Goal: Task Accomplishment & Management: Use online tool/utility

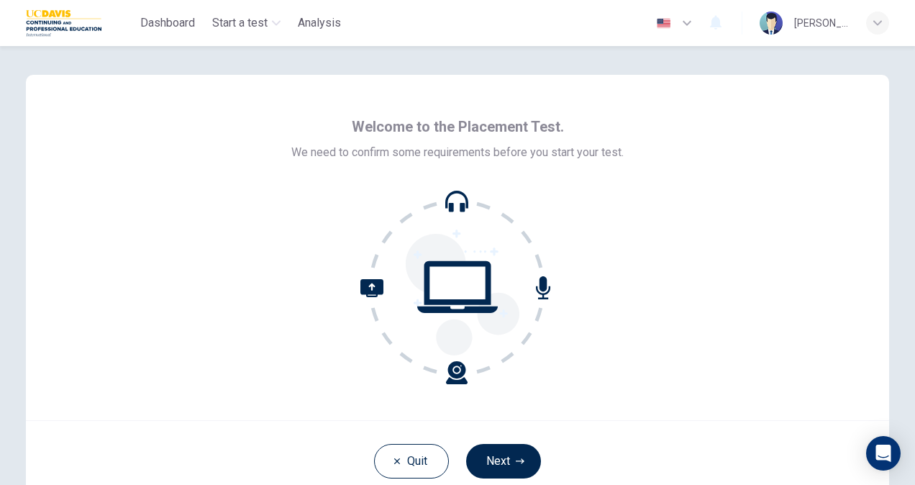
scroll to position [72, 0]
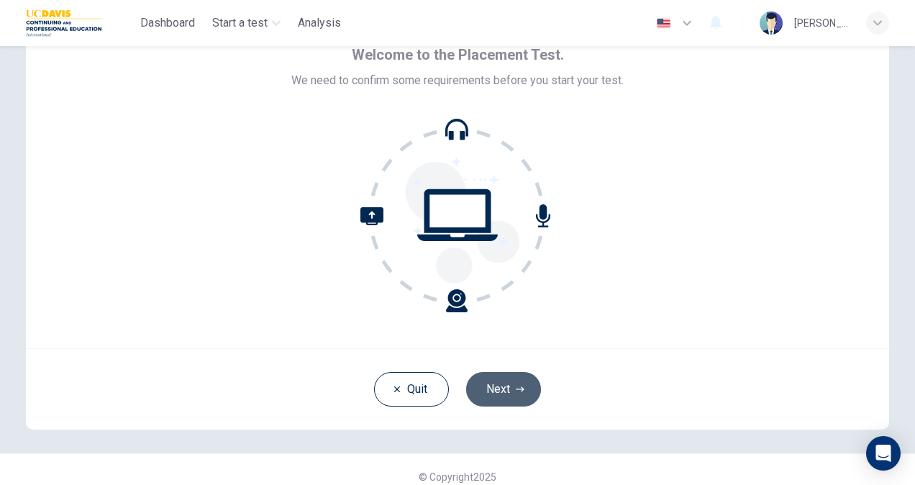
click at [516, 385] on icon "button" at bounding box center [520, 389] width 9 height 9
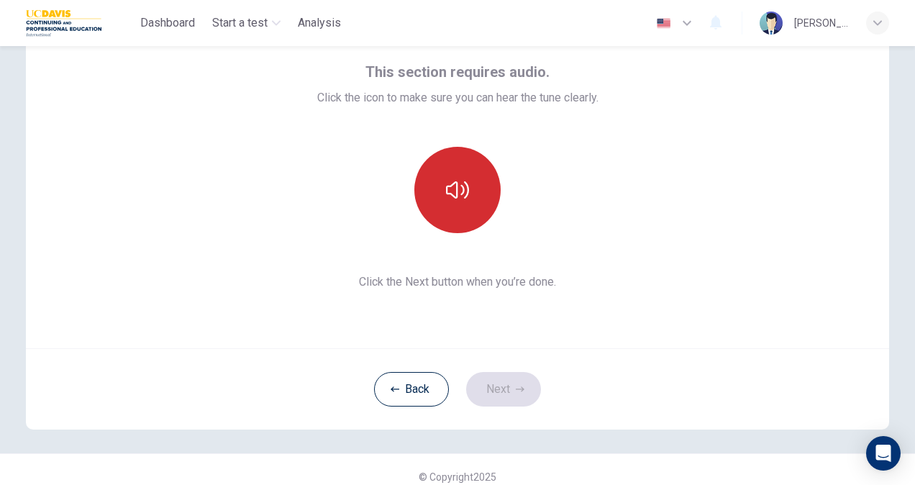
click at [459, 194] on icon "button" at bounding box center [457, 189] width 23 height 17
click at [517, 386] on icon "button" at bounding box center [520, 389] width 9 height 9
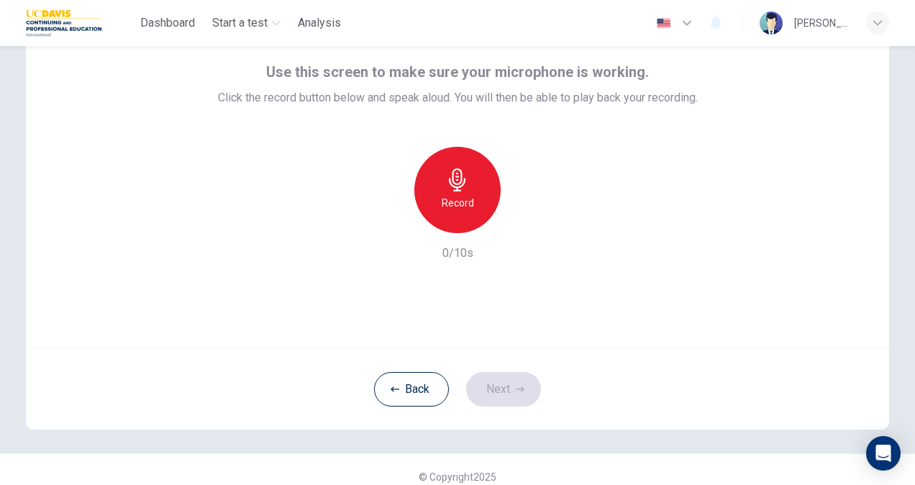
click at [470, 183] on div "Record" at bounding box center [457, 190] width 86 height 86
click at [522, 217] on icon "button" at bounding box center [524, 221] width 14 height 14
click at [589, 389] on div "Back Next" at bounding box center [457, 388] width 863 height 81
click at [519, 385] on icon "button" at bounding box center [520, 389] width 9 height 9
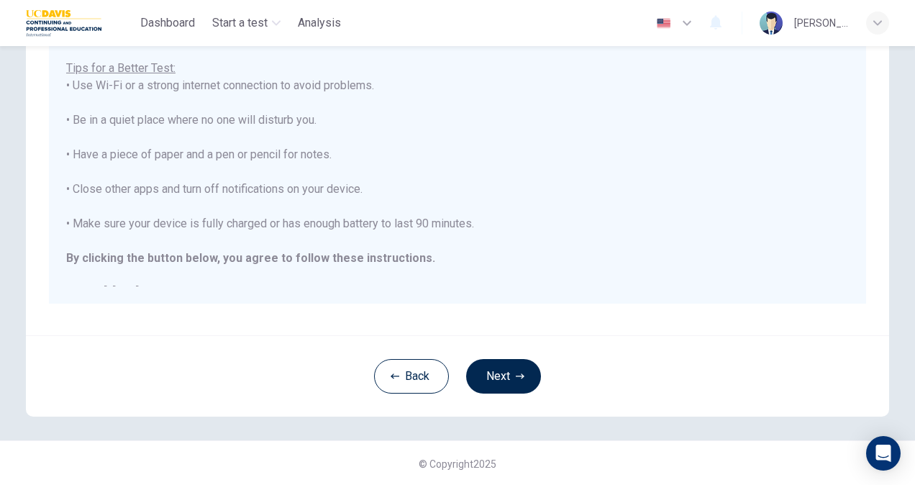
scroll to position [269, 0]
click at [498, 373] on button "Next" at bounding box center [503, 375] width 75 height 35
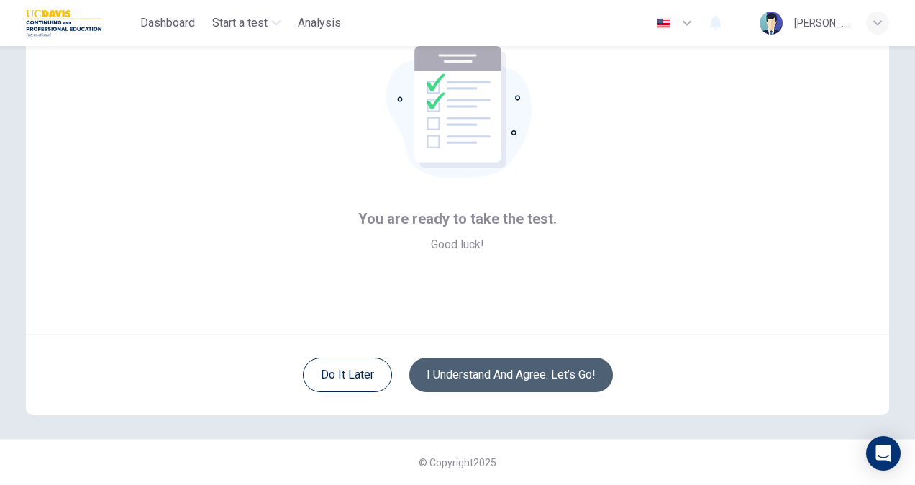
click at [503, 376] on button "I understand and agree. Let’s go!" at bounding box center [511, 375] width 204 height 35
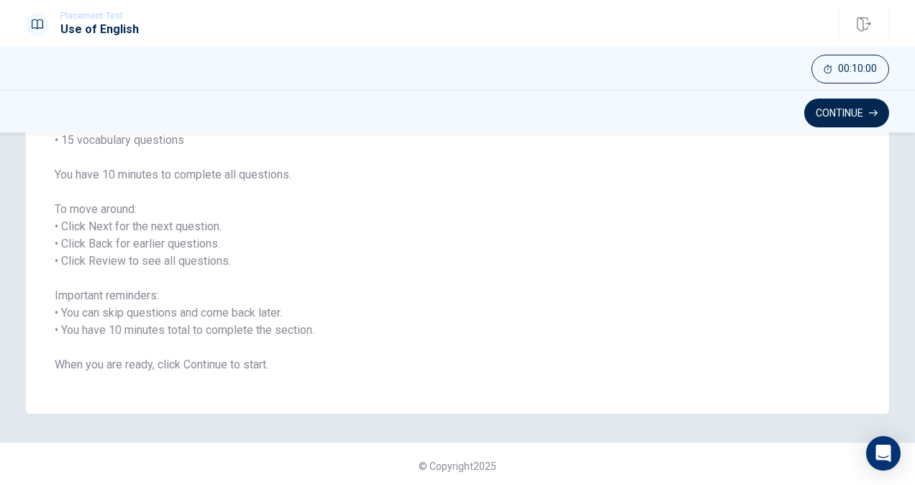
scroll to position [160, 0]
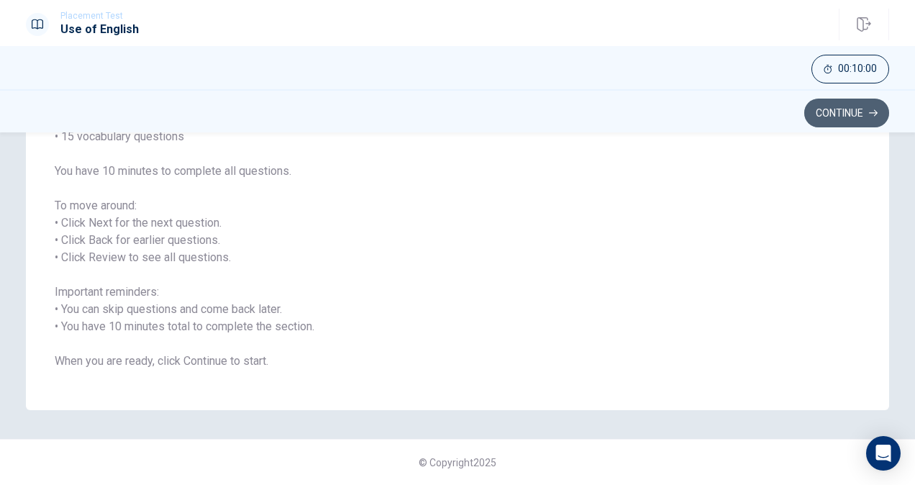
click at [855, 114] on button "Continue" at bounding box center [846, 113] width 85 height 29
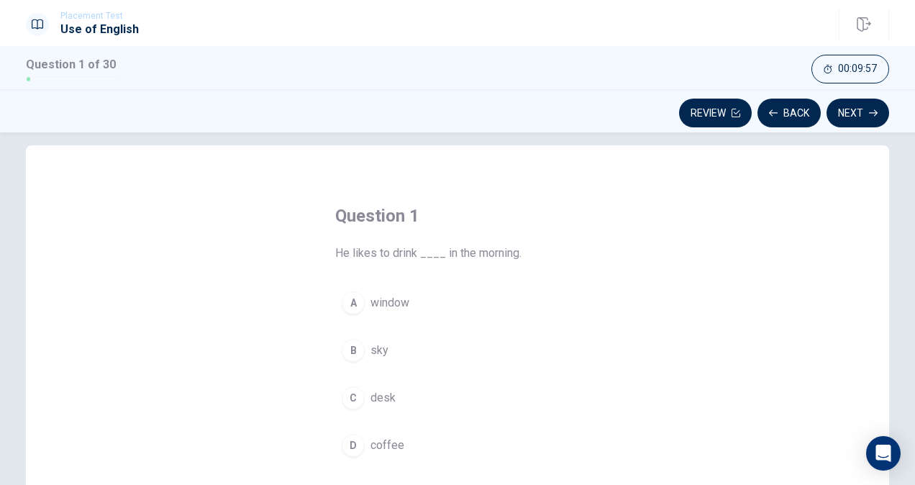
scroll to position [88, 0]
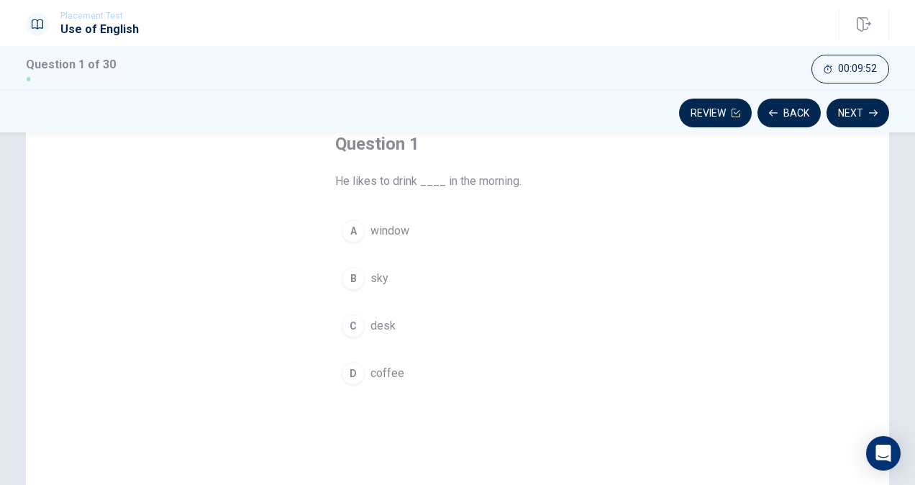
click at [349, 372] on div "D" at bounding box center [353, 373] width 23 height 23
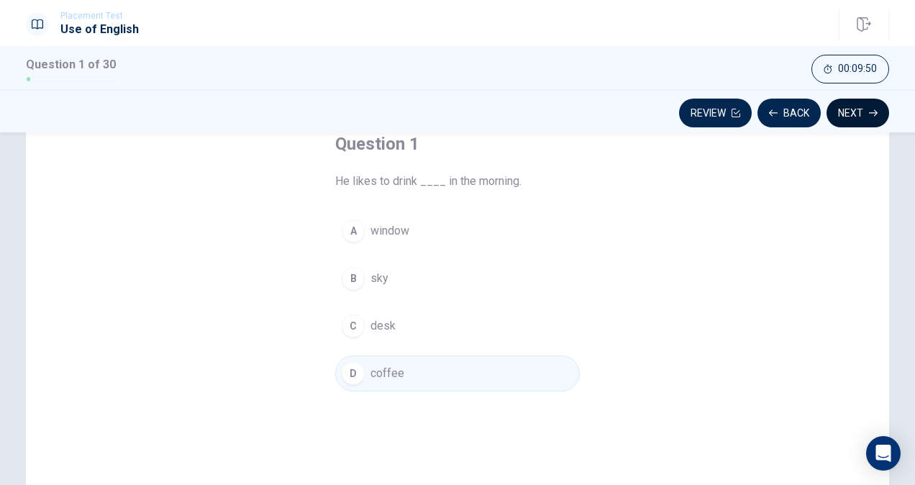
click at [855, 112] on button "Next" at bounding box center [858, 113] width 63 height 29
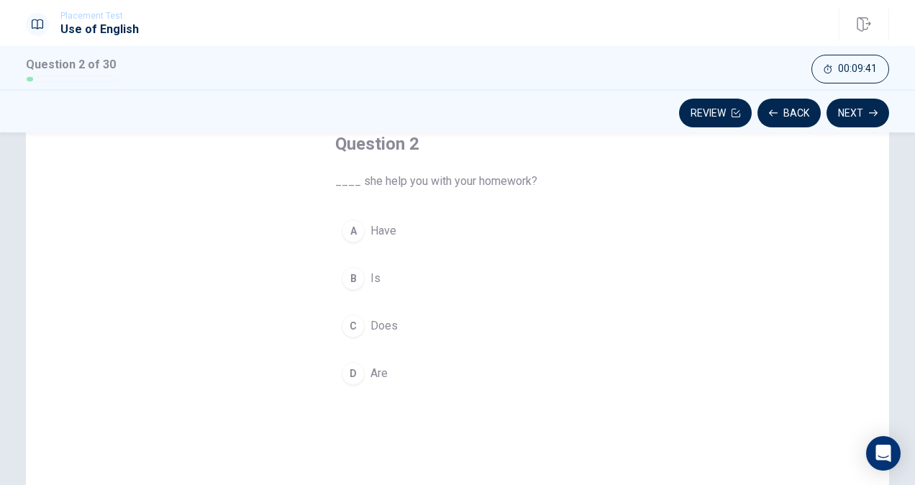
click at [350, 328] on div "C" at bounding box center [353, 325] width 23 height 23
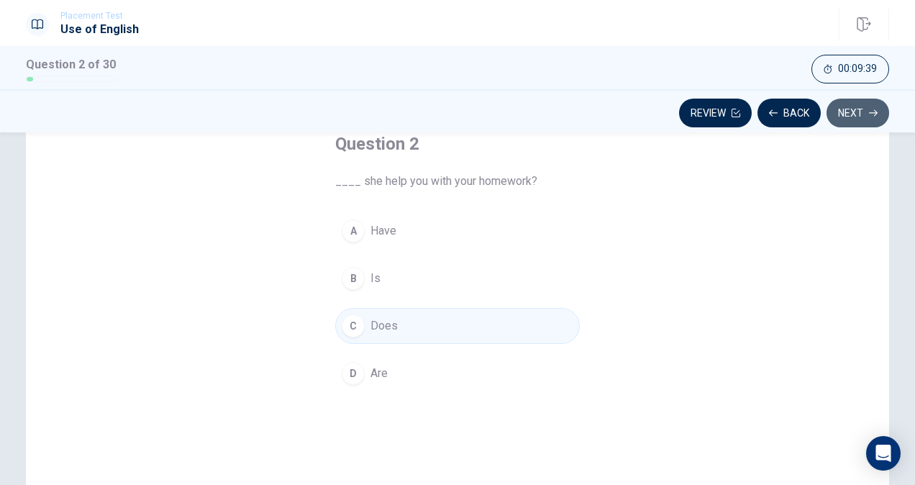
click at [850, 117] on button "Next" at bounding box center [858, 113] width 63 height 29
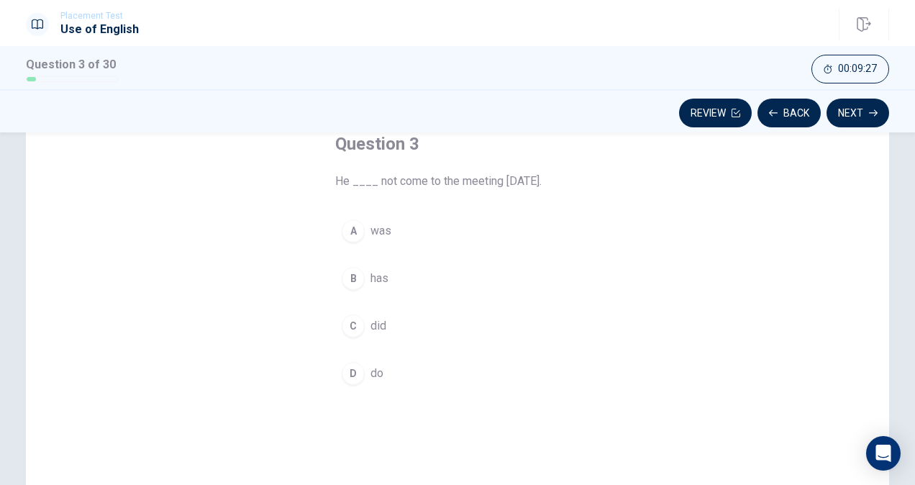
click at [345, 327] on div "C" at bounding box center [353, 325] width 23 height 23
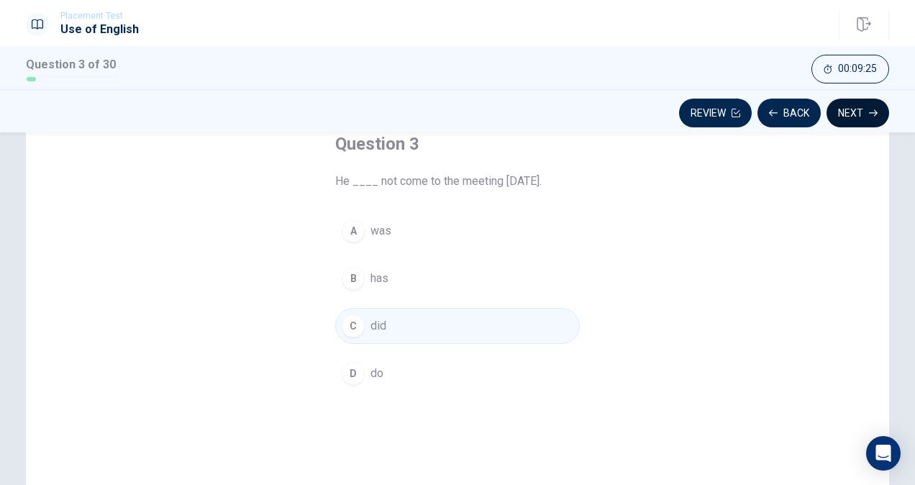
click at [853, 112] on button "Next" at bounding box center [858, 113] width 63 height 29
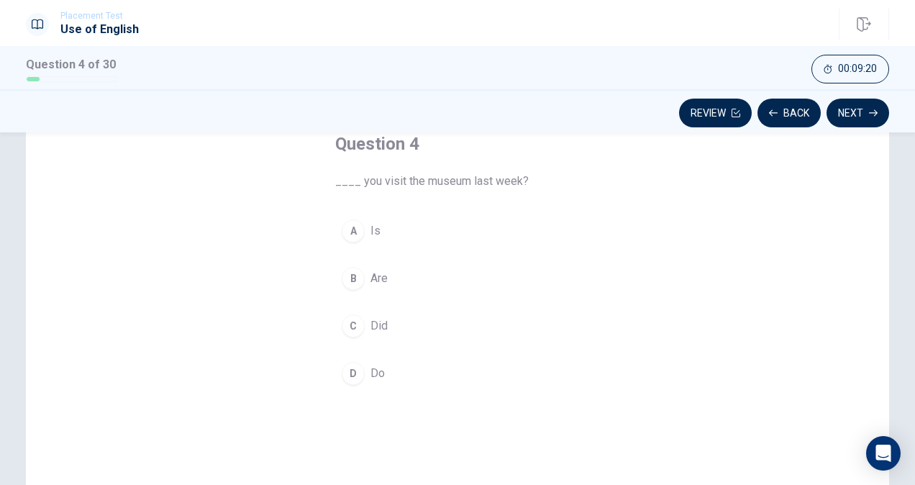
click at [353, 330] on div "C" at bounding box center [353, 325] width 23 height 23
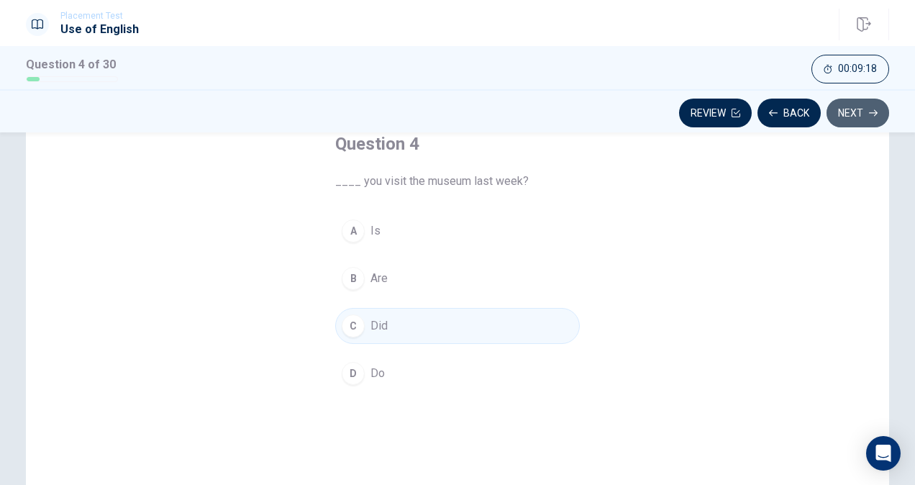
click at [872, 117] on button "Next" at bounding box center [858, 113] width 63 height 29
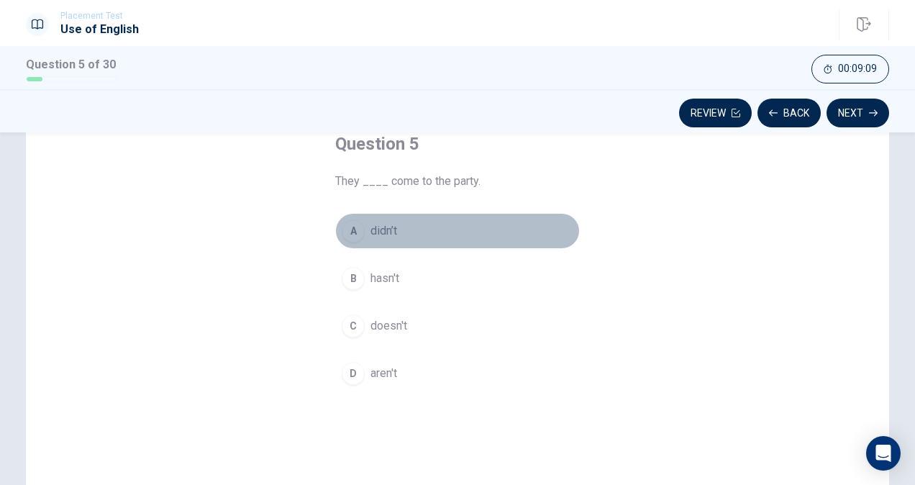
click at [353, 236] on div "A" at bounding box center [353, 230] width 23 height 23
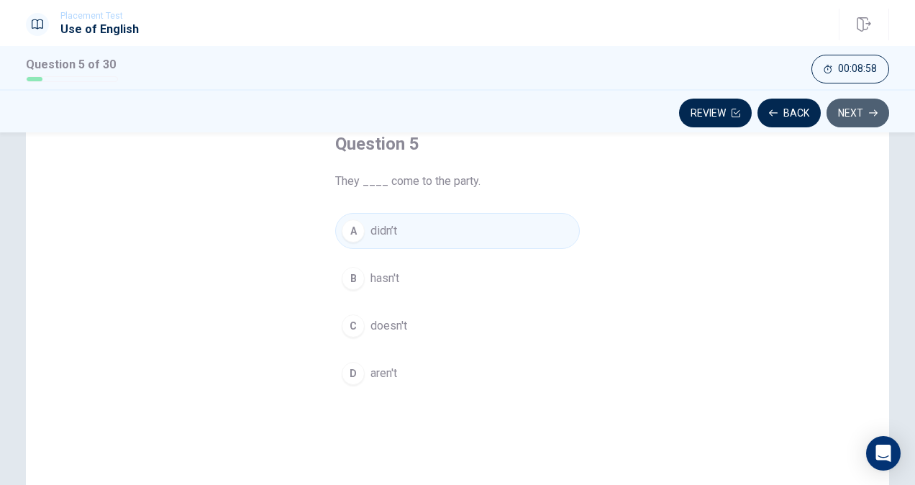
click at [875, 117] on icon "button" at bounding box center [873, 113] width 9 height 9
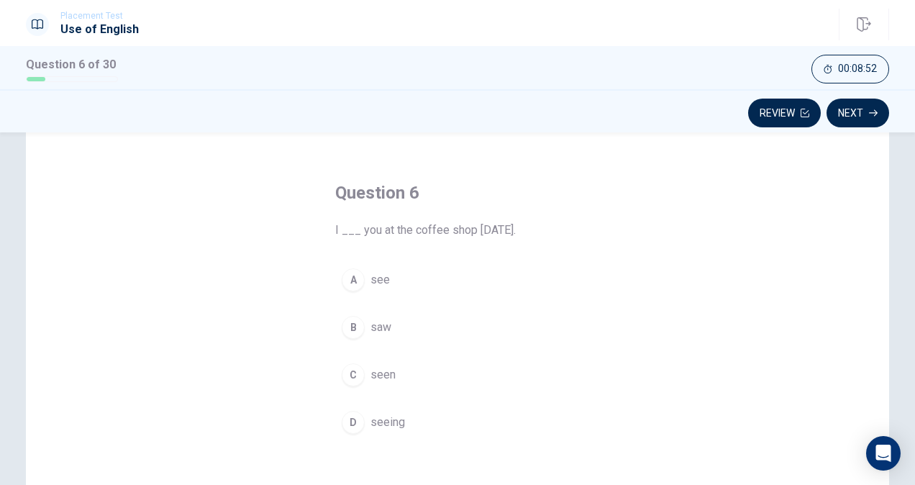
scroll to position [72, 0]
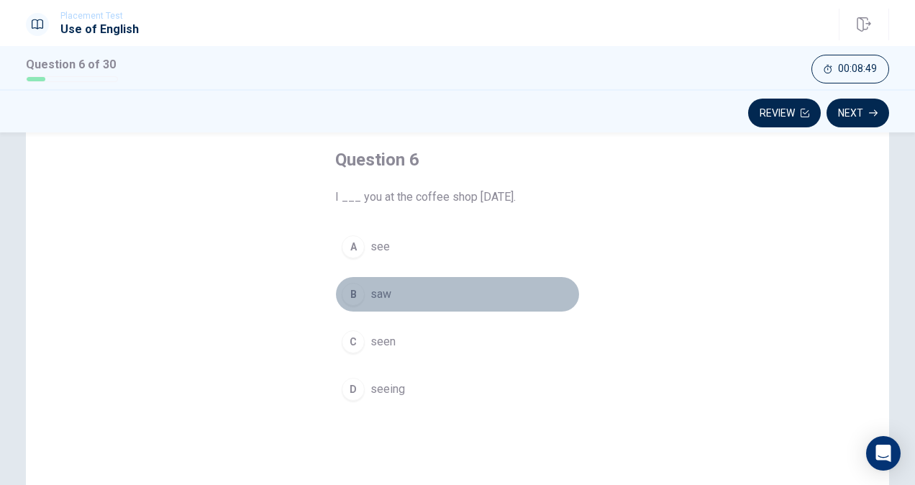
click at [345, 296] on div "B" at bounding box center [353, 294] width 23 height 23
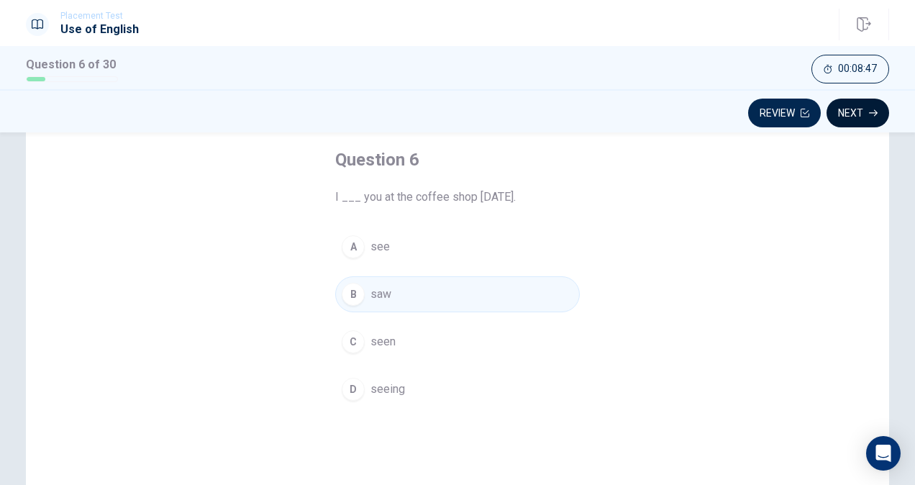
click at [863, 115] on button "Next" at bounding box center [858, 113] width 63 height 29
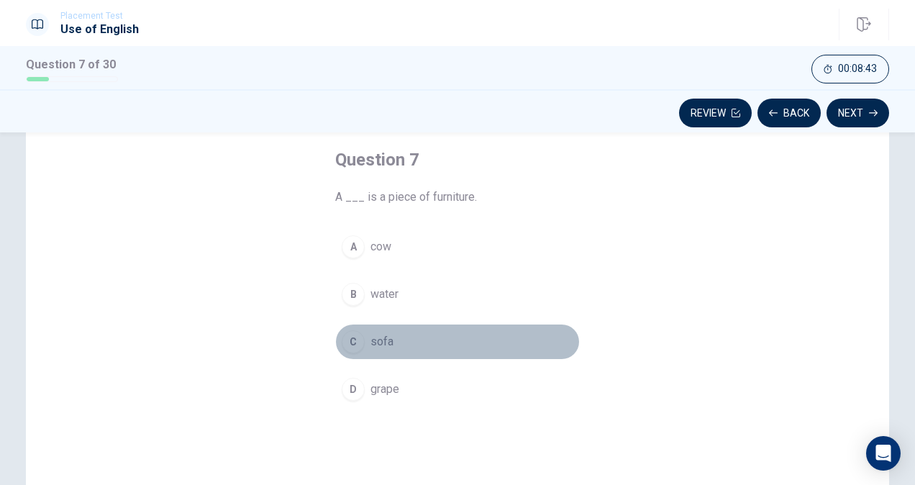
click at [355, 343] on div "C" at bounding box center [353, 341] width 23 height 23
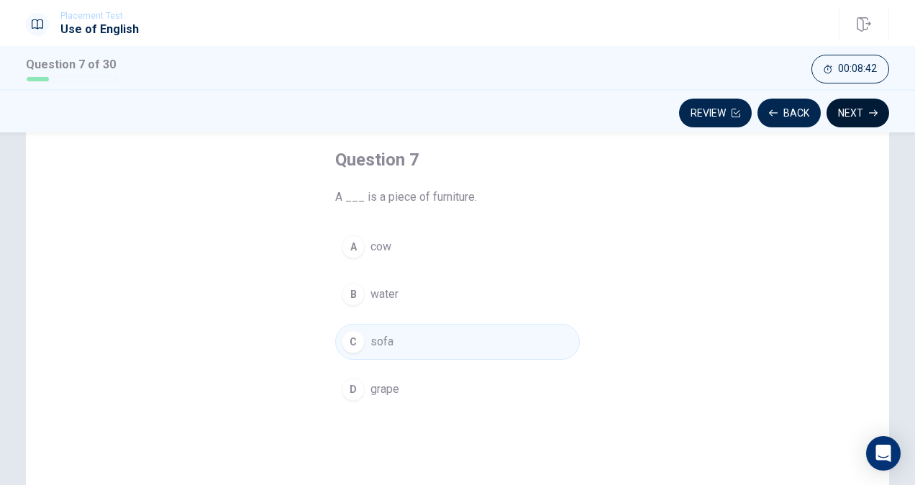
click at [842, 109] on button "Next" at bounding box center [858, 113] width 63 height 29
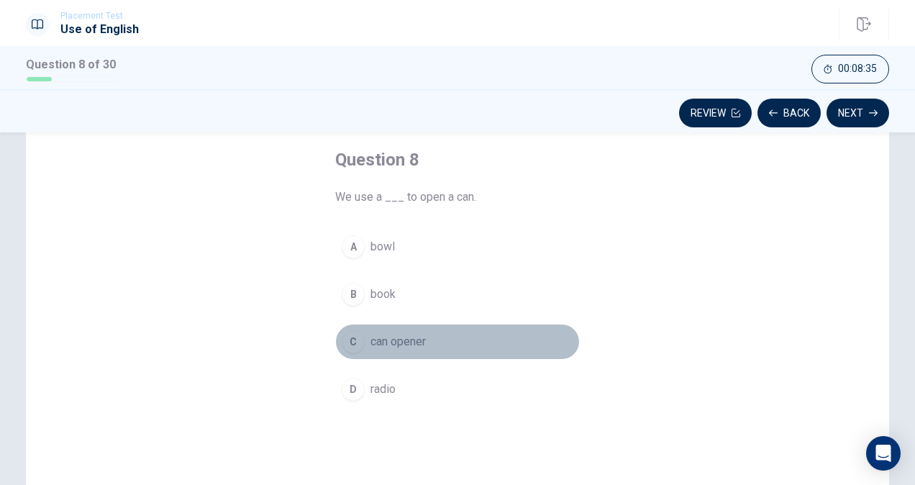
click at [353, 344] on div "C" at bounding box center [353, 341] width 23 height 23
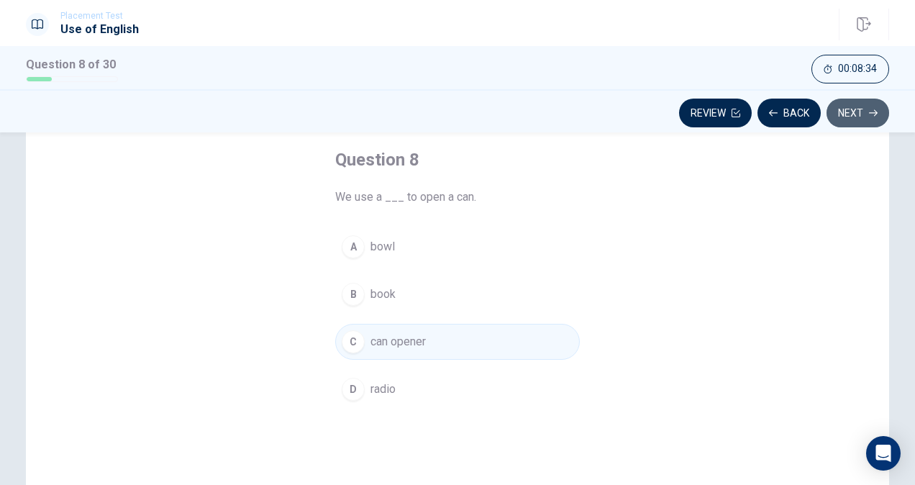
click at [876, 112] on icon "button" at bounding box center [873, 113] width 9 height 6
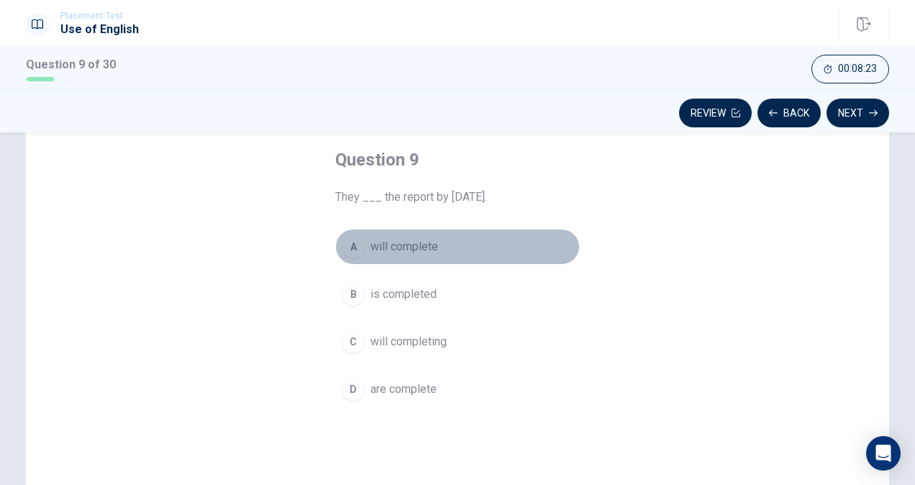
click at [350, 247] on div "A" at bounding box center [353, 246] width 23 height 23
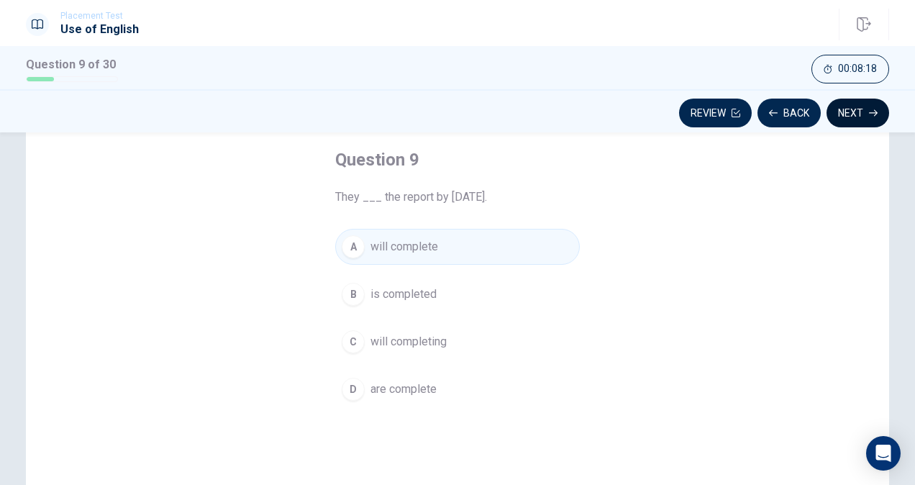
click at [871, 109] on icon "button" at bounding box center [873, 113] width 9 height 9
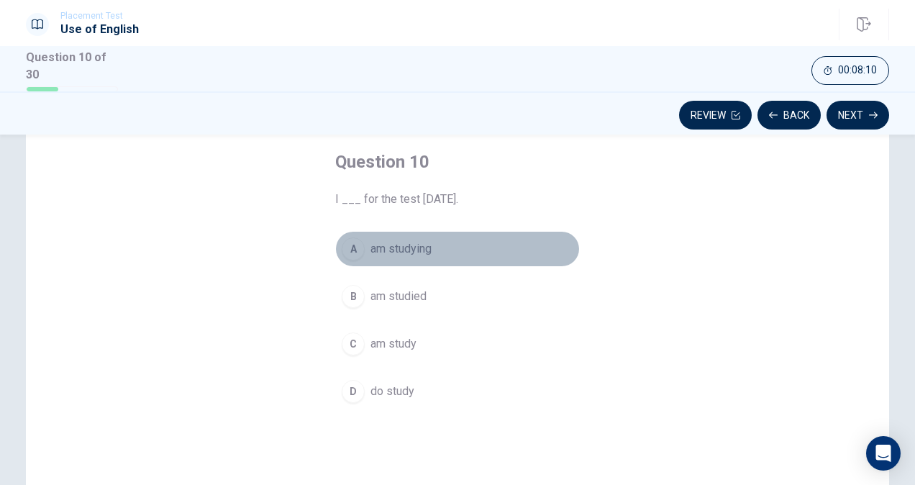
click at [347, 242] on div "A" at bounding box center [353, 248] width 23 height 23
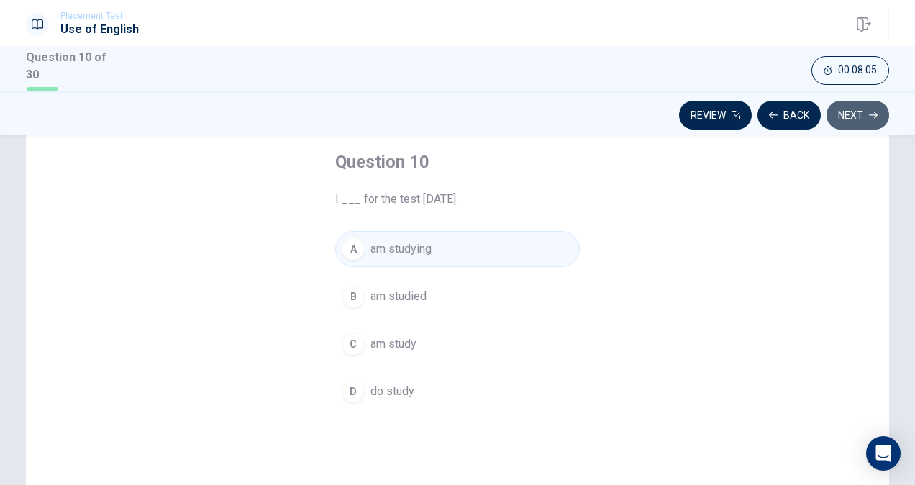
click at [868, 104] on button "Next" at bounding box center [858, 115] width 63 height 29
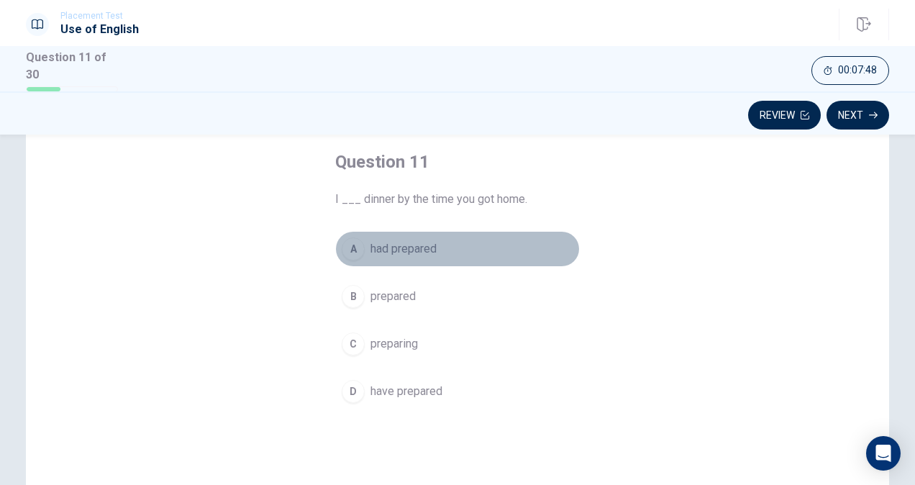
click at [347, 250] on div "A" at bounding box center [353, 248] width 23 height 23
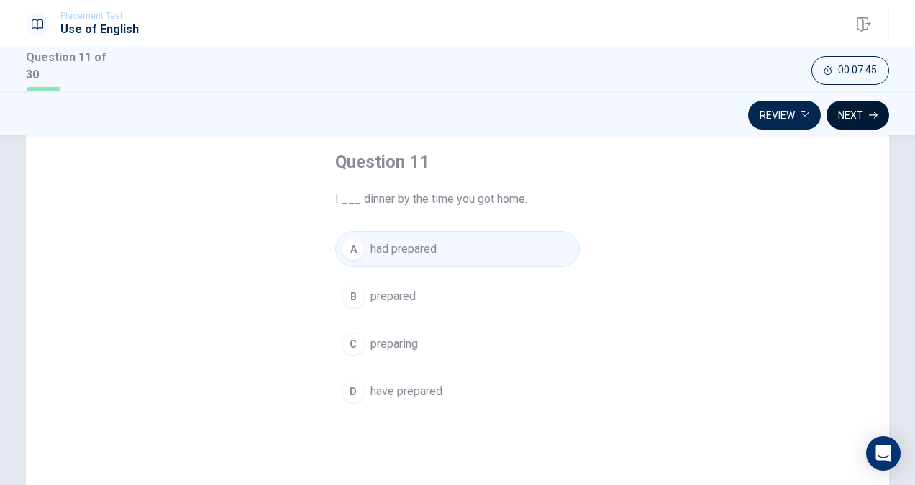
click at [846, 112] on button "Next" at bounding box center [858, 115] width 63 height 29
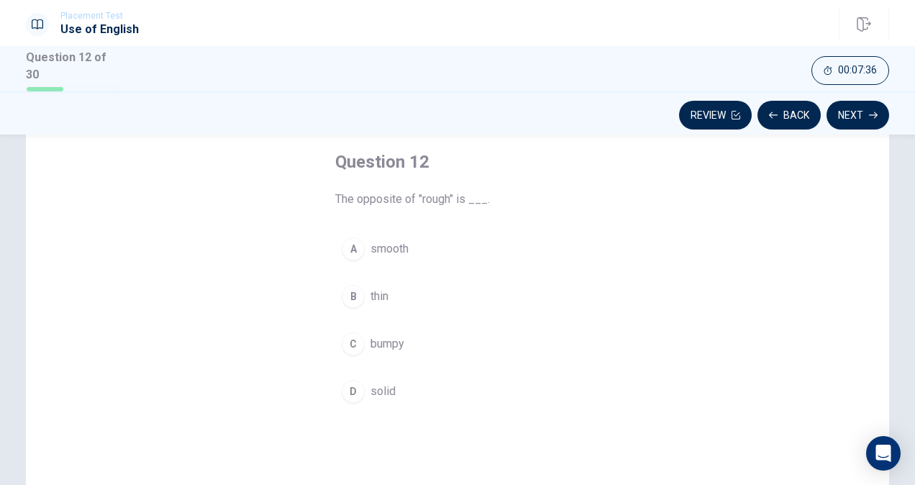
click at [355, 394] on div "D" at bounding box center [353, 391] width 23 height 23
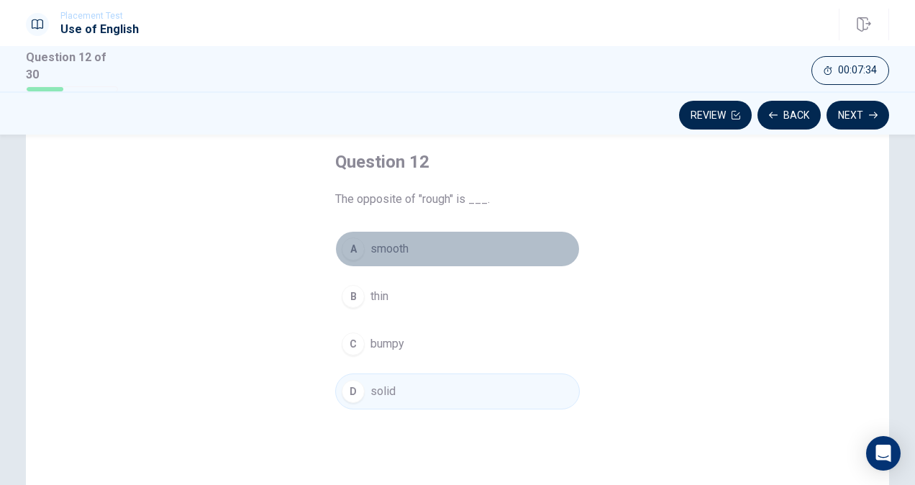
click at [357, 248] on div "A" at bounding box center [353, 248] width 23 height 23
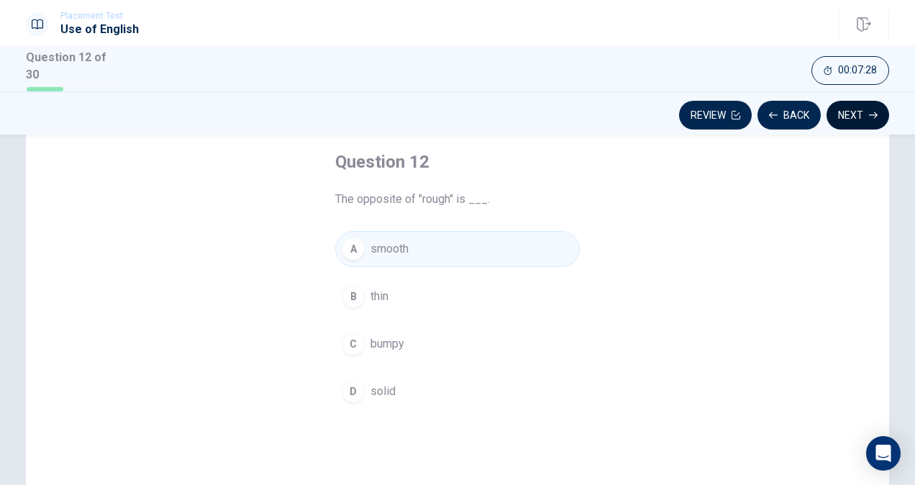
click at [856, 105] on button "Next" at bounding box center [858, 115] width 63 height 29
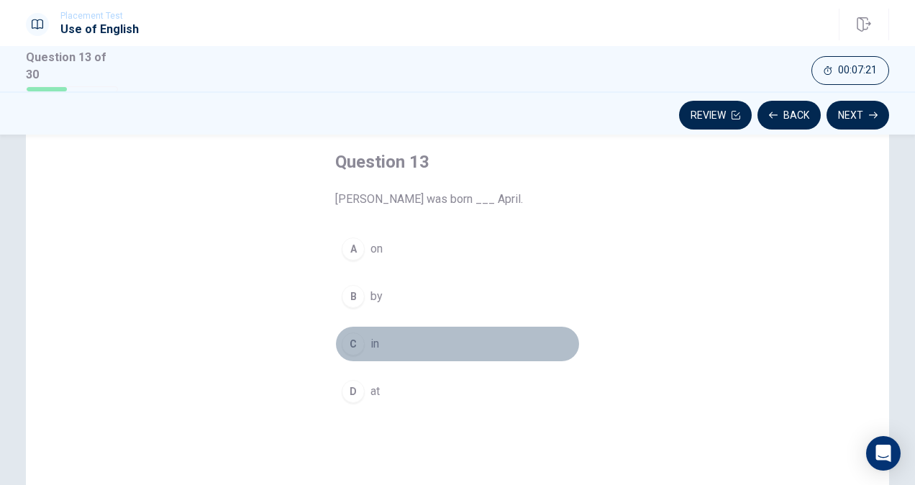
click at [355, 341] on div "C" at bounding box center [353, 343] width 23 height 23
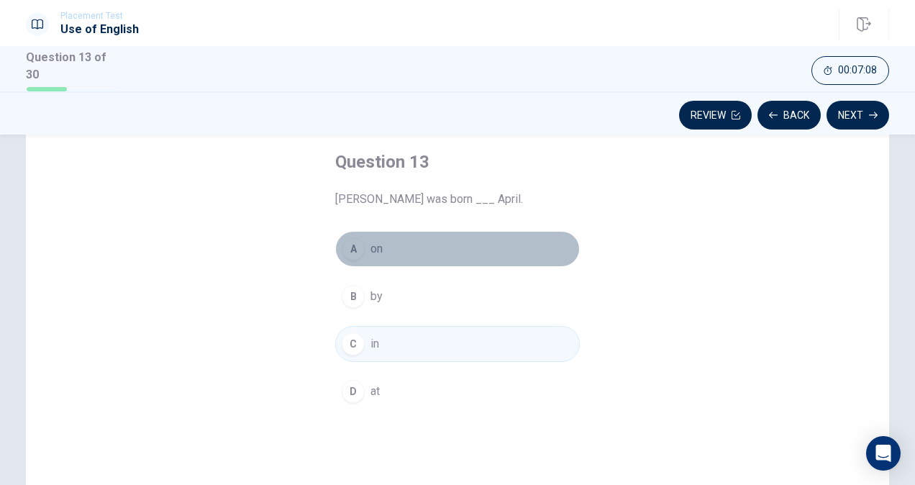
click at [351, 250] on div "A" at bounding box center [353, 248] width 23 height 23
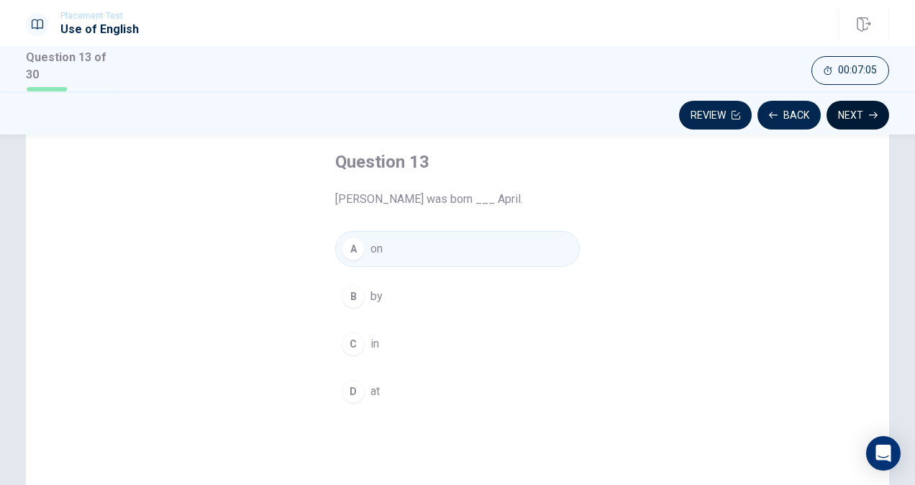
click at [874, 111] on icon "button" at bounding box center [873, 115] width 9 height 9
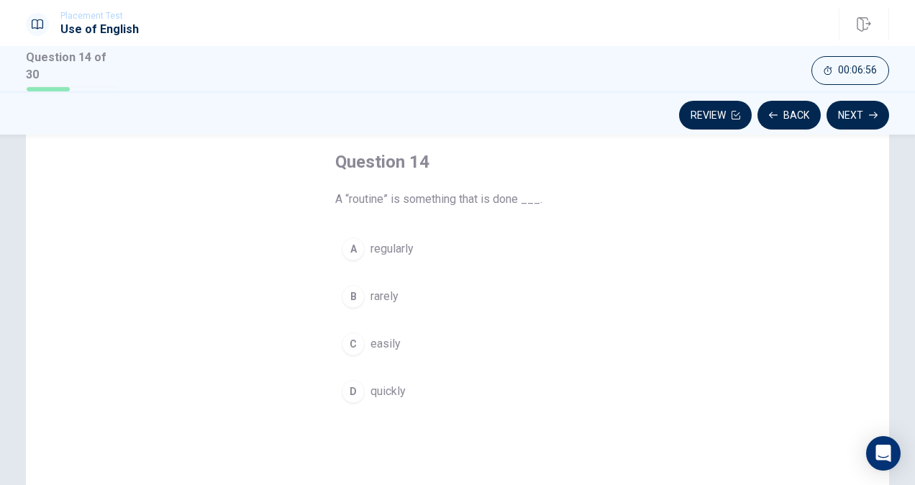
click at [353, 241] on div "A" at bounding box center [353, 248] width 23 height 23
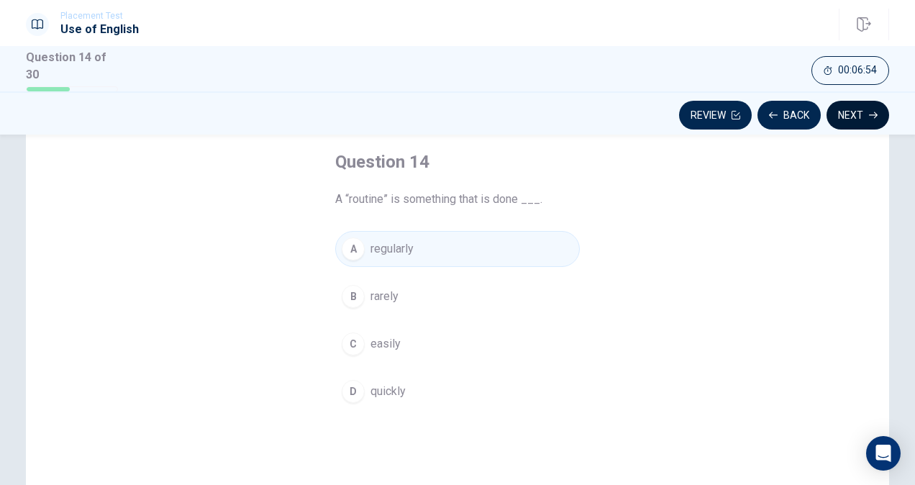
click at [879, 106] on button "Next" at bounding box center [858, 115] width 63 height 29
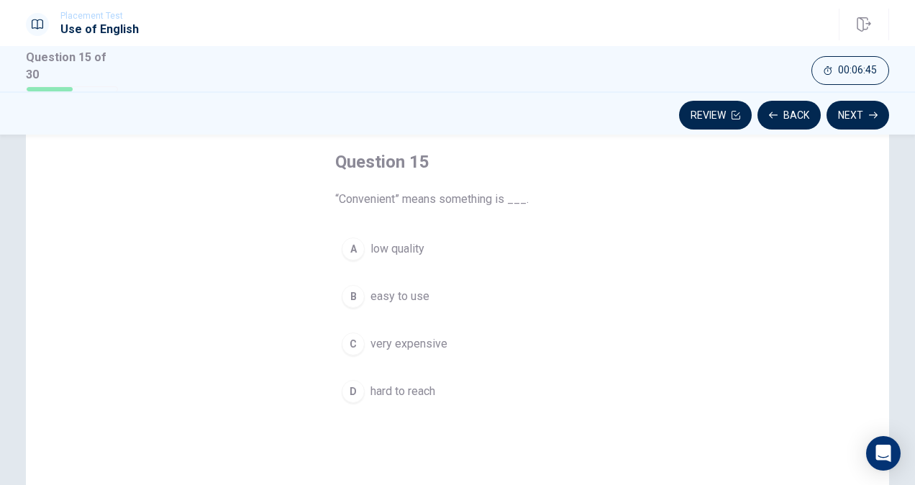
click at [346, 290] on div "B" at bounding box center [353, 296] width 23 height 23
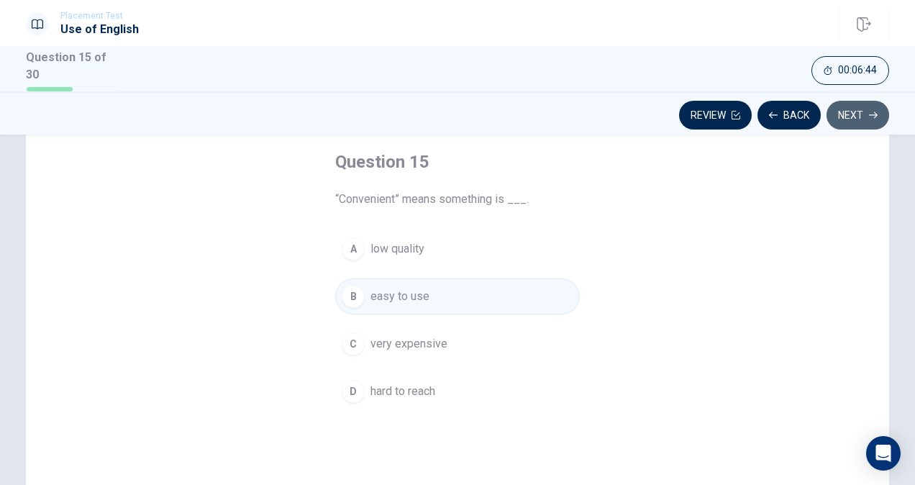
click at [877, 114] on icon "button" at bounding box center [873, 115] width 9 height 9
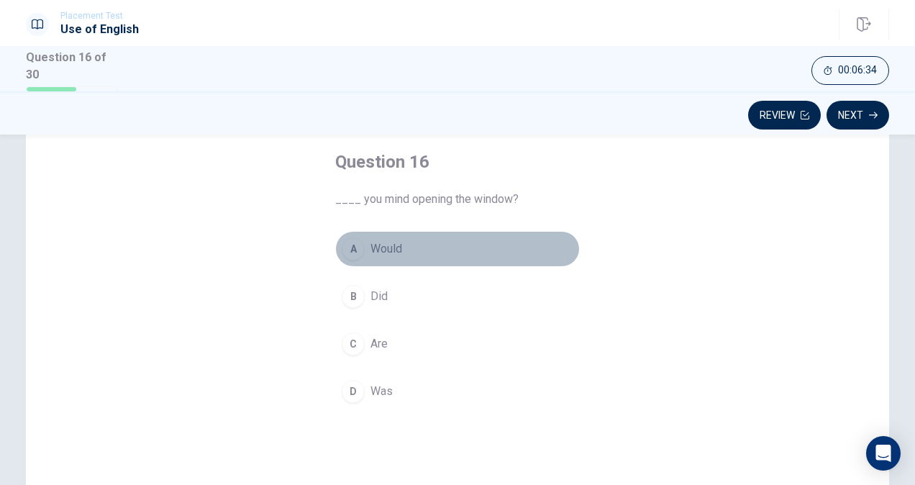
click at [342, 245] on div "A" at bounding box center [353, 248] width 23 height 23
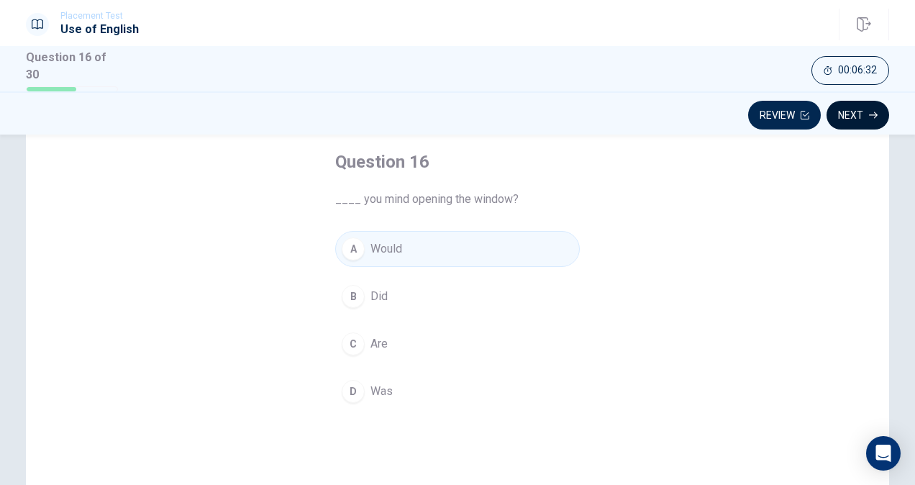
click at [874, 117] on icon "button" at bounding box center [873, 115] width 9 height 9
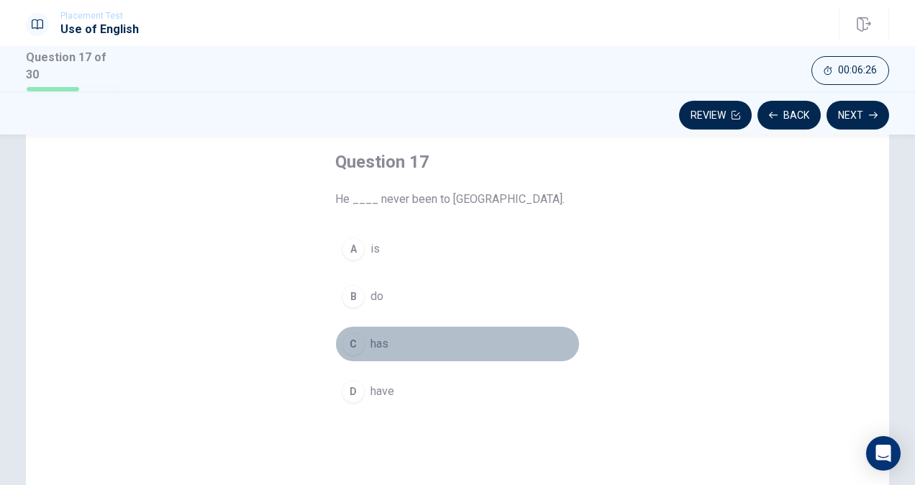
click at [345, 344] on div "C" at bounding box center [353, 343] width 23 height 23
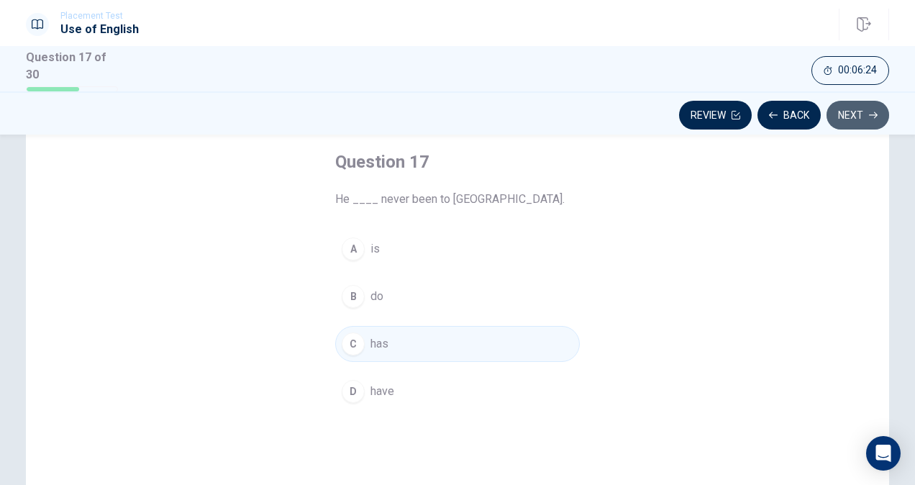
click at [858, 114] on button "Next" at bounding box center [858, 115] width 63 height 29
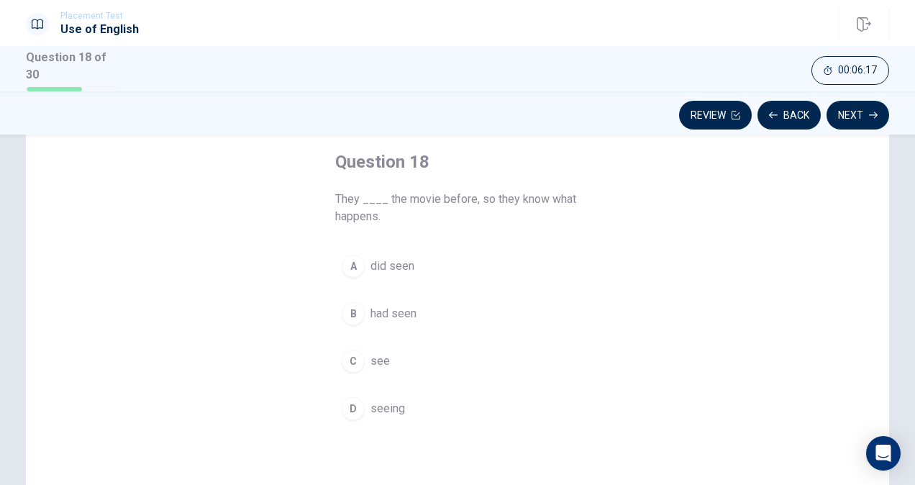
click at [352, 315] on div "B" at bounding box center [353, 313] width 23 height 23
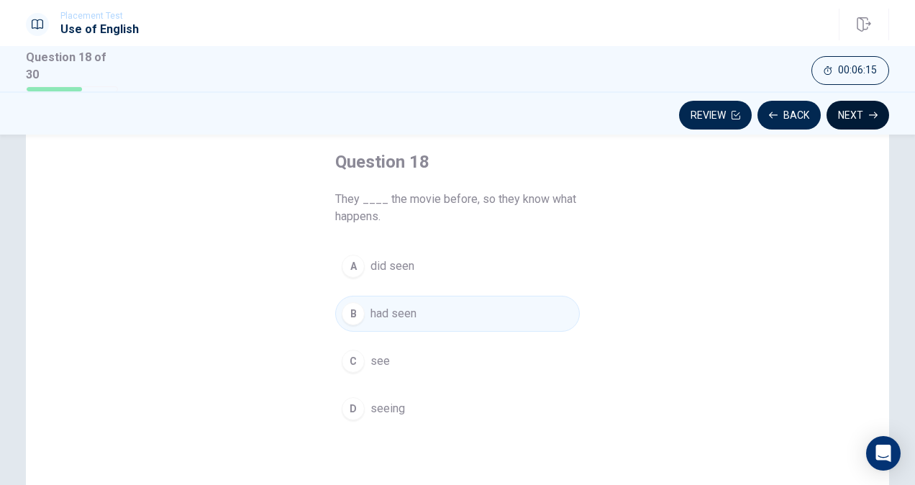
click at [859, 113] on button "Next" at bounding box center [858, 115] width 63 height 29
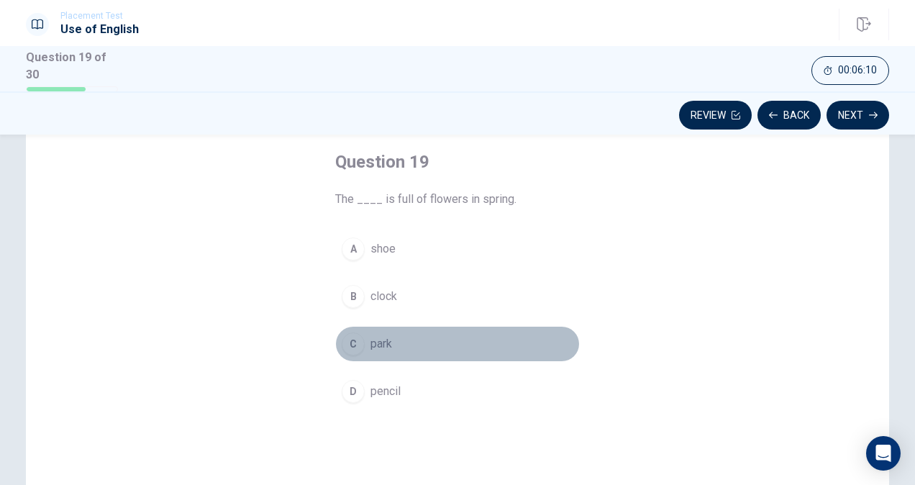
click at [351, 346] on div "C" at bounding box center [353, 343] width 23 height 23
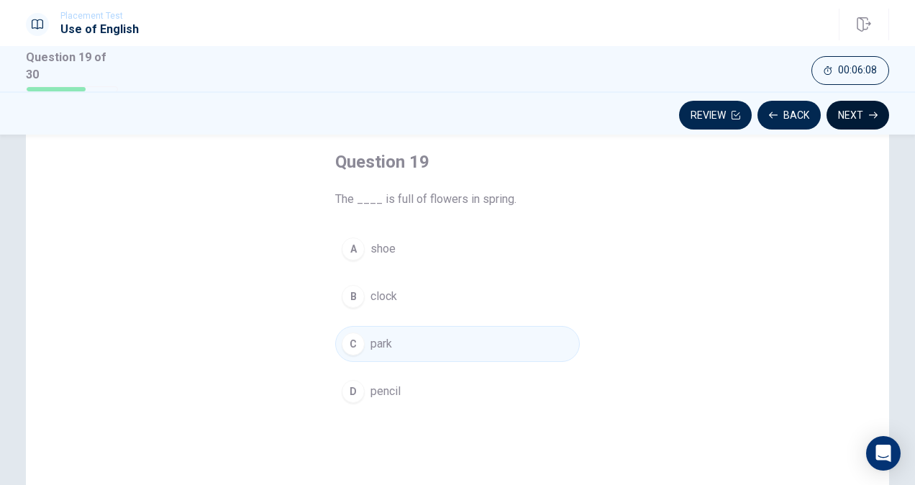
click at [863, 105] on button "Next" at bounding box center [858, 115] width 63 height 29
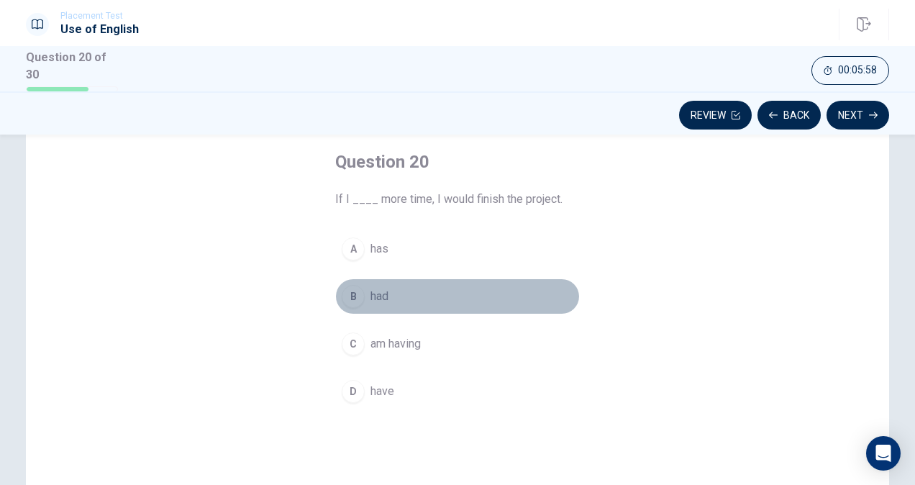
click at [345, 295] on div "B" at bounding box center [353, 296] width 23 height 23
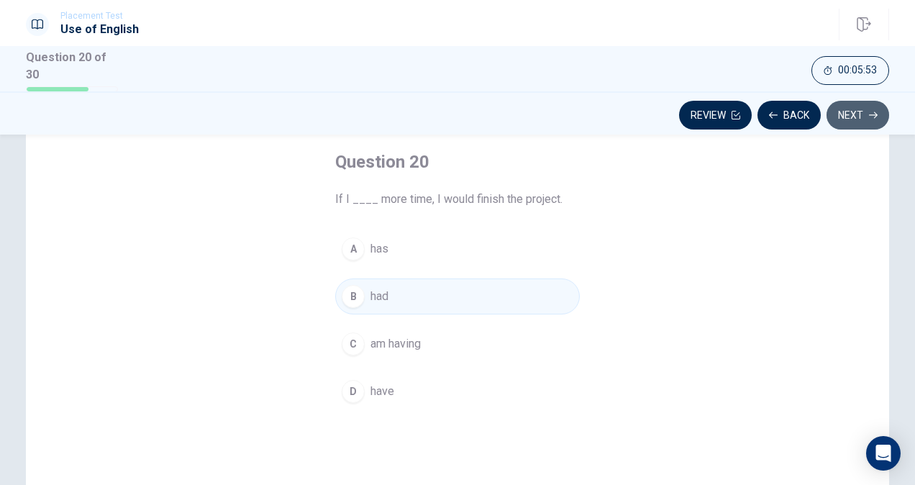
click at [878, 106] on button "Next" at bounding box center [858, 115] width 63 height 29
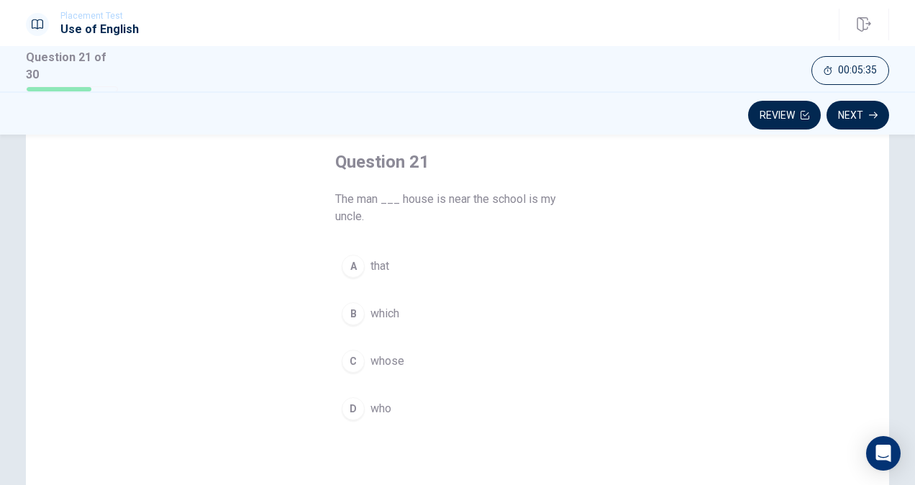
click at [350, 361] on div "C" at bounding box center [353, 361] width 23 height 23
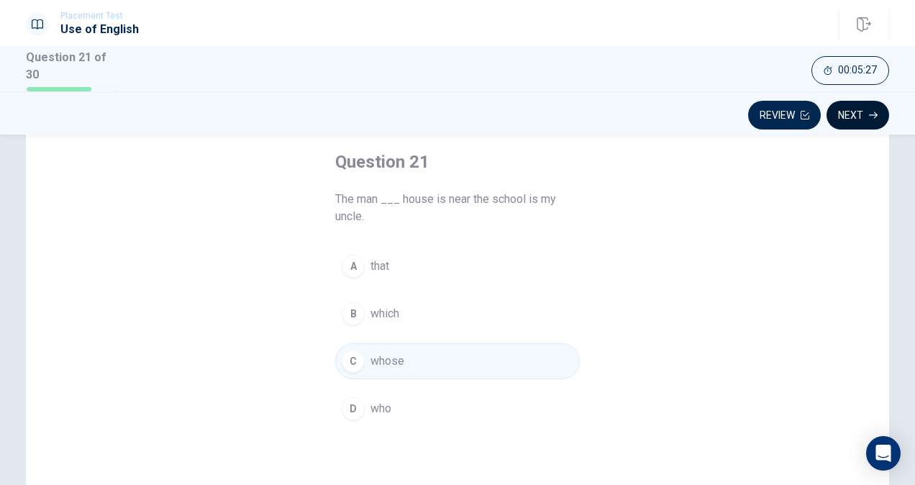
click at [856, 109] on button "Next" at bounding box center [858, 115] width 63 height 29
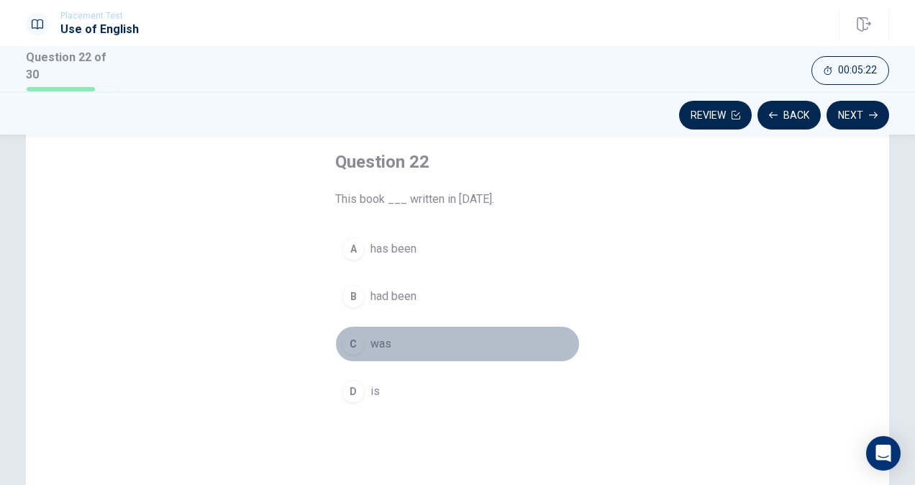
click at [350, 341] on div "C" at bounding box center [353, 343] width 23 height 23
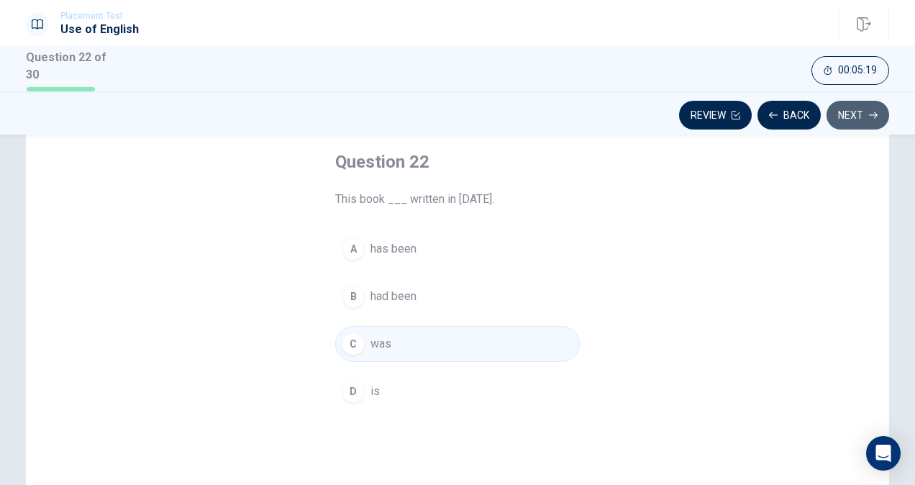
click at [862, 115] on button "Next" at bounding box center [858, 115] width 63 height 29
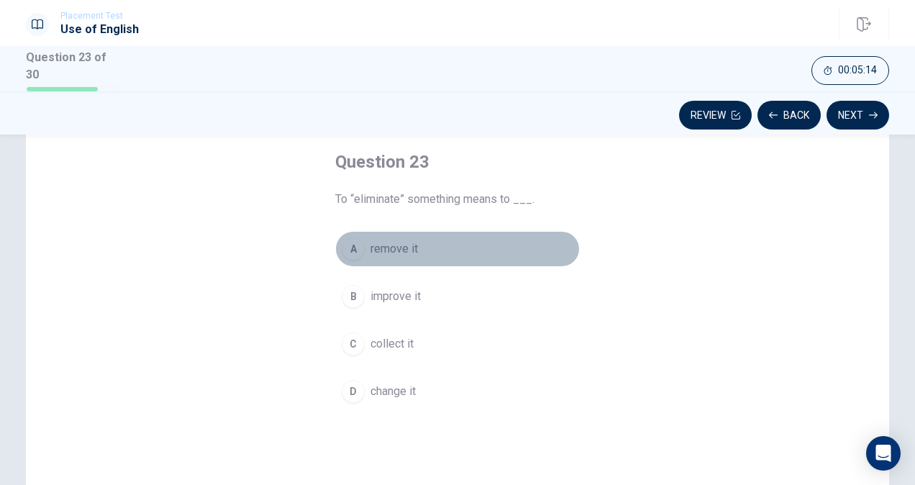
click at [348, 250] on div "A" at bounding box center [353, 248] width 23 height 23
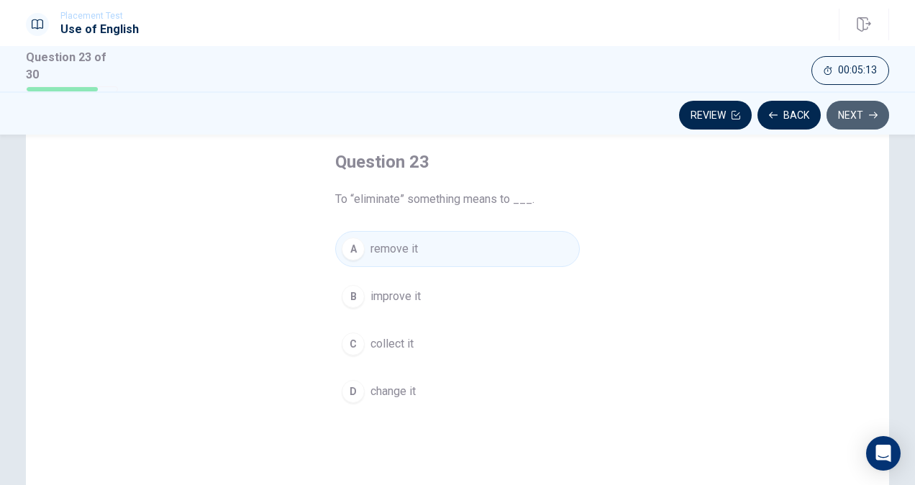
click at [843, 117] on button "Next" at bounding box center [858, 115] width 63 height 29
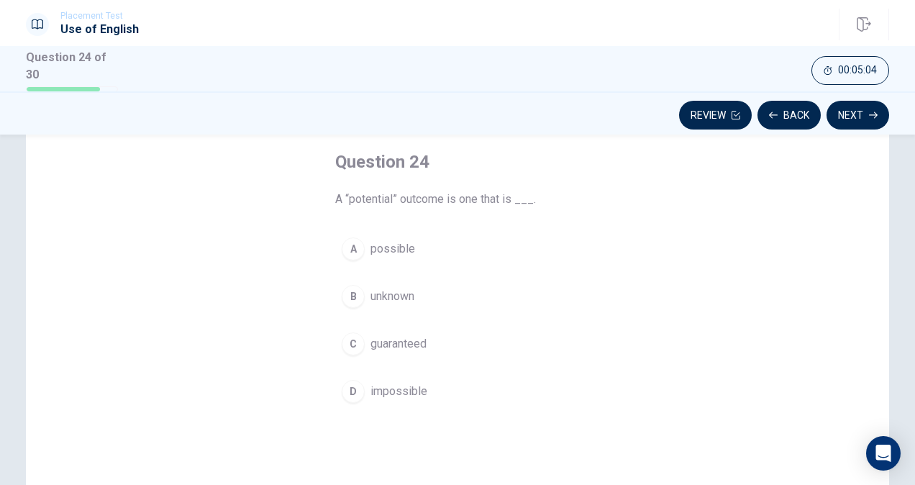
click at [355, 246] on div "A" at bounding box center [353, 248] width 23 height 23
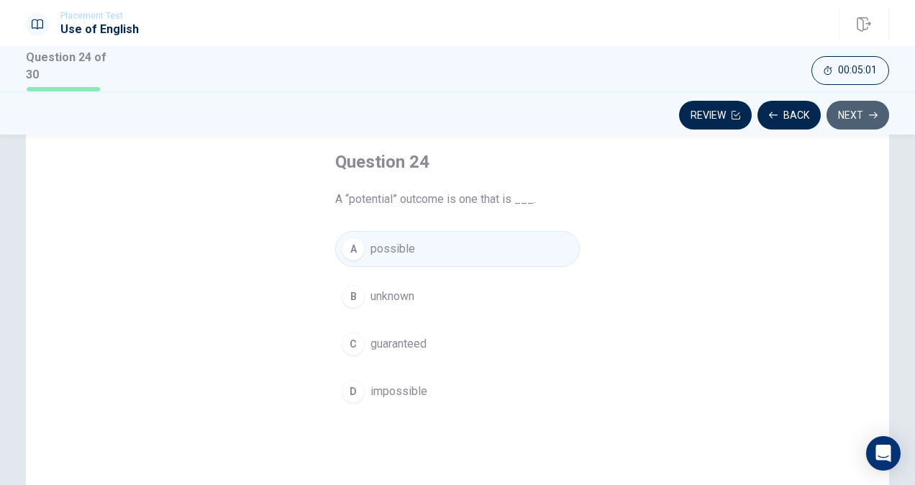
click at [864, 114] on button "Next" at bounding box center [858, 115] width 63 height 29
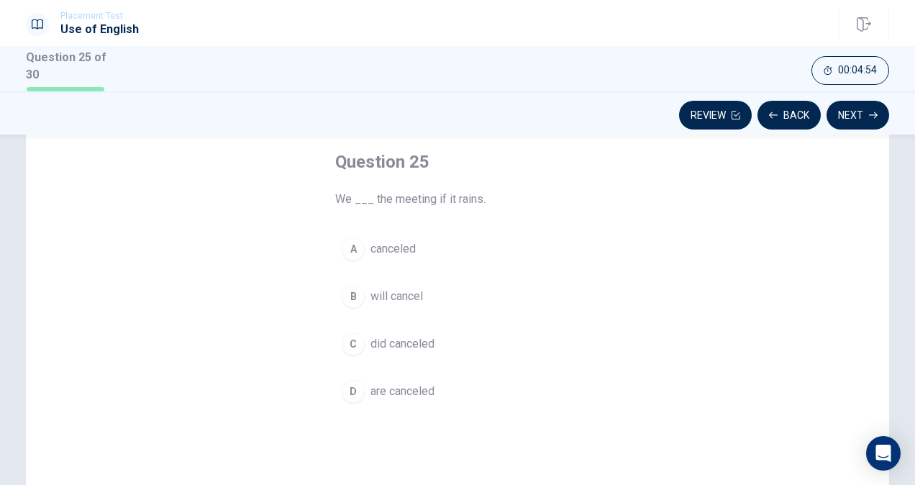
click at [346, 252] on div "A" at bounding box center [353, 248] width 23 height 23
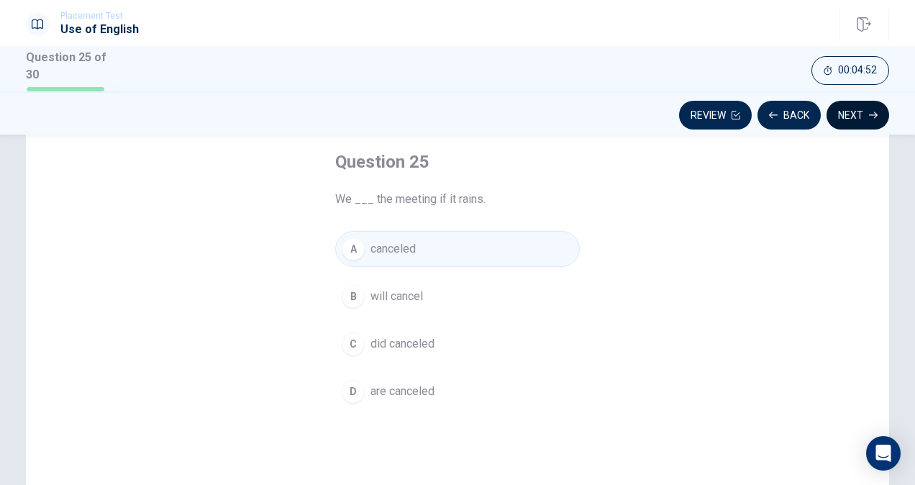
click at [874, 117] on icon "button" at bounding box center [873, 115] width 9 height 9
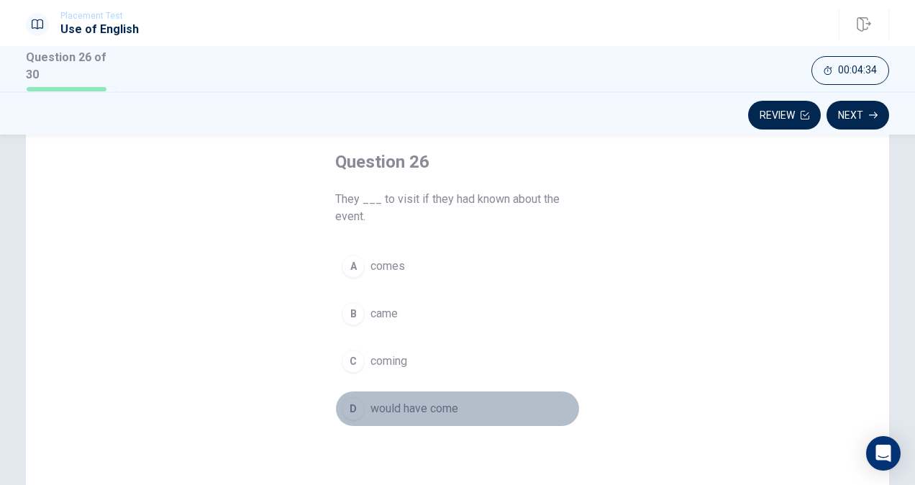
click at [348, 410] on div "D" at bounding box center [353, 408] width 23 height 23
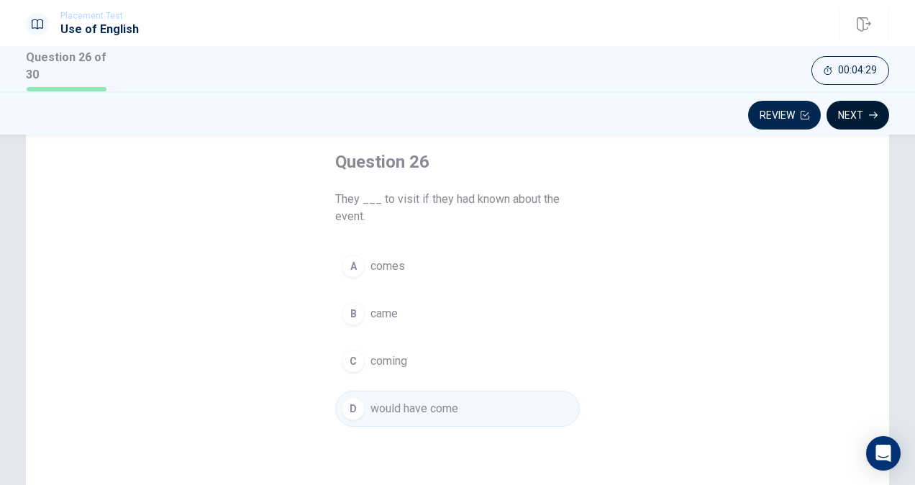
click at [870, 114] on icon "button" at bounding box center [873, 115] width 9 height 9
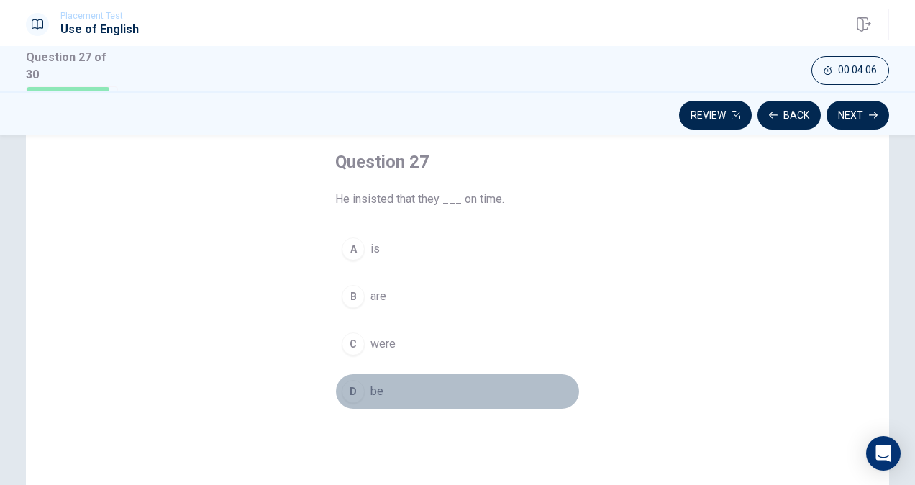
click at [348, 387] on div "D" at bounding box center [353, 391] width 23 height 23
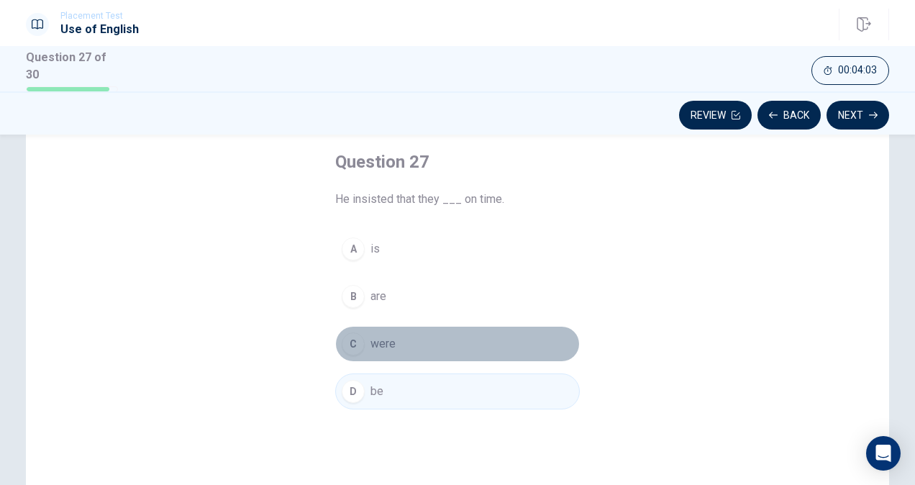
click at [347, 341] on div "C" at bounding box center [353, 343] width 23 height 23
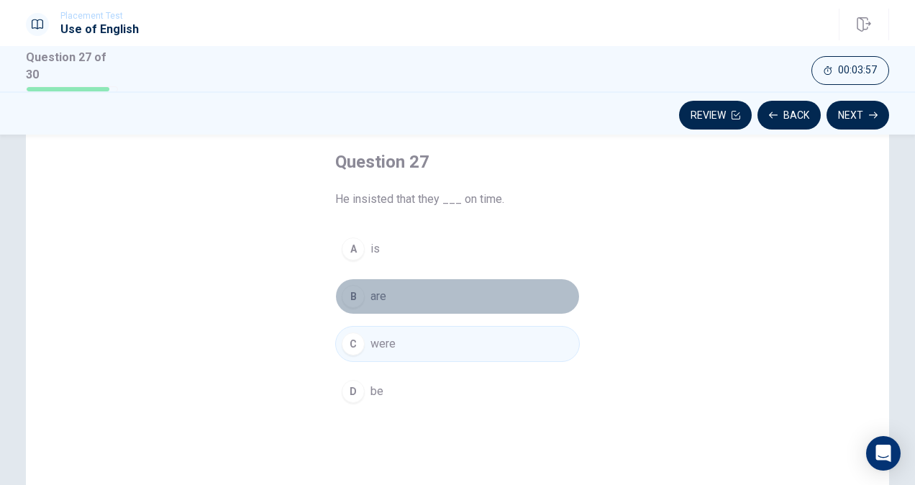
click at [358, 294] on div "B" at bounding box center [353, 296] width 23 height 23
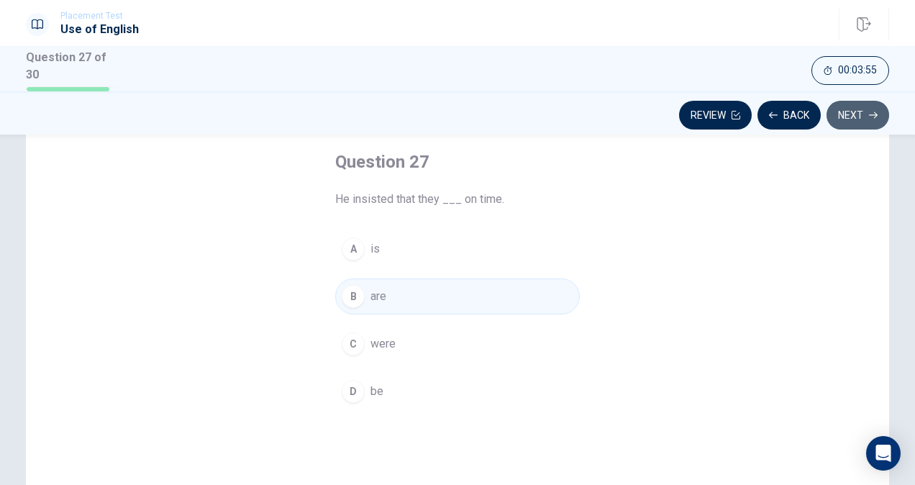
click at [871, 117] on icon "button" at bounding box center [873, 115] width 9 height 9
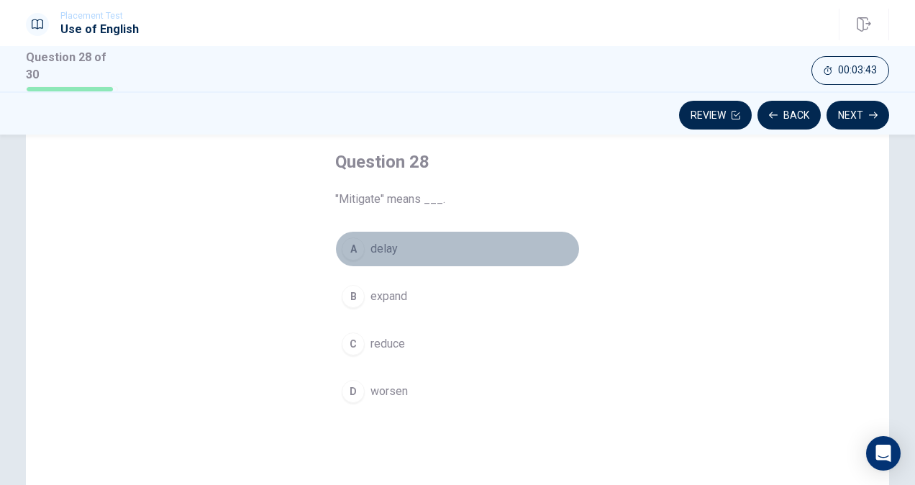
click at [354, 243] on div "A" at bounding box center [353, 248] width 23 height 23
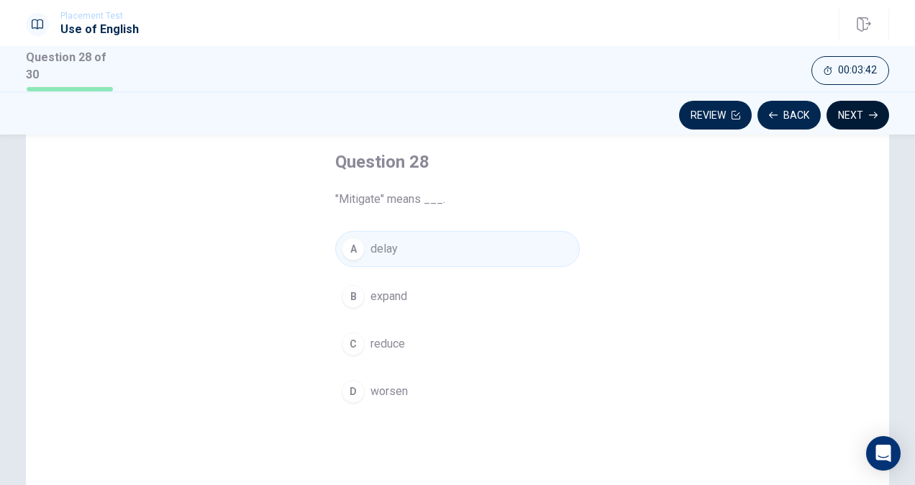
click at [848, 114] on button "Next" at bounding box center [858, 115] width 63 height 29
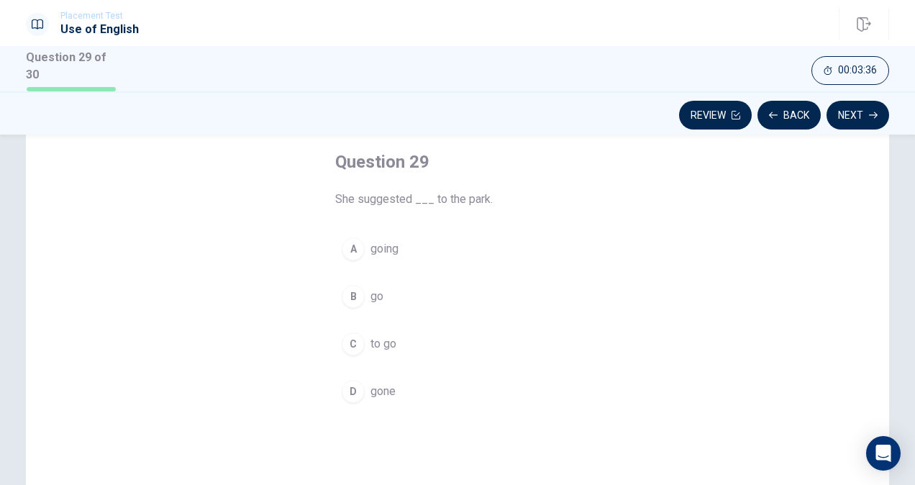
click at [350, 342] on div "C" at bounding box center [353, 343] width 23 height 23
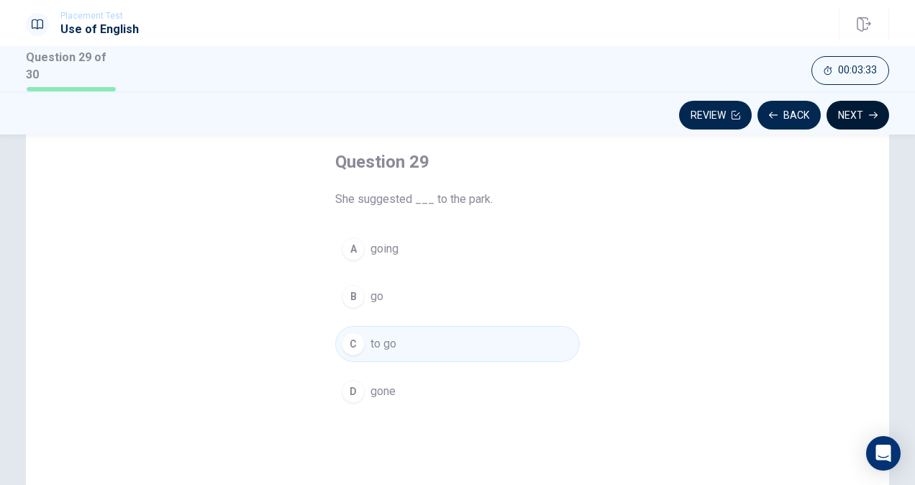
click at [874, 111] on icon "button" at bounding box center [873, 115] width 9 height 9
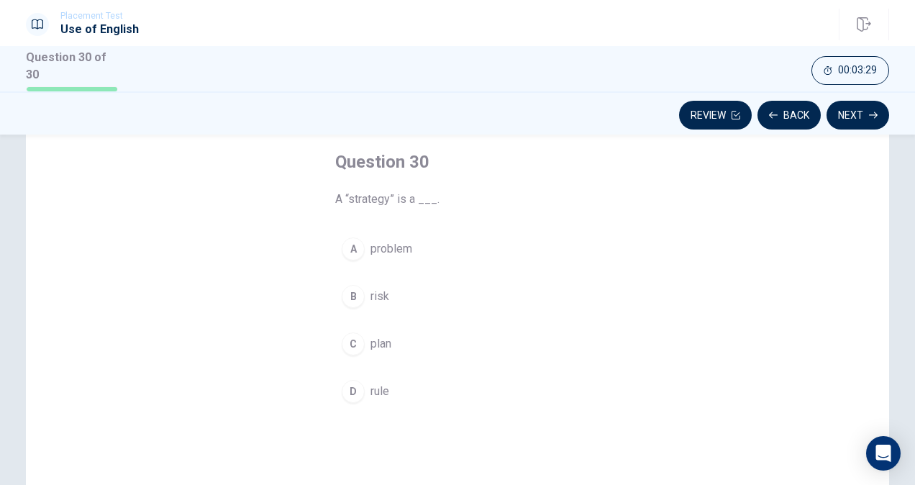
click at [355, 342] on div "C" at bounding box center [353, 343] width 23 height 23
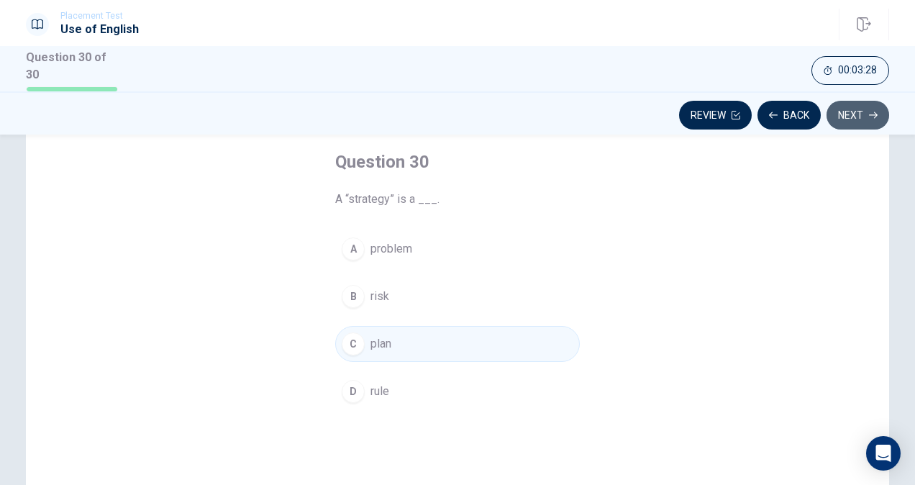
click at [861, 118] on button "Next" at bounding box center [858, 115] width 63 height 29
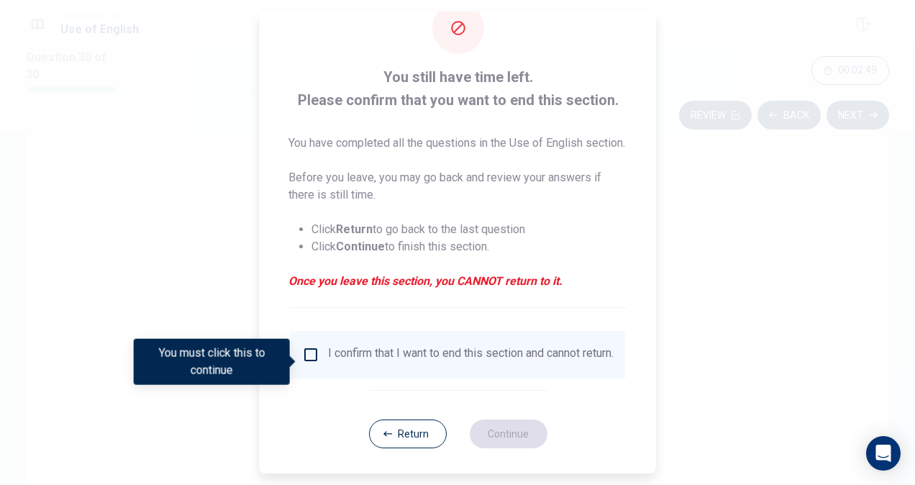
scroll to position [69, 0]
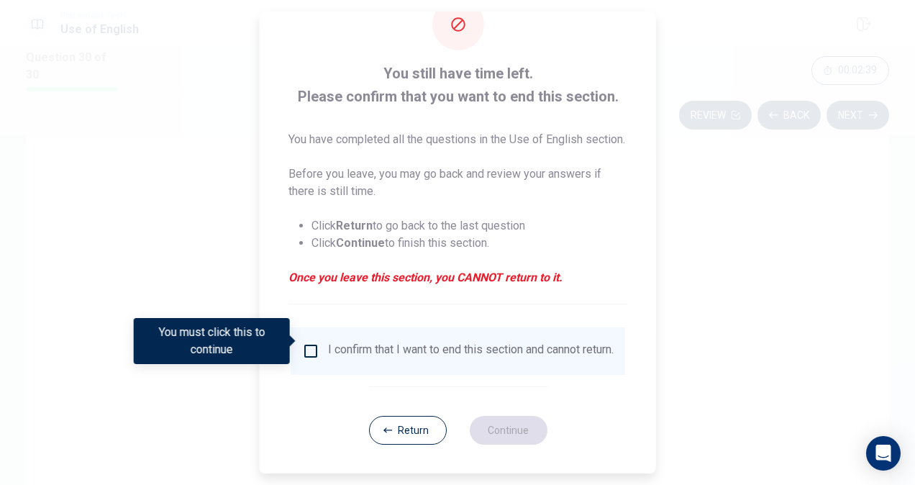
click at [309, 342] on input "You must click this to continue" at bounding box center [310, 350] width 17 height 17
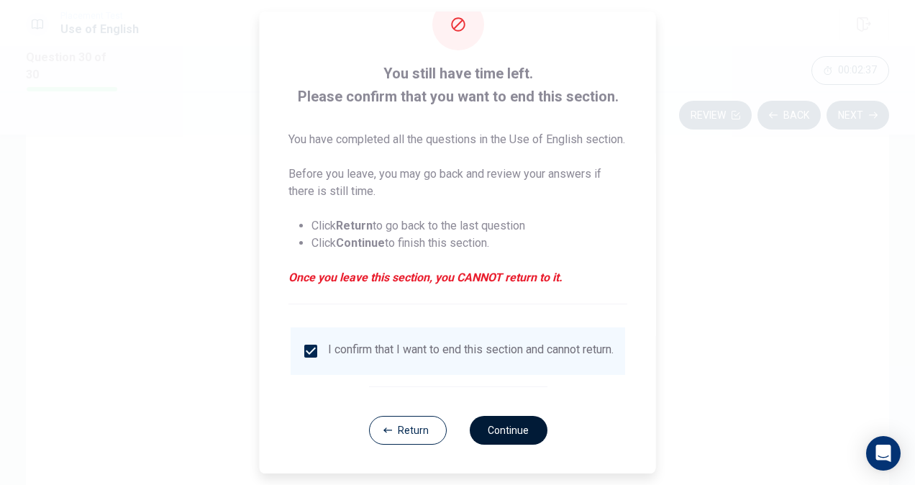
click at [501, 420] on button "Continue" at bounding box center [508, 430] width 78 height 29
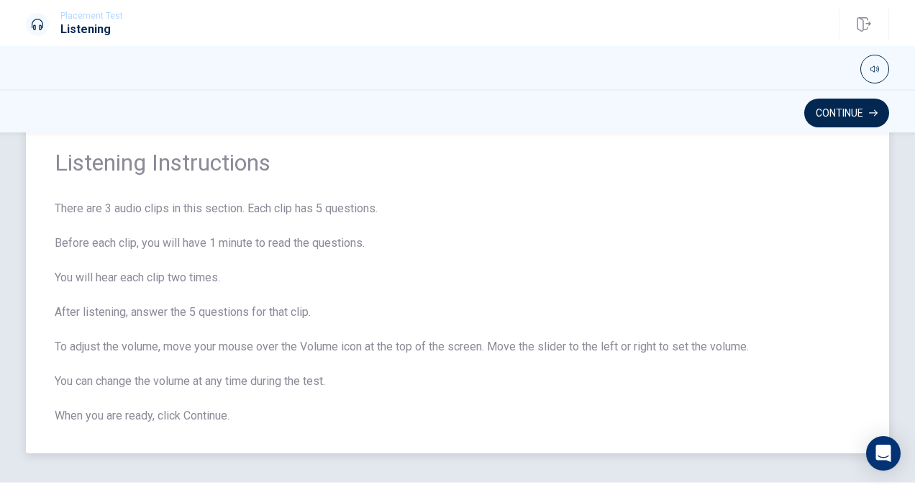
scroll to position [72, 0]
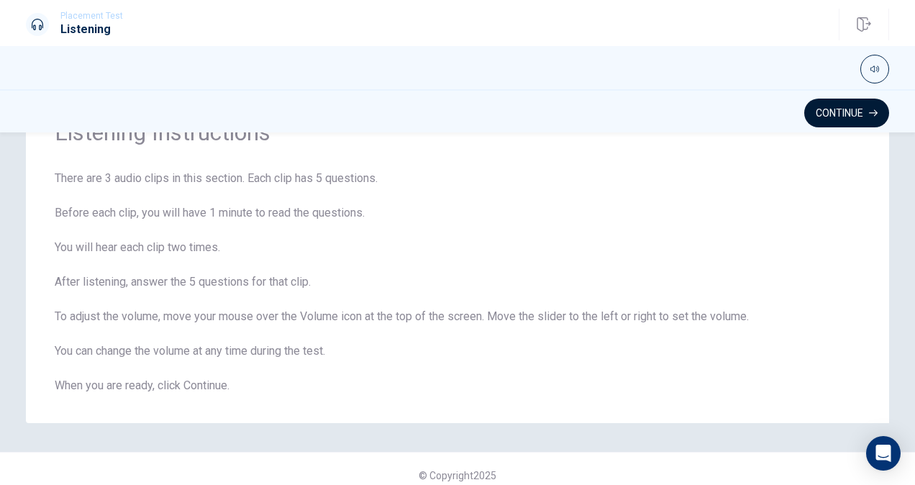
click at [844, 108] on button "Continue" at bounding box center [846, 113] width 85 height 29
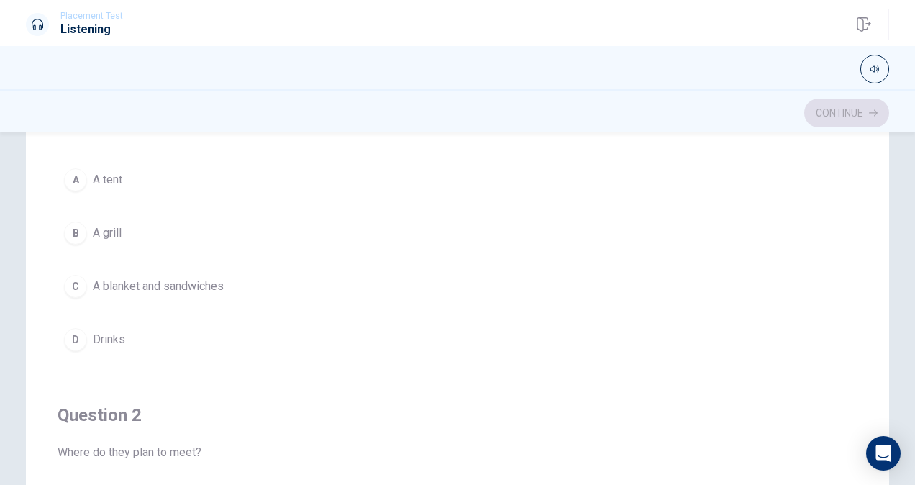
click at [73, 289] on div "C" at bounding box center [75, 286] width 23 height 23
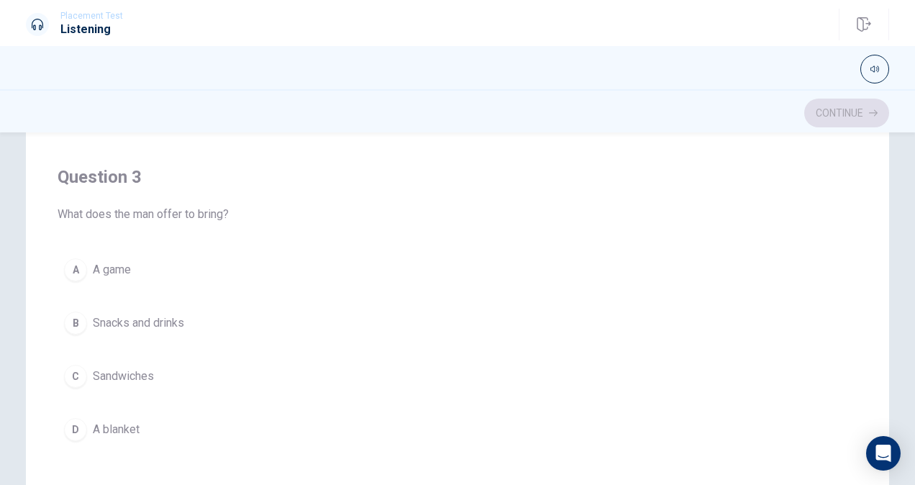
scroll to position [648, 0]
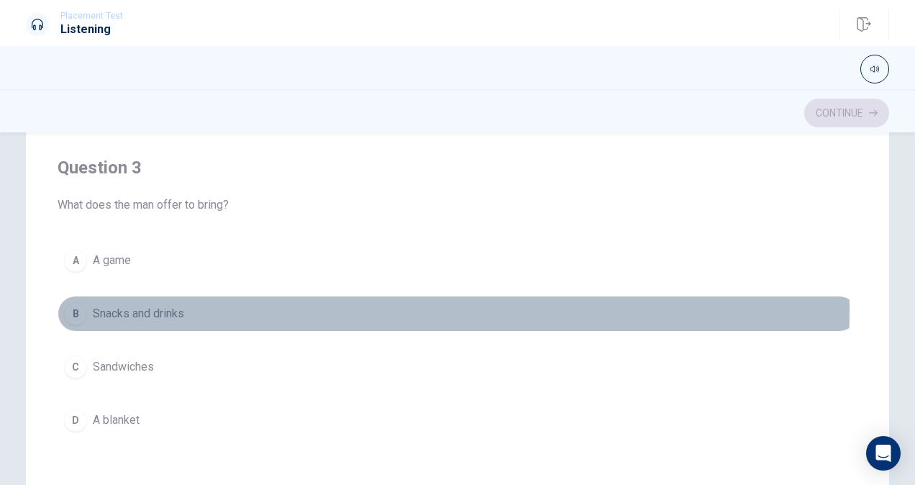
click at [75, 305] on div "B" at bounding box center [75, 313] width 23 height 23
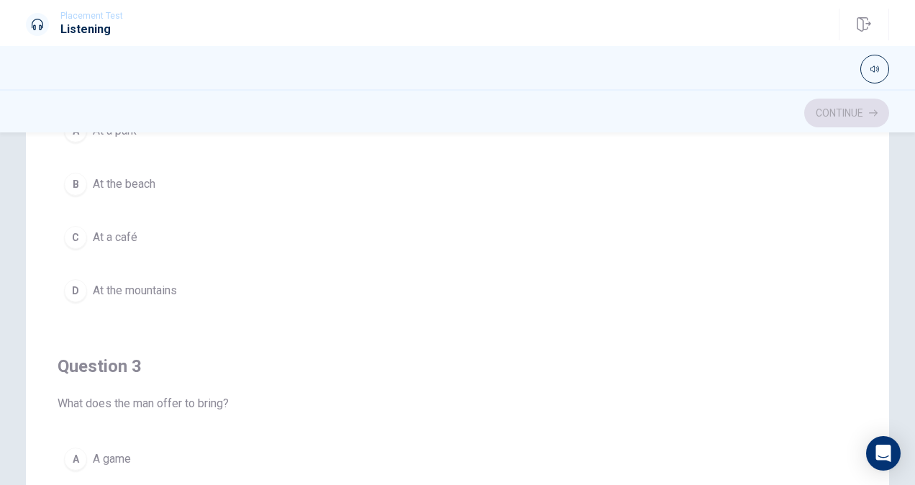
scroll to position [360, 0]
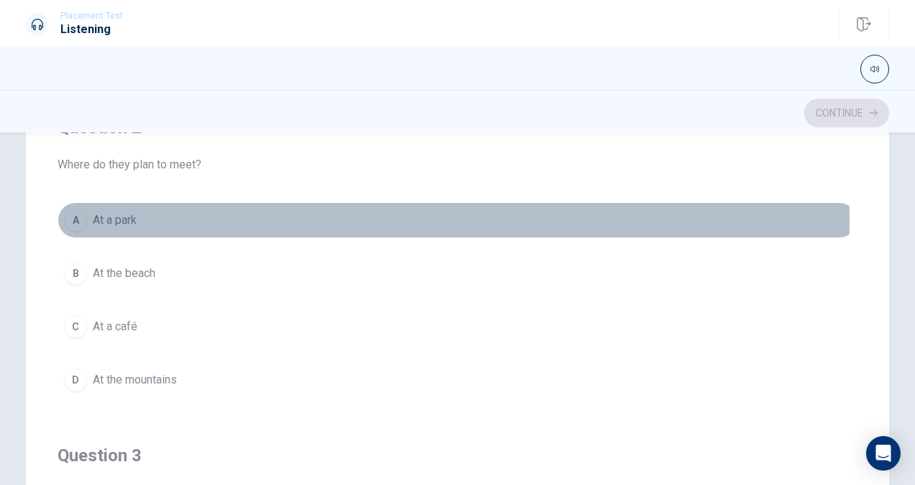
click at [68, 216] on div "A" at bounding box center [75, 220] width 23 height 23
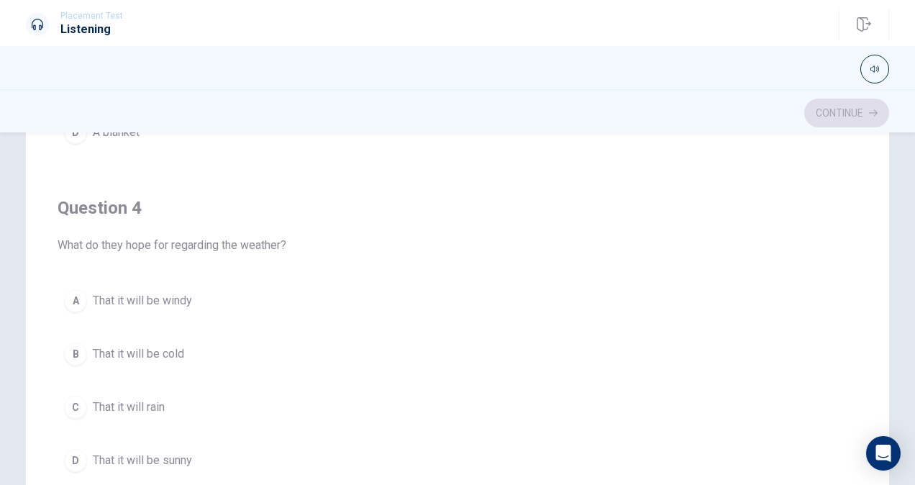
scroll to position [1007, 0]
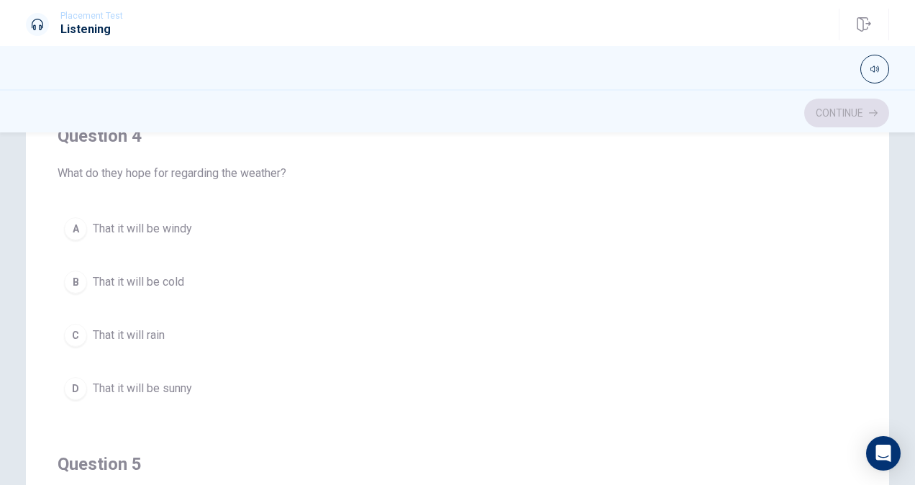
click at [78, 384] on div "D" at bounding box center [75, 388] width 23 height 23
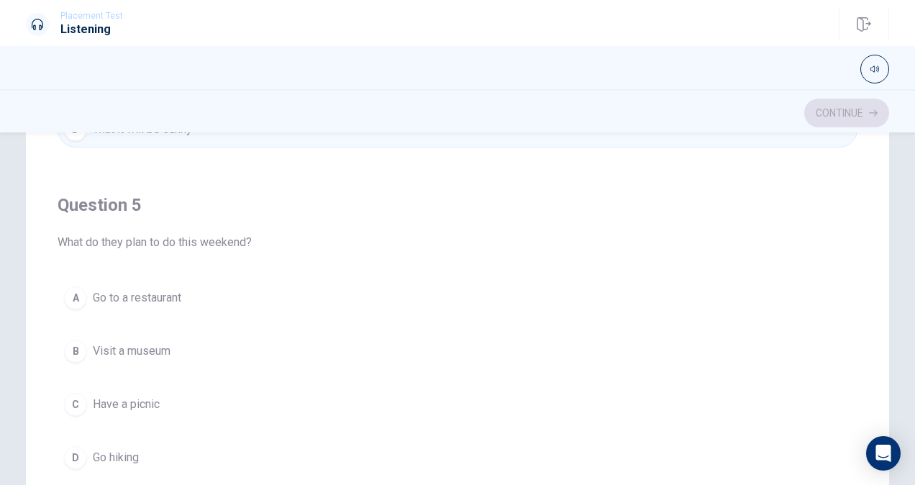
scroll to position [253, 0]
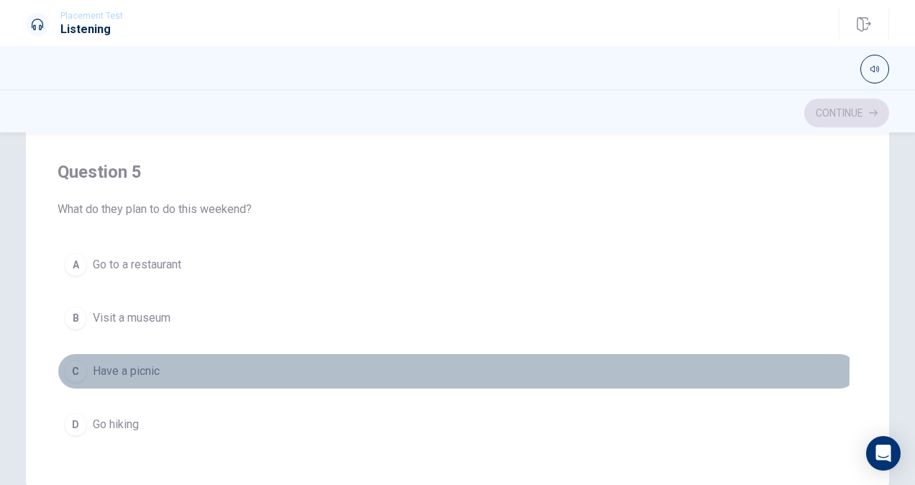
click at [76, 360] on div "C" at bounding box center [75, 371] width 23 height 23
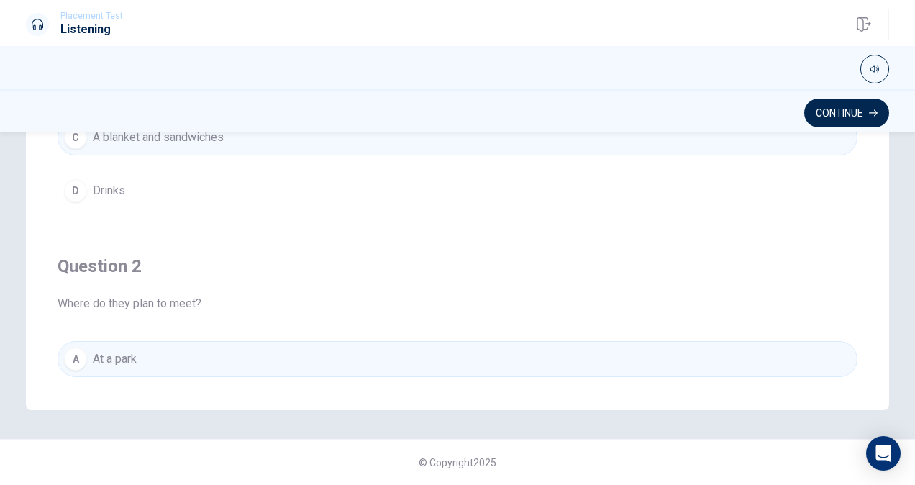
scroll to position [42, 0]
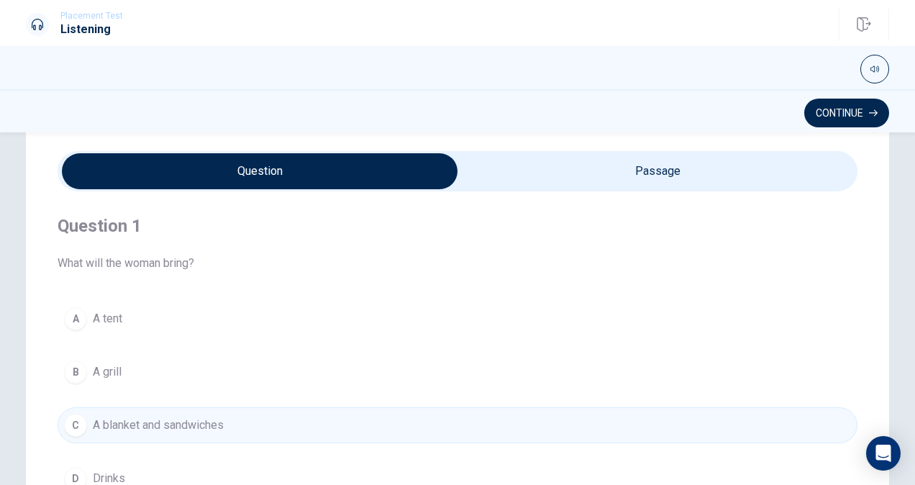
type input "53"
click at [650, 173] on input "checkbox" at bounding box center [260, 171] width 1200 height 36
checkbox input "true"
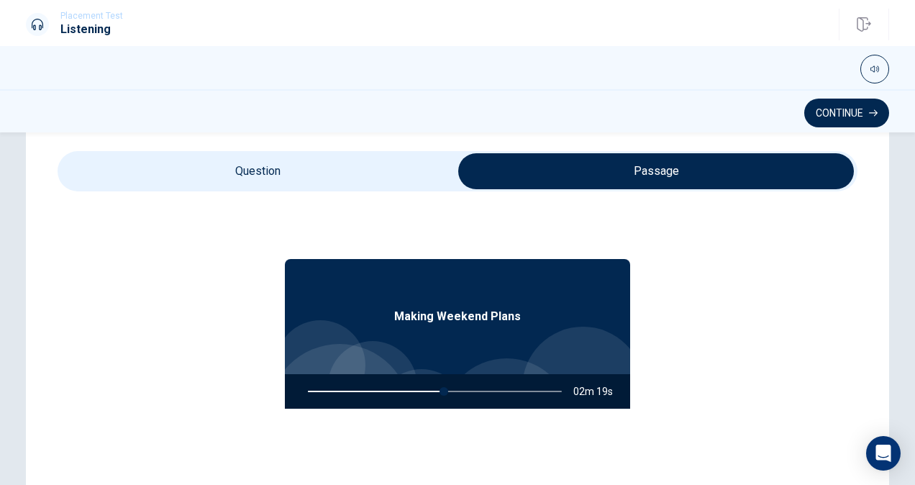
scroll to position [72, 0]
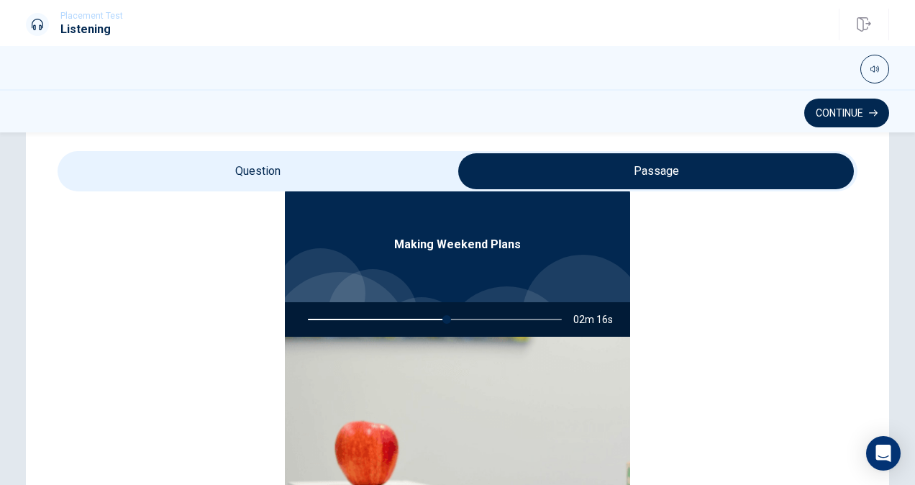
type input "55"
click at [345, 165] on input "checkbox" at bounding box center [656, 171] width 1200 height 36
checkbox input "false"
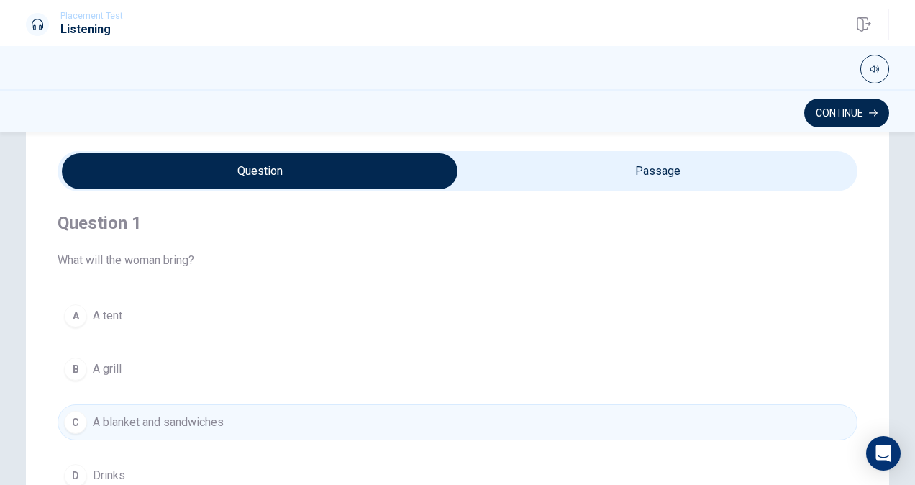
scroll to position [0, 0]
type input "62"
click at [661, 173] on input "checkbox" at bounding box center [260, 171] width 1200 height 36
checkbox input "true"
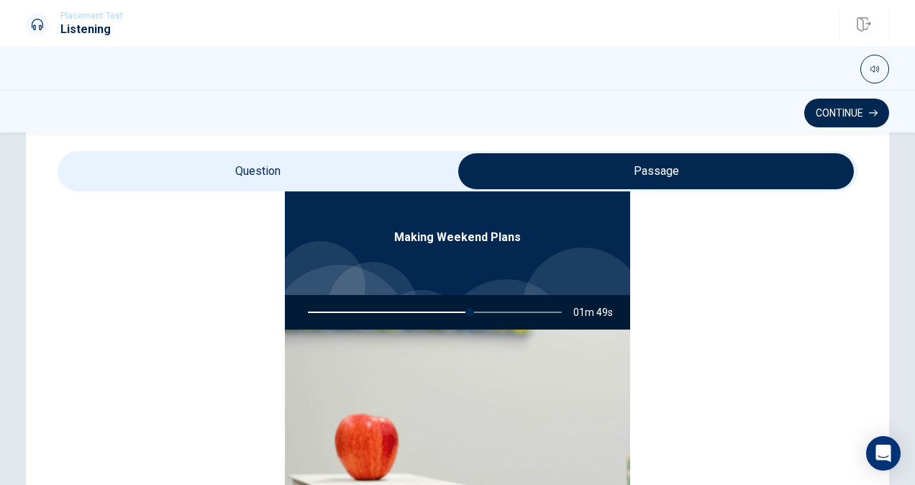
scroll to position [81, 0]
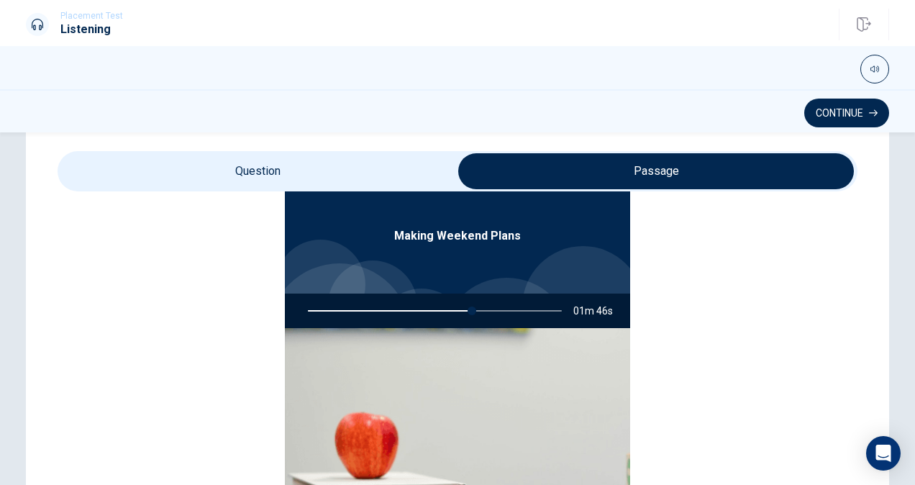
type input "65"
click at [401, 165] on input "checkbox" at bounding box center [656, 171] width 1200 height 36
checkbox input "false"
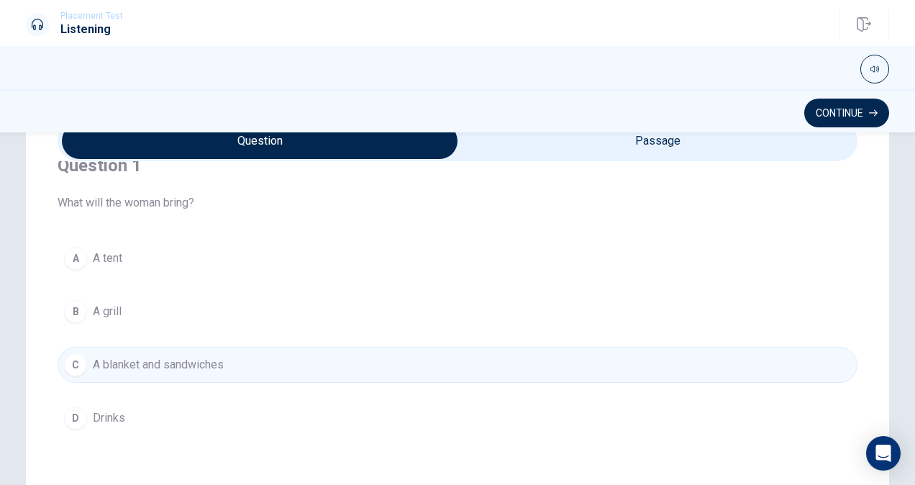
scroll to position [0, 0]
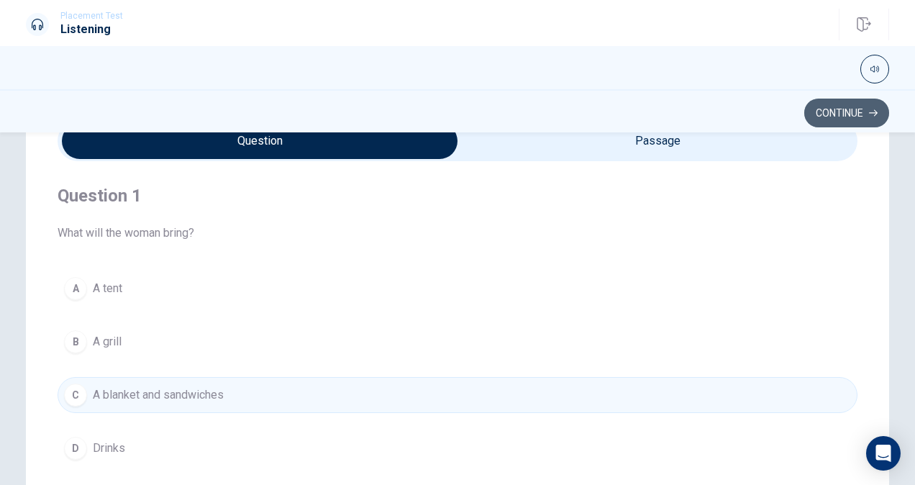
click at [874, 114] on icon "button" at bounding box center [873, 113] width 9 height 9
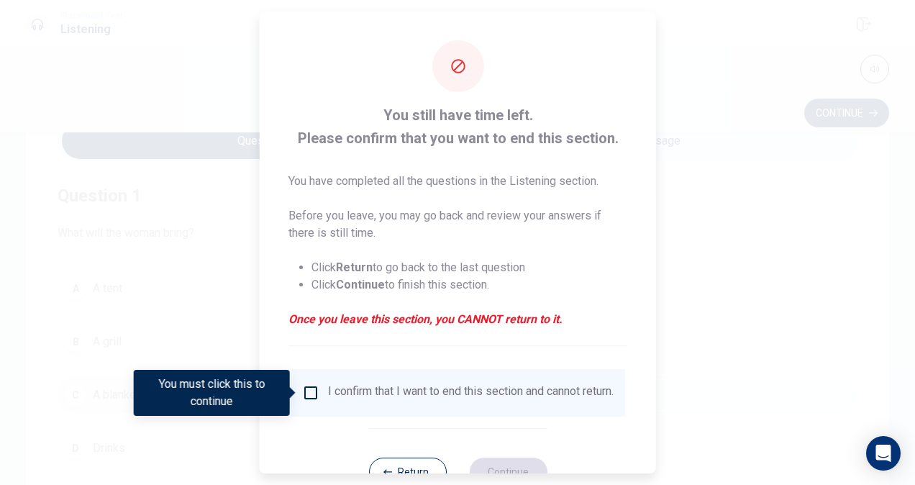
scroll to position [52, 0]
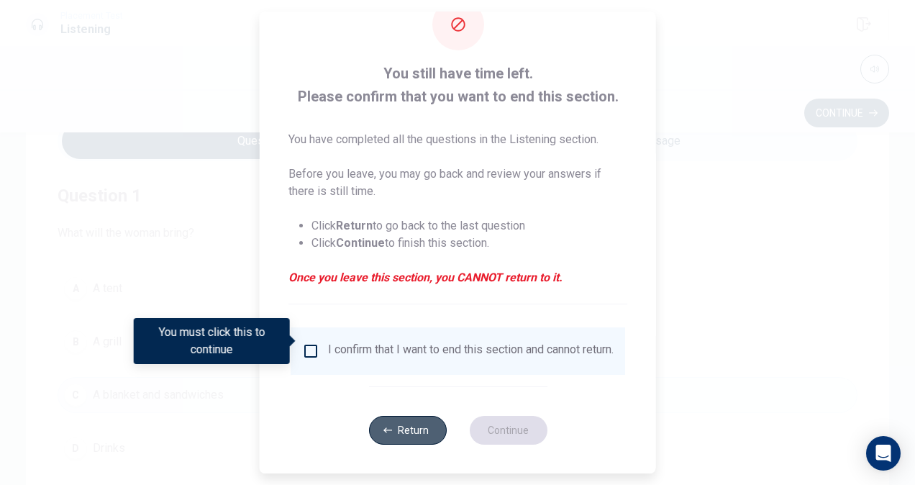
click at [401, 431] on button "Return" at bounding box center [407, 430] width 78 height 29
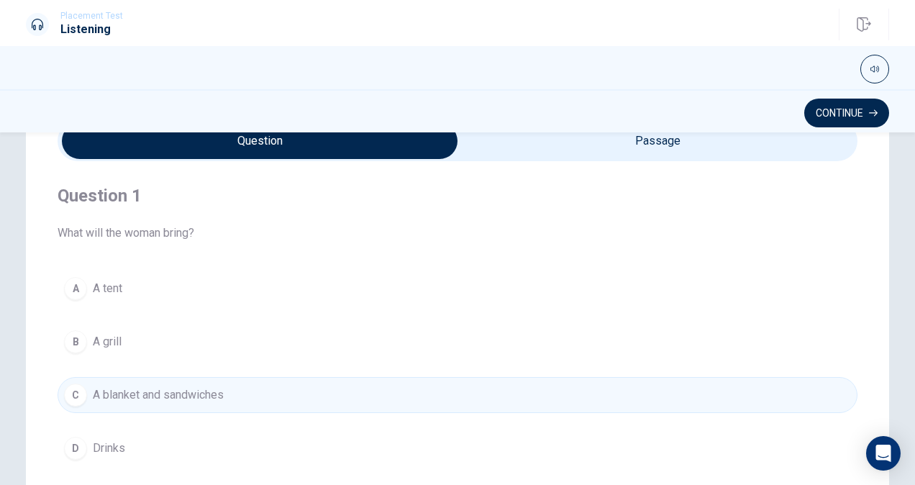
type input "93"
click at [797, 149] on input "checkbox" at bounding box center [260, 141] width 1200 height 36
checkbox input "true"
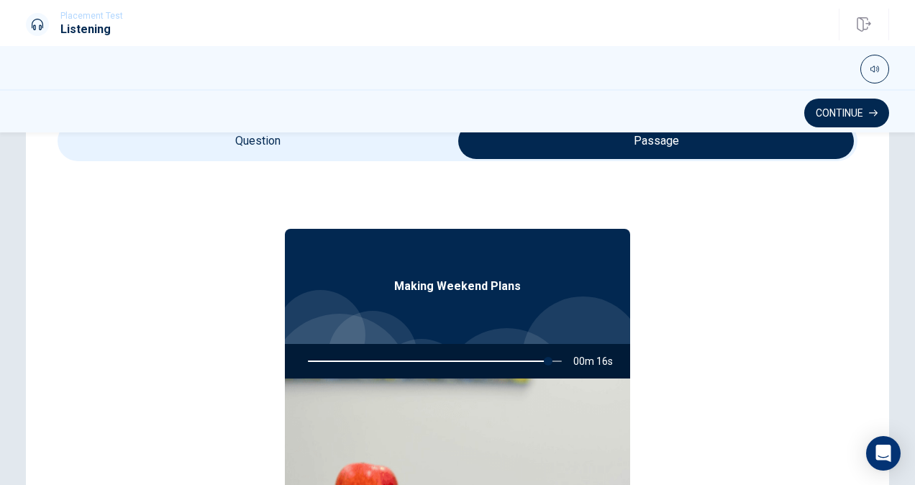
type input "95"
click at [290, 145] on input "checkbox" at bounding box center [656, 141] width 1200 height 36
checkbox input "false"
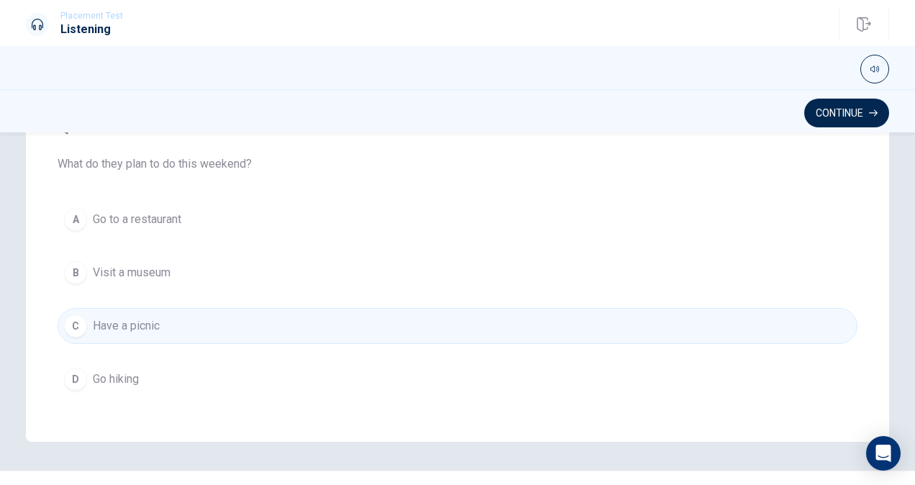
scroll to position [330, 0]
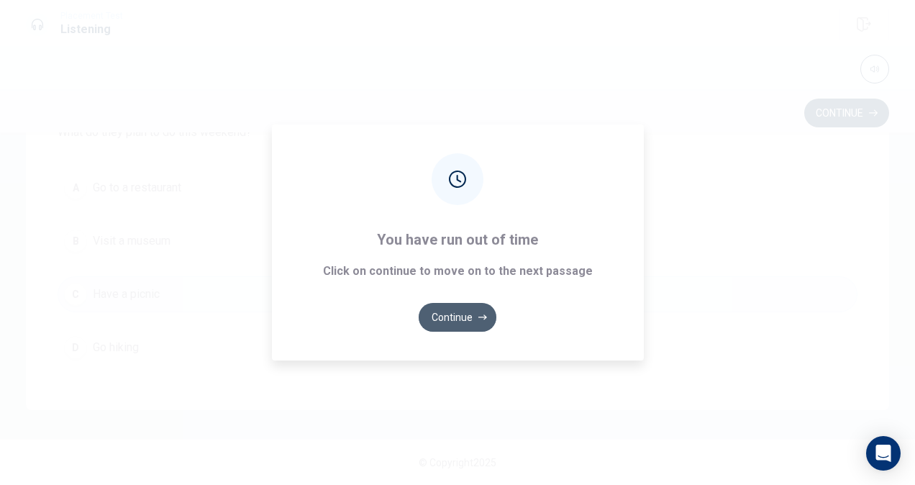
click at [459, 323] on button "Continue" at bounding box center [458, 317] width 78 height 29
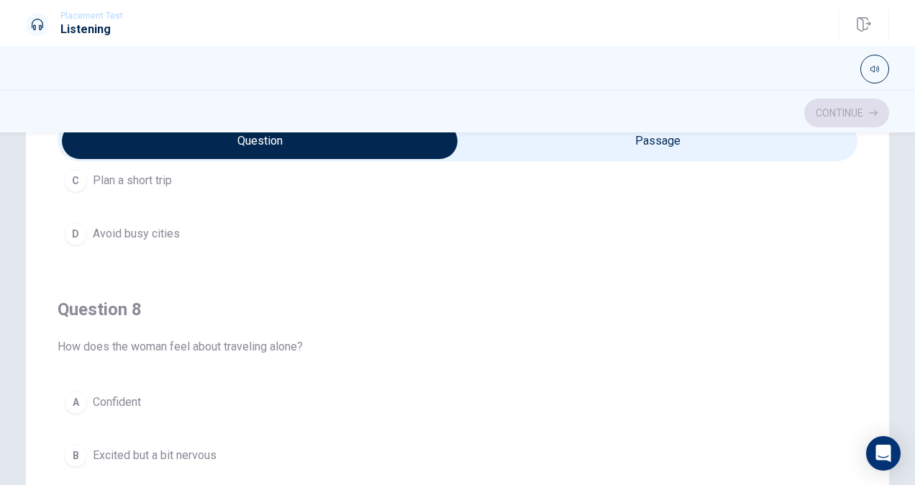
scroll to position [576, 0]
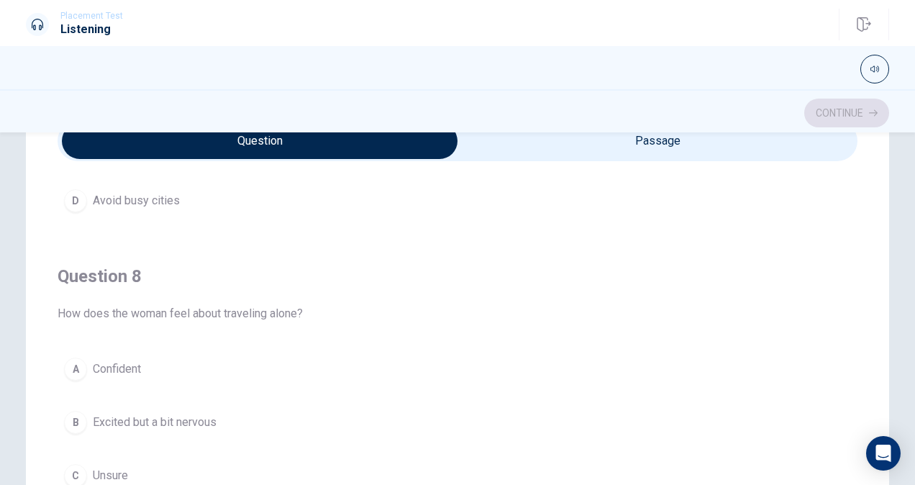
click at [76, 426] on div "B" at bounding box center [75, 422] width 23 height 23
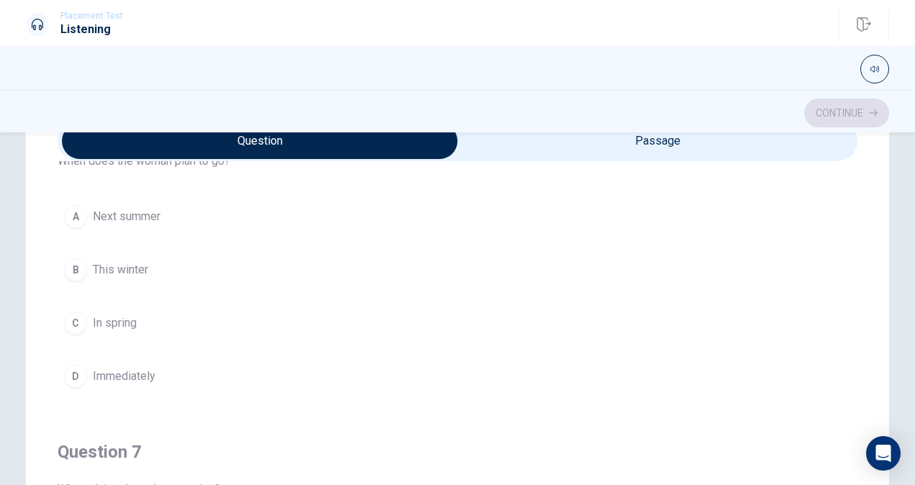
scroll to position [0, 0]
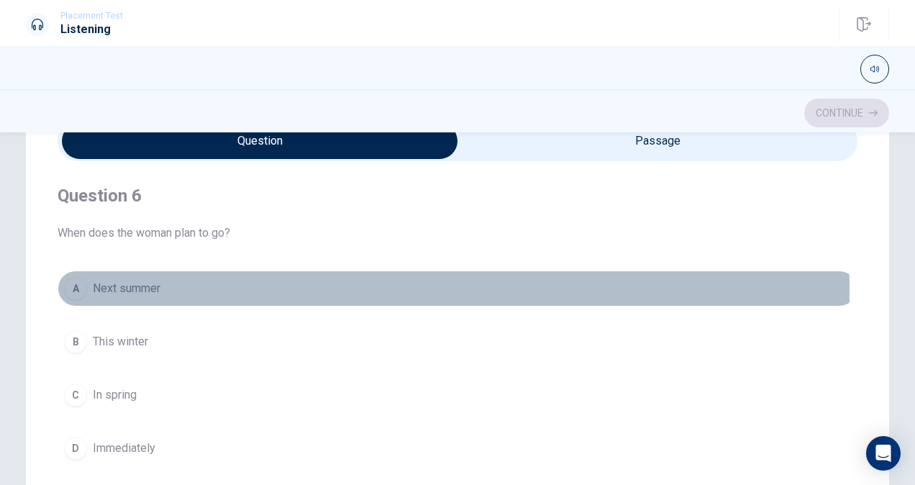
click at [78, 292] on div "A" at bounding box center [75, 288] width 23 height 23
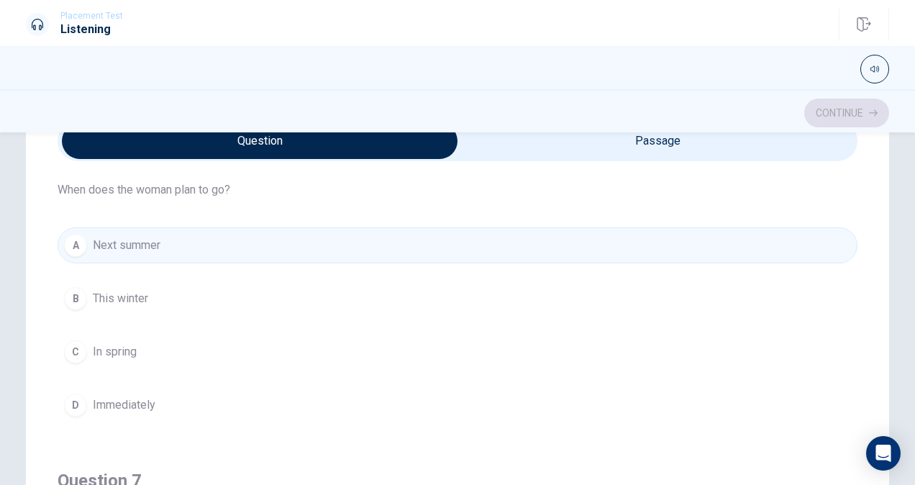
scroll to position [360, 0]
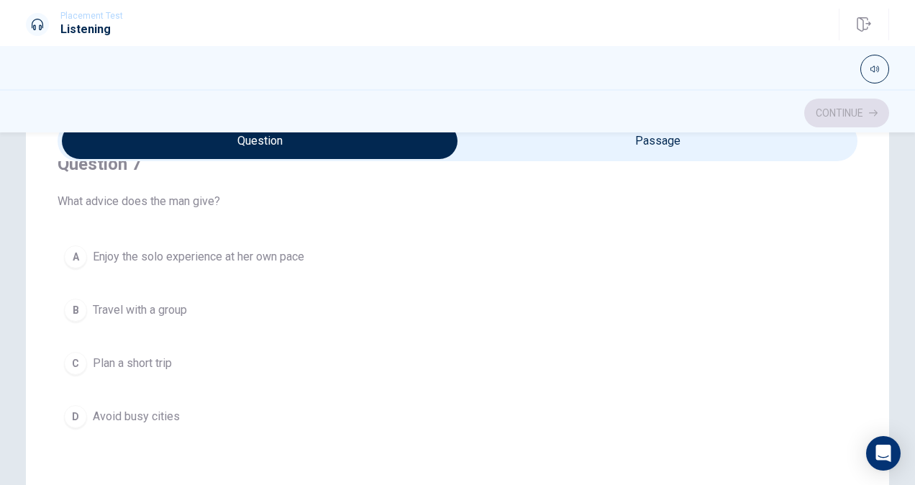
click at [69, 253] on div "A" at bounding box center [75, 256] width 23 height 23
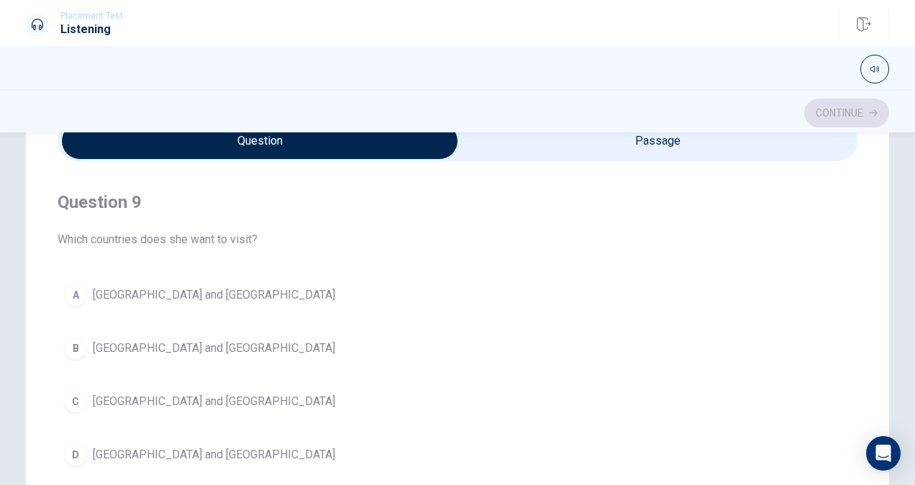
scroll to position [1007, 0]
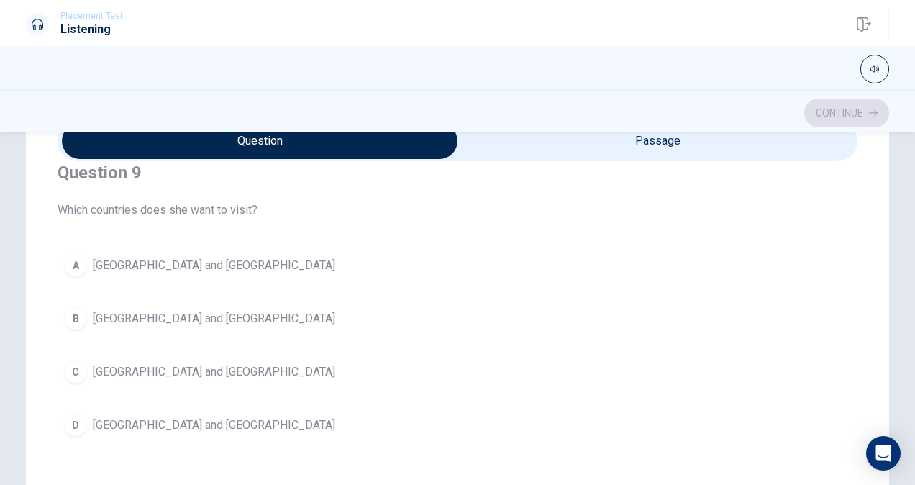
click at [69, 314] on div "B" at bounding box center [75, 318] width 23 height 23
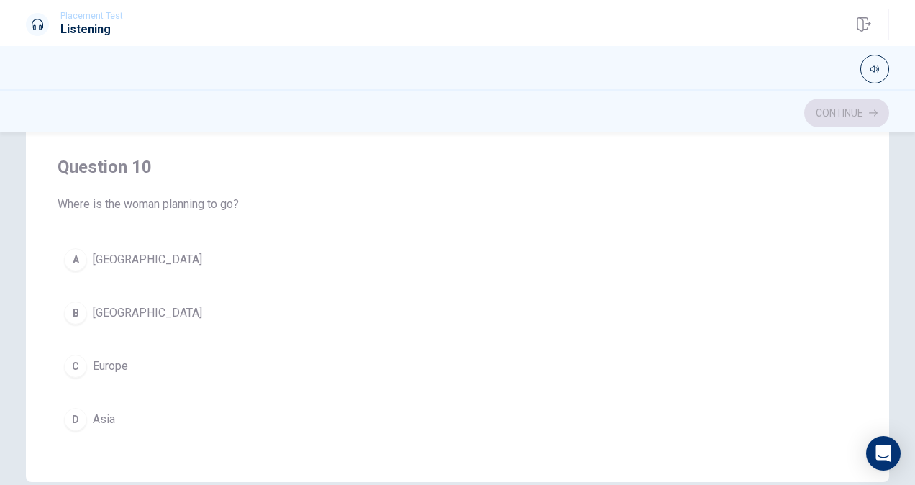
scroll to position [288, 0]
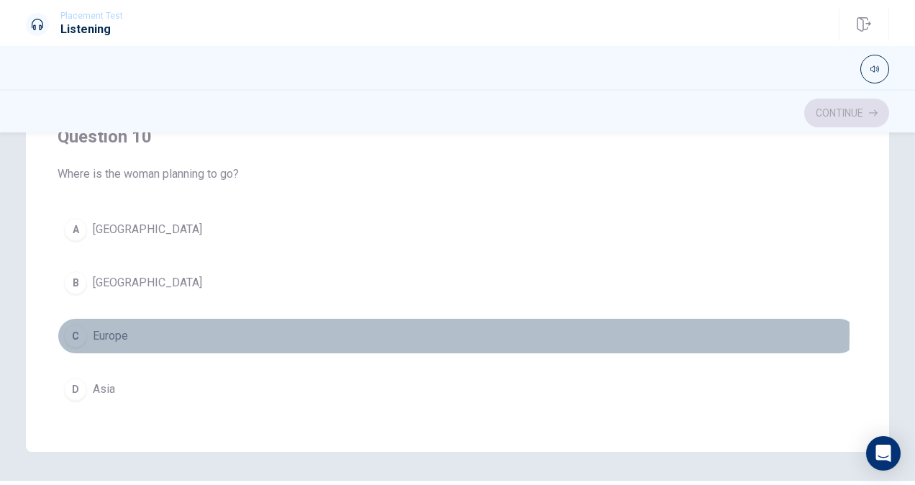
click at [77, 325] on div "C" at bounding box center [75, 336] width 23 height 23
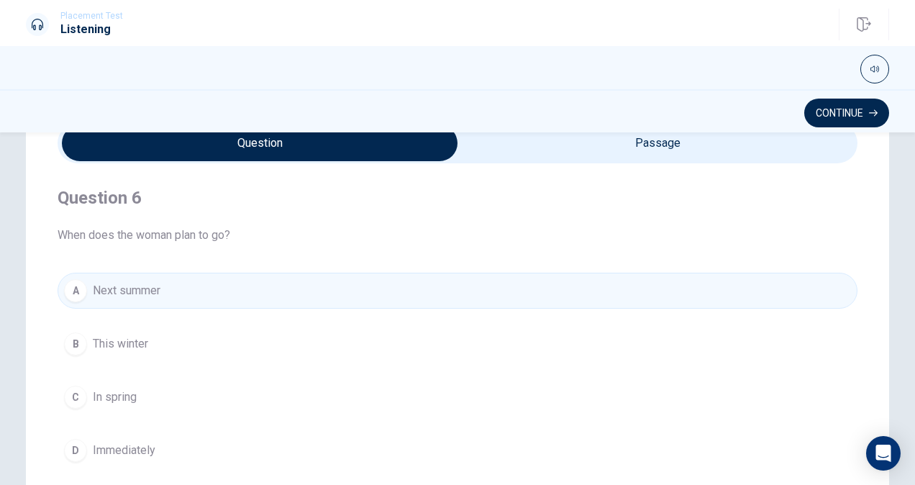
scroll to position [0, 0]
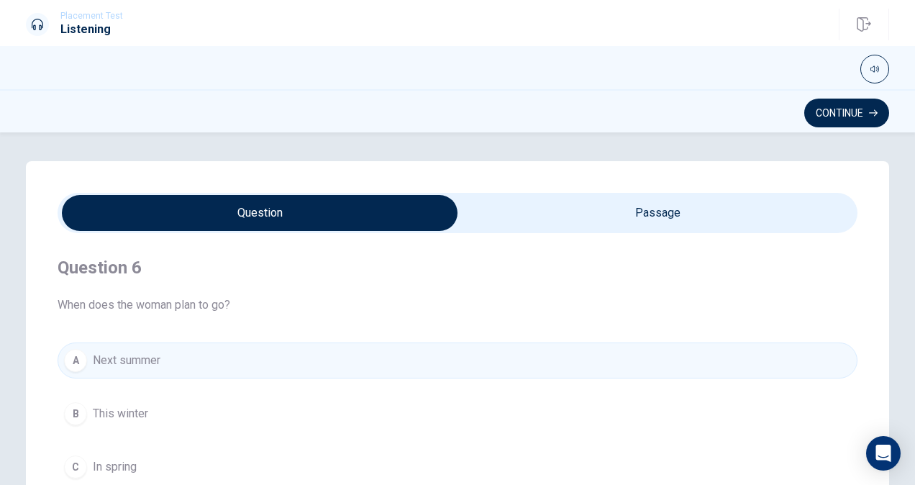
type input "66"
click at [676, 212] on input "checkbox" at bounding box center [260, 213] width 1200 height 36
checkbox input "true"
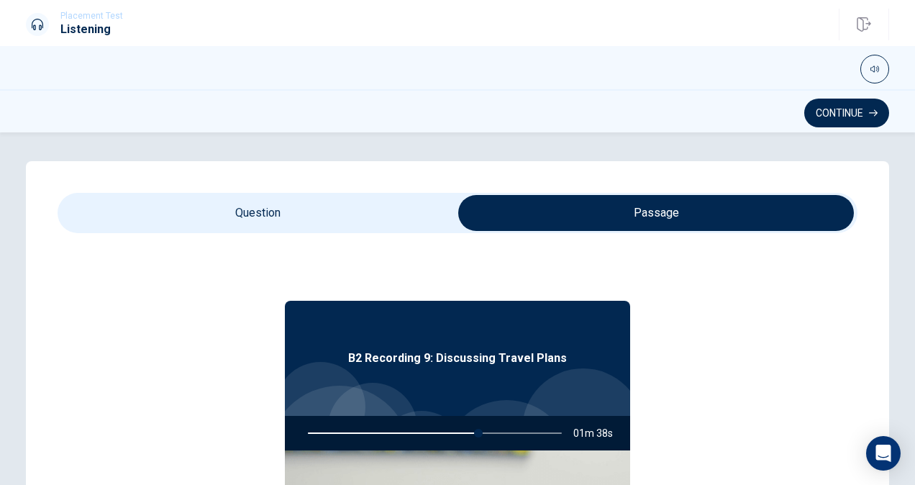
type input "68"
click at [430, 217] on input "checkbox" at bounding box center [656, 213] width 1200 height 36
checkbox input "false"
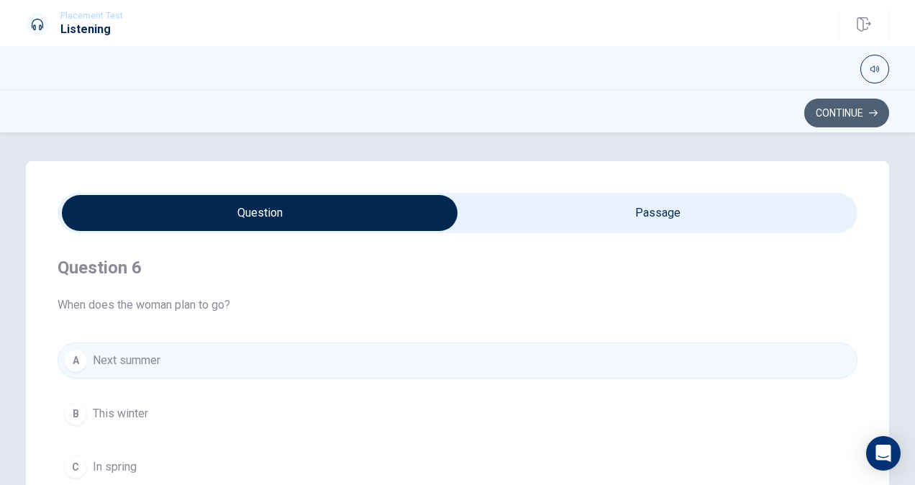
click at [876, 103] on button "Continue" at bounding box center [846, 113] width 85 height 29
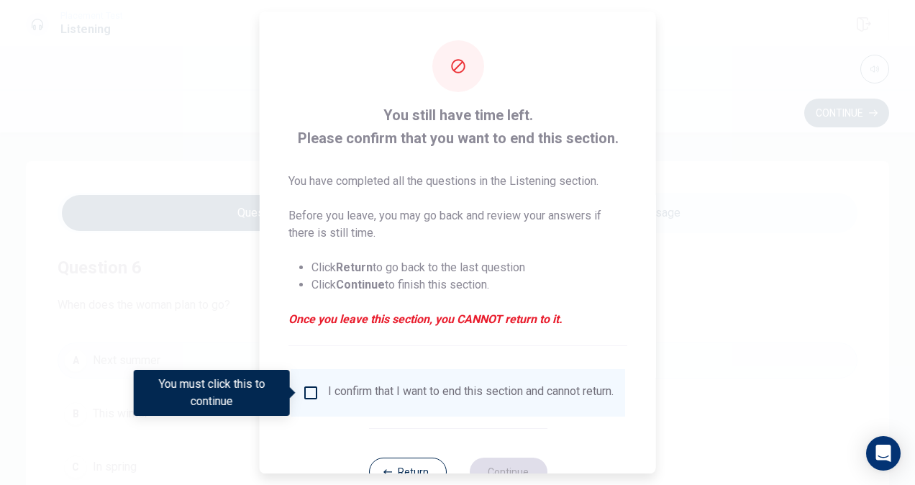
click at [312, 389] on input "You must click this to continue" at bounding box center [310, 392] width 17 height 17
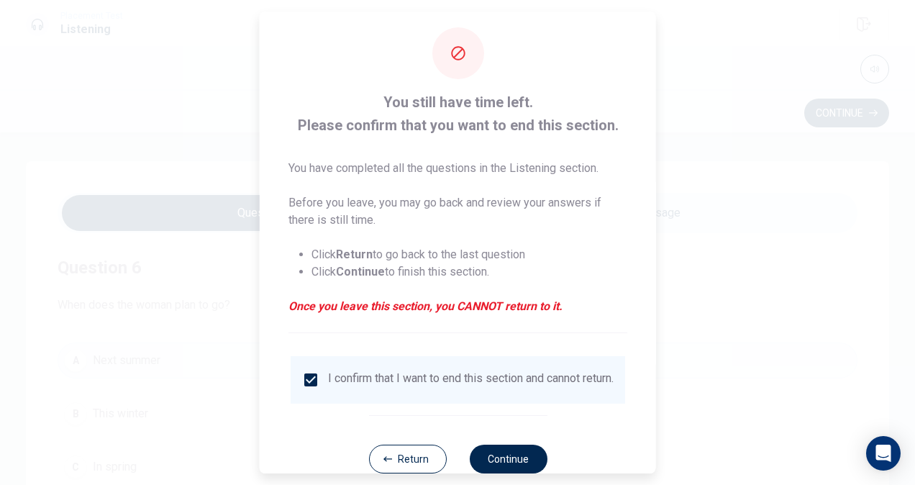
scroll to position [52, 0]
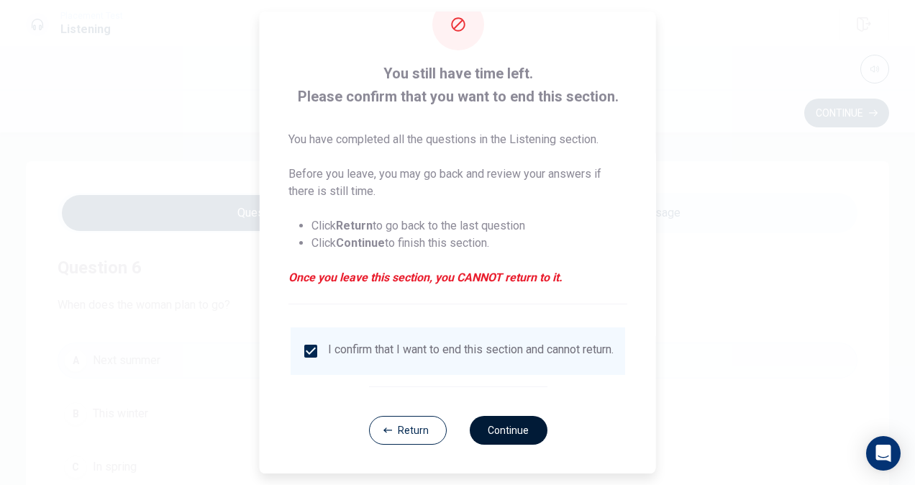
click at [502, 432] on button "Continue" at bounding box center [508, 430] width 78 height 29
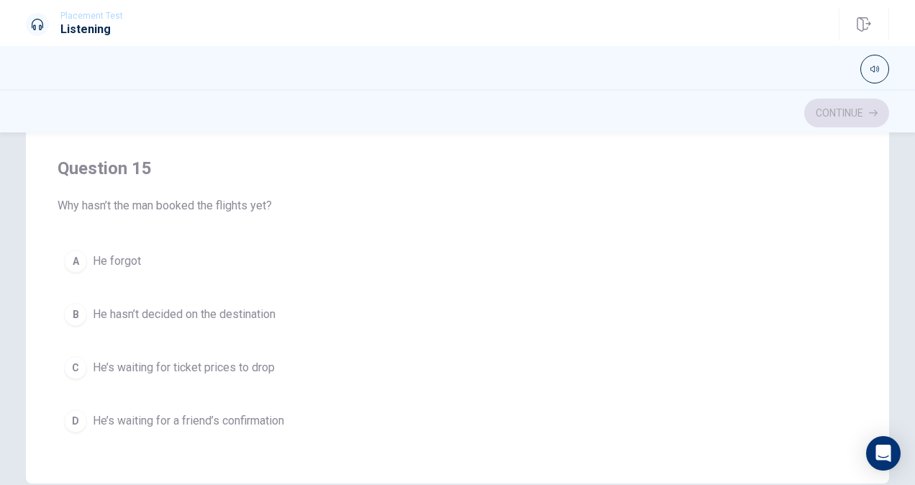
scroll to position [288, 0]
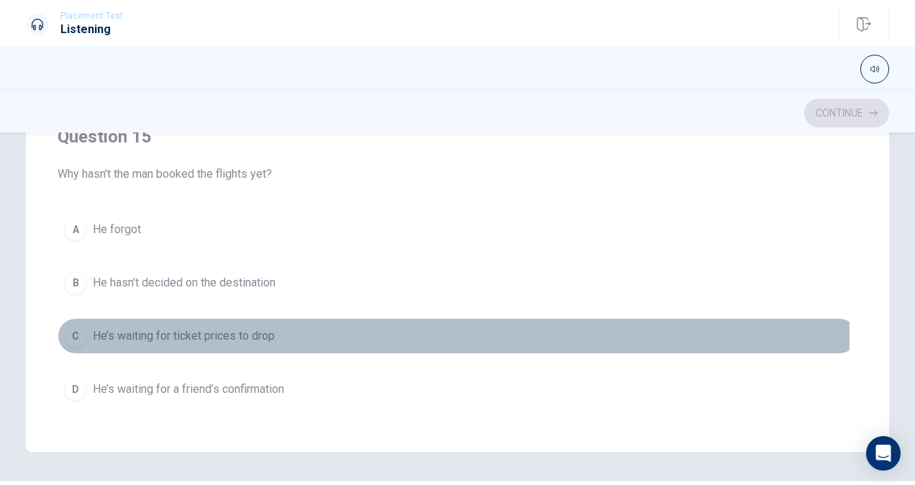
click at [68, 325] on div "C" at bounding box center [75, 336] width 23 height 23
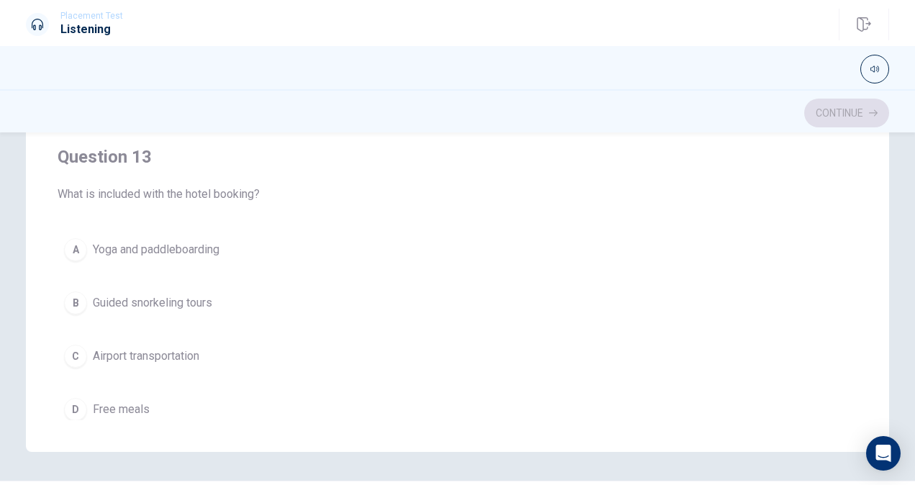
scroll to position [508, 0]
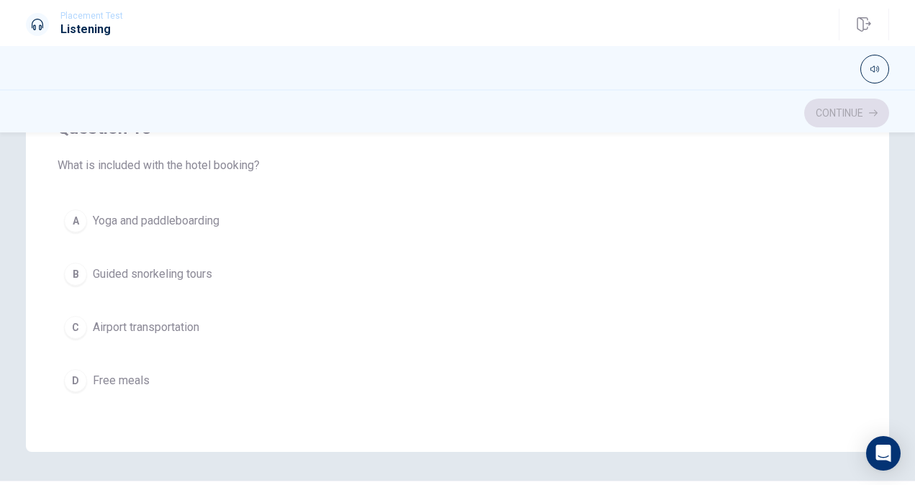
click at [75, 219] on div "A" at bounding box center [75, 220] width 23 height 23
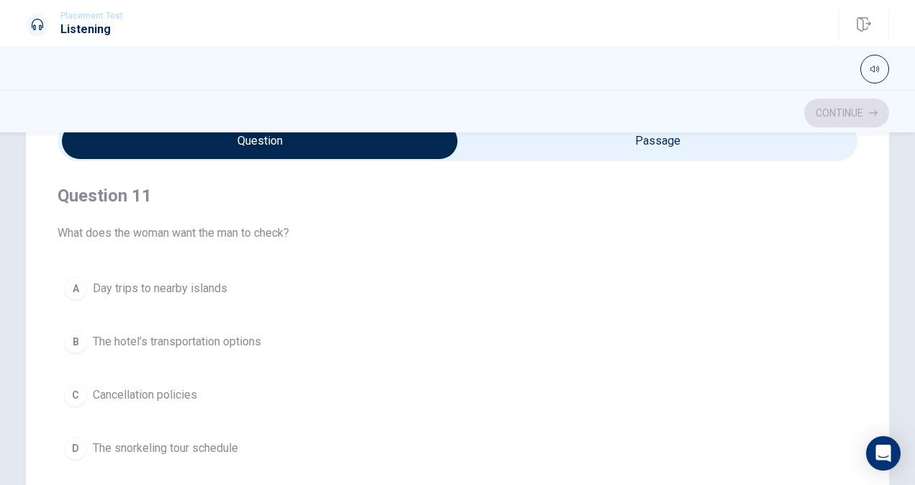
scroll to position [72, 0]
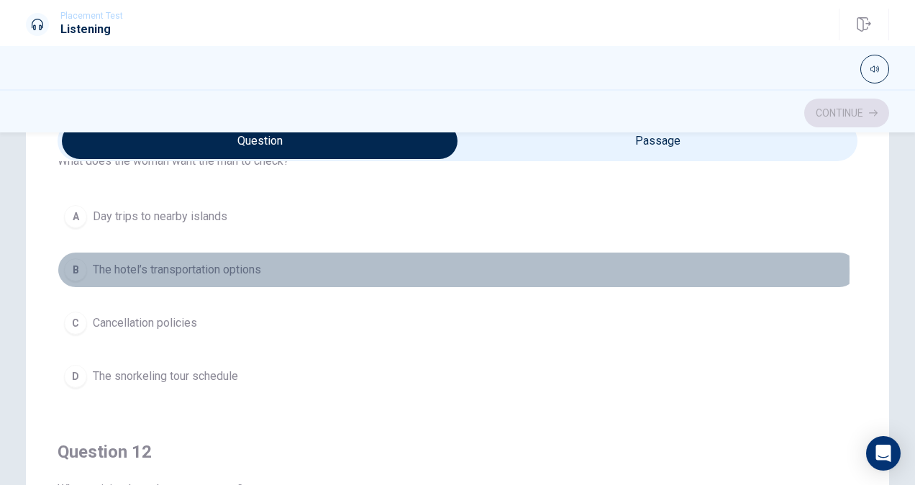
click at [78, 270] on div "B" at bounding box center [75, 269] width 23 height 23
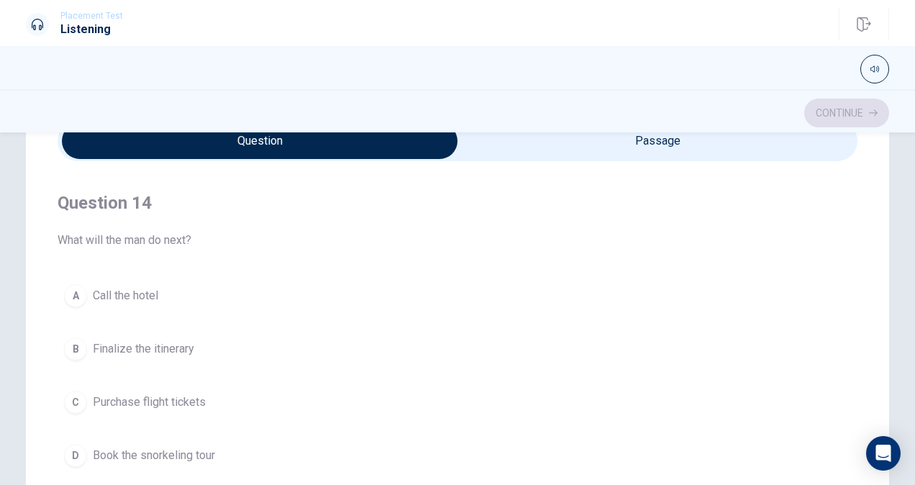
scroll to position [1007, 0]
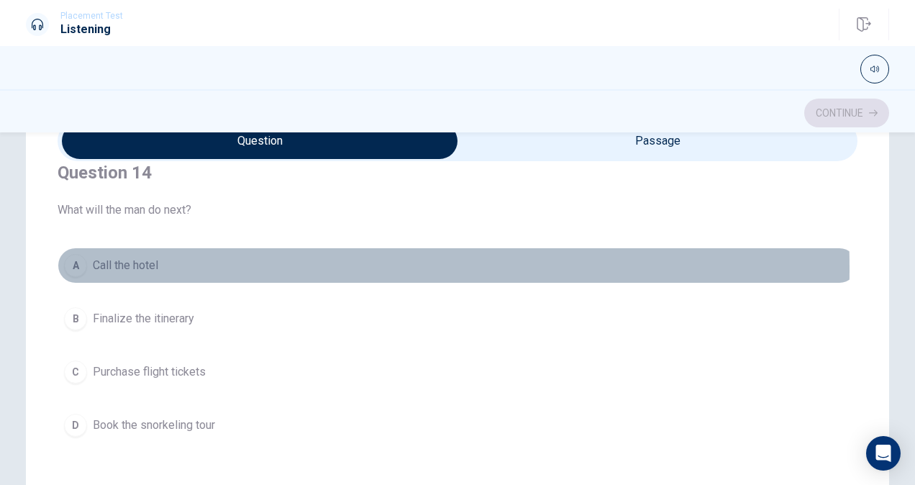
click at [76, 263] on div "A" at bounding box center [75, 265] width 23 height 23
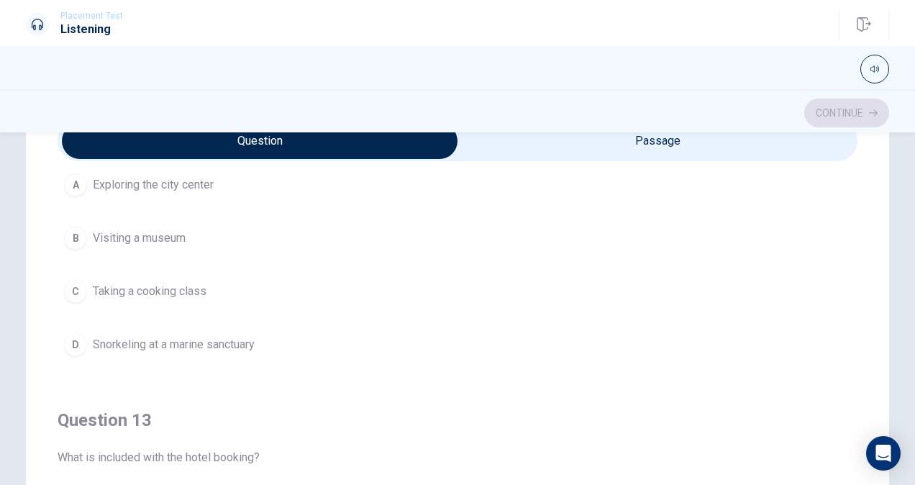
scroll to position [360, 0]
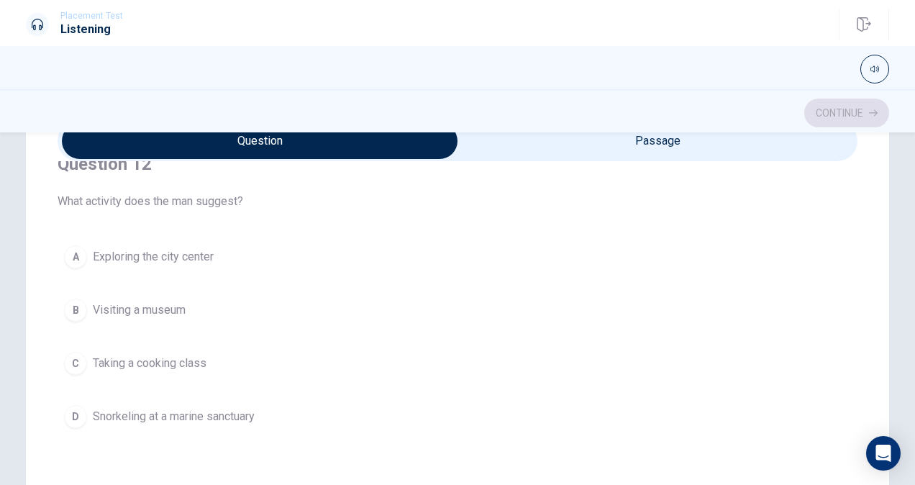
click at [67, 414] on div "D" at bounding box center [75, 416] width 23 height 23
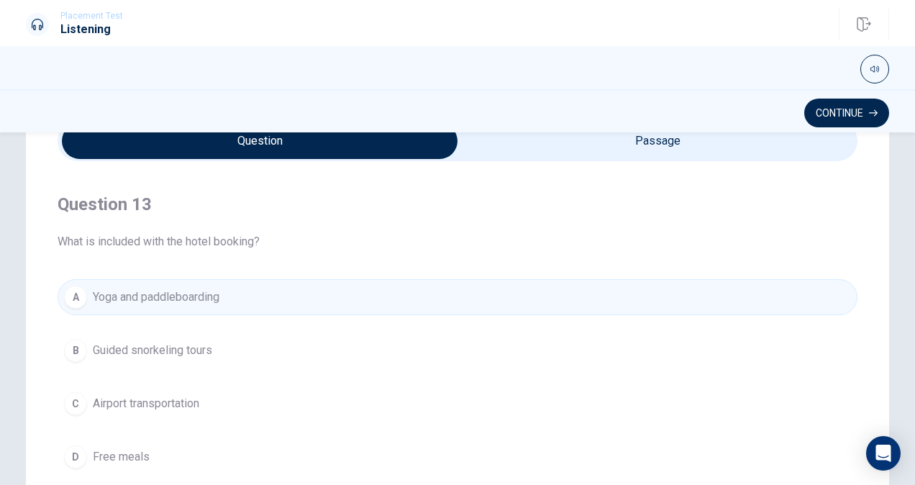
scroll to position [720, 0]
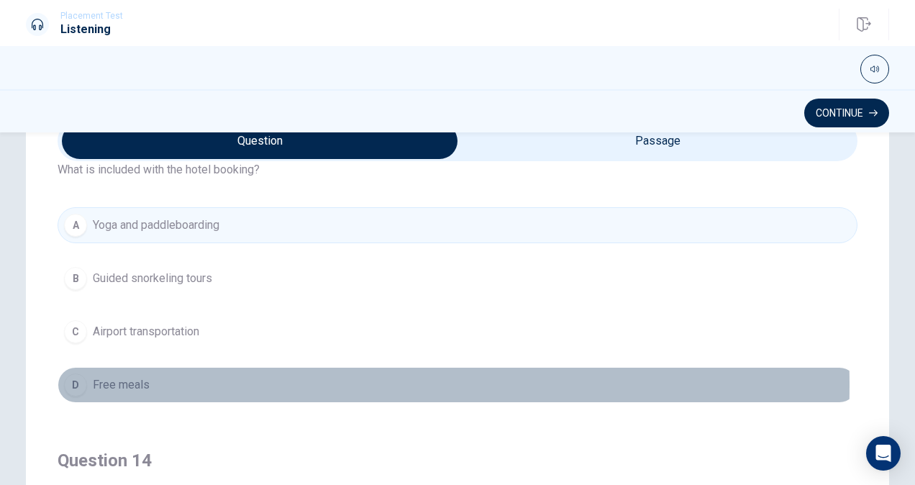
click at [68, 379] on div "D" at bounding box center [75, 384] width 23 height 23
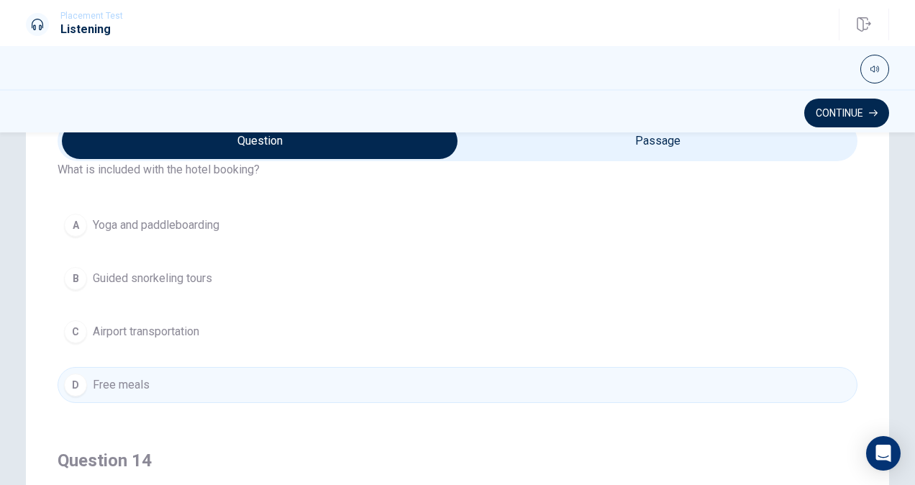
click at [67, 220] on div "A" at bounding box center [75, 225] width 23 height 23
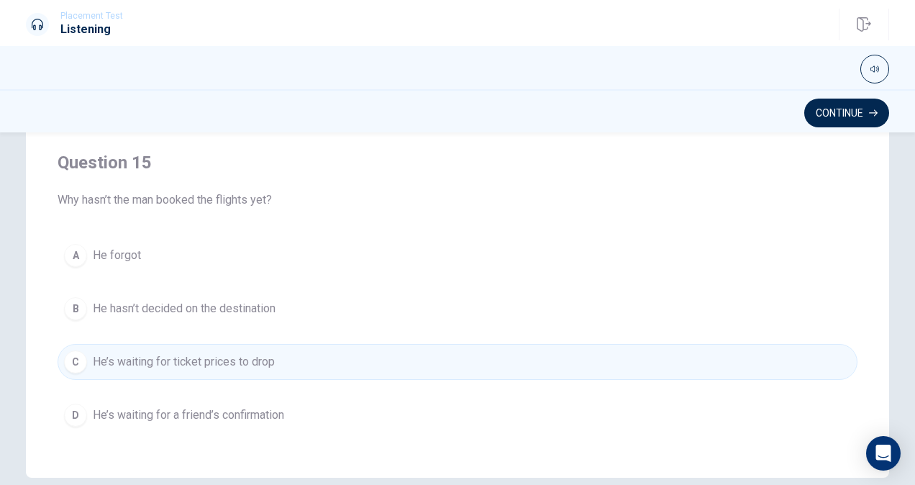
scroll to position [330, 0]
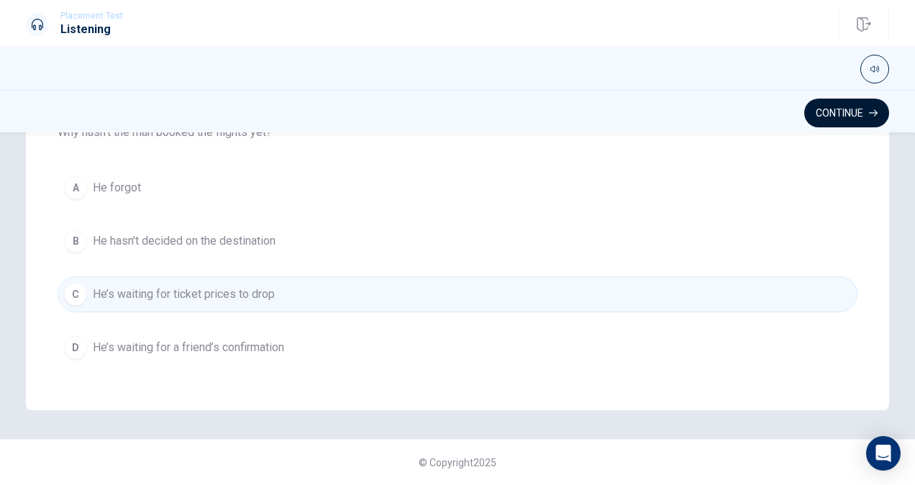
click at [838, 106] on button "Continue" at bounding box center [846, 113] width 85 height 29
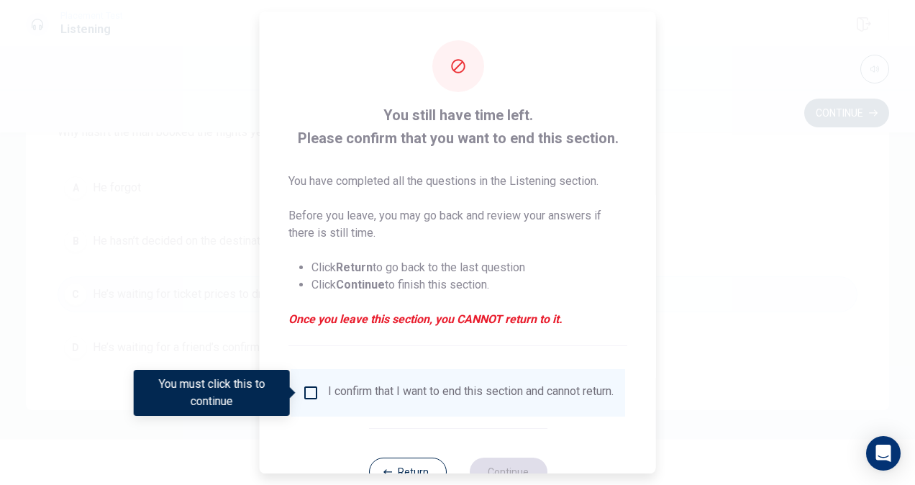
click at [302, 394] on input "You must click this to continue" at bounding box center [310, 392] width 17 height 17
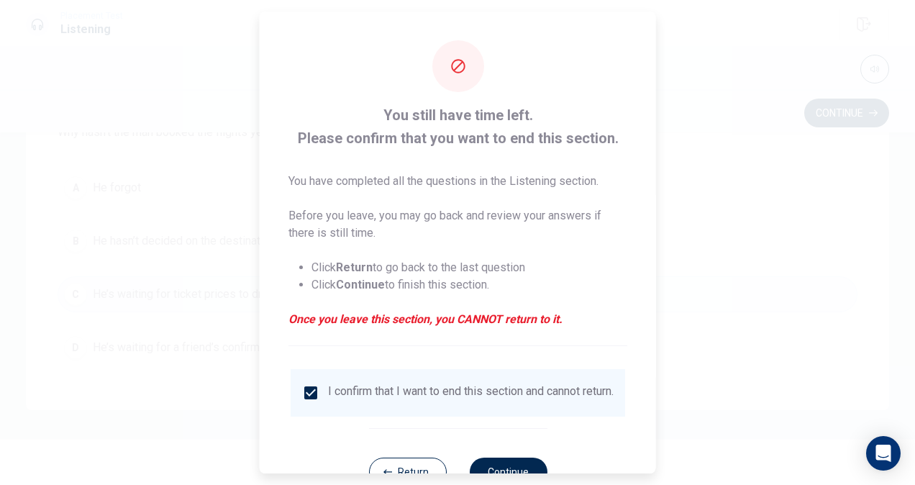
scroll to position [52, 0]
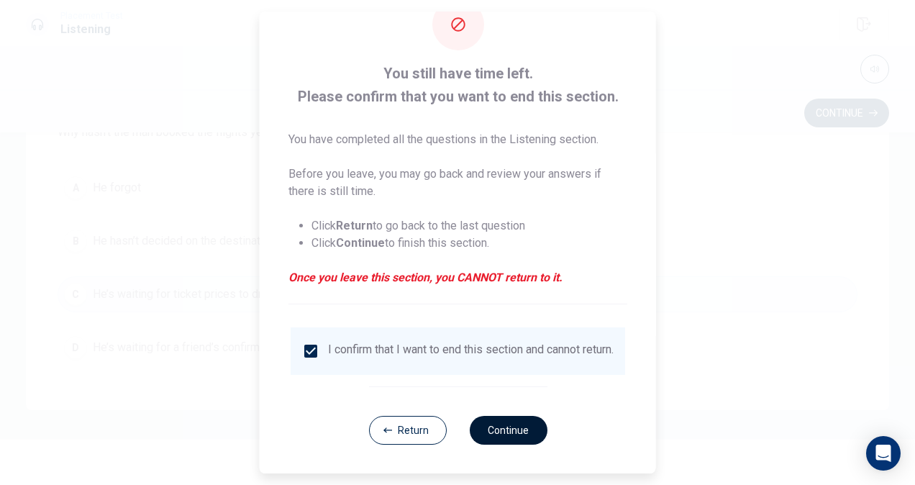
click at [511, 426] on button "Continue" at bounding box center [508, 430] width 78 height 29
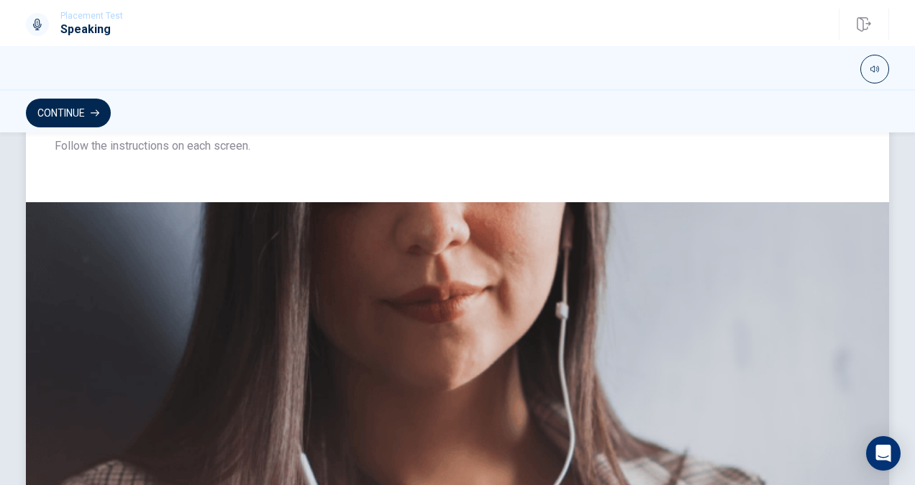
scroll to position [378, 0]
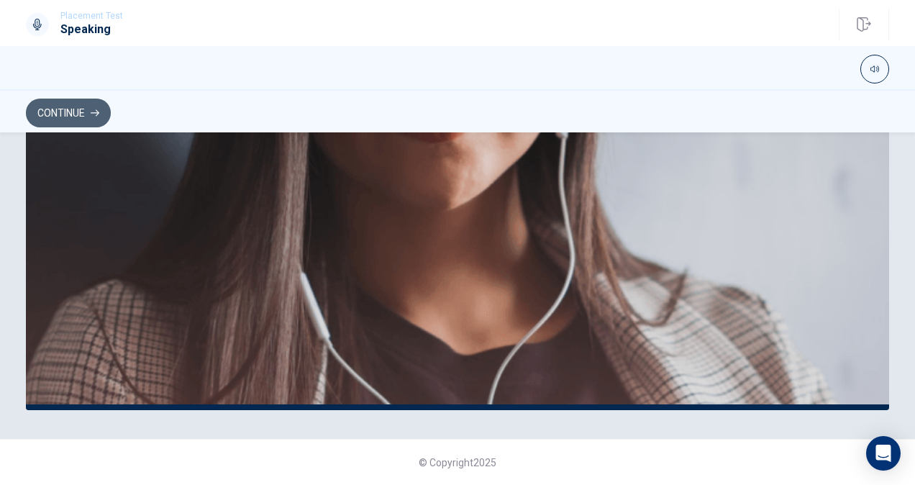
click at [93, 114] on icon "button" at bounding box center [95, 113] width 9 height 9
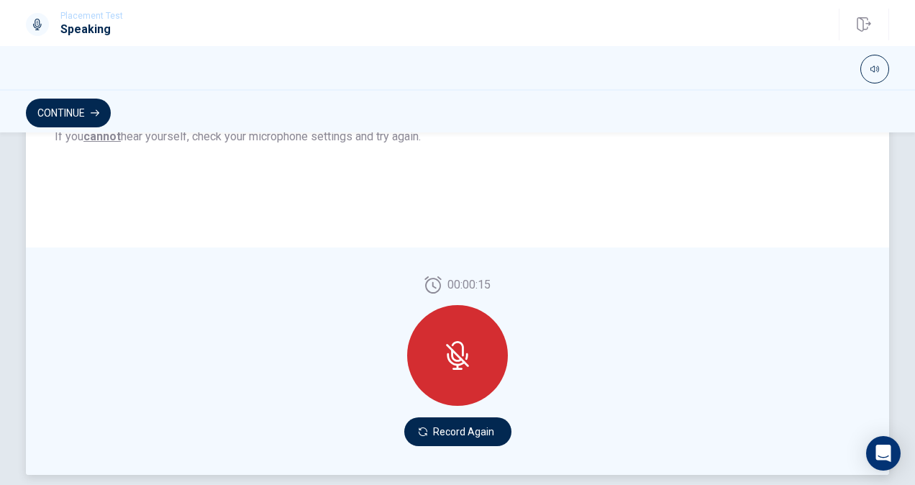
scroll to position [345, 0]
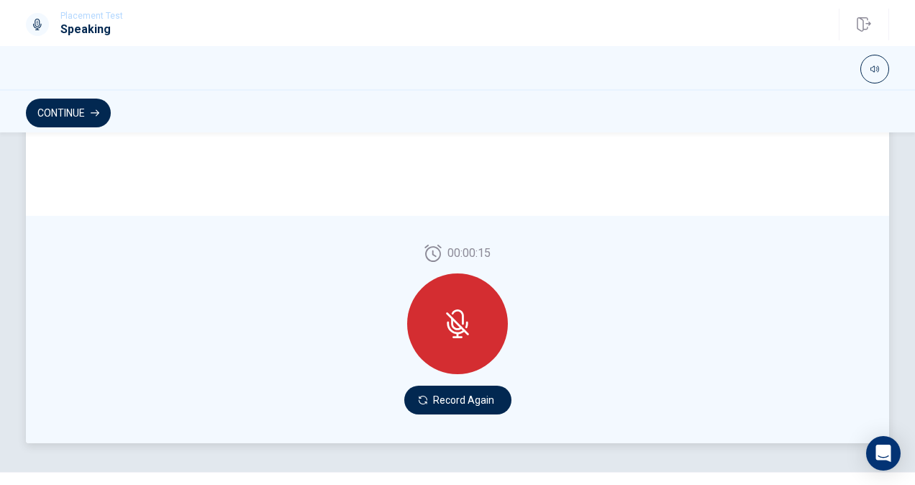
click at [455, 319] on icon at bounding box center [457, 323] width 29 height 29
click at [458, 407] on button "Record Again" at bounding box center [457, 400] width 107 height 29
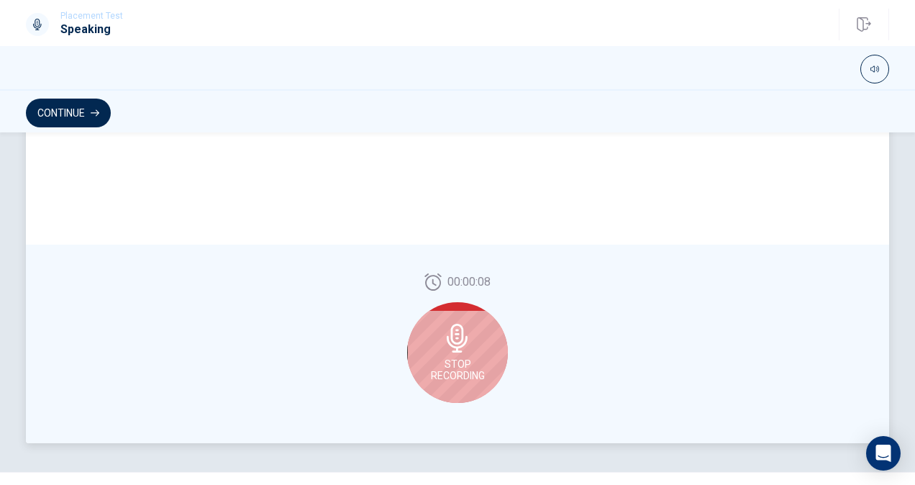
click at [476, 332] on div "Stop Recording" at bounding box center [457, 352] width 101 height 101
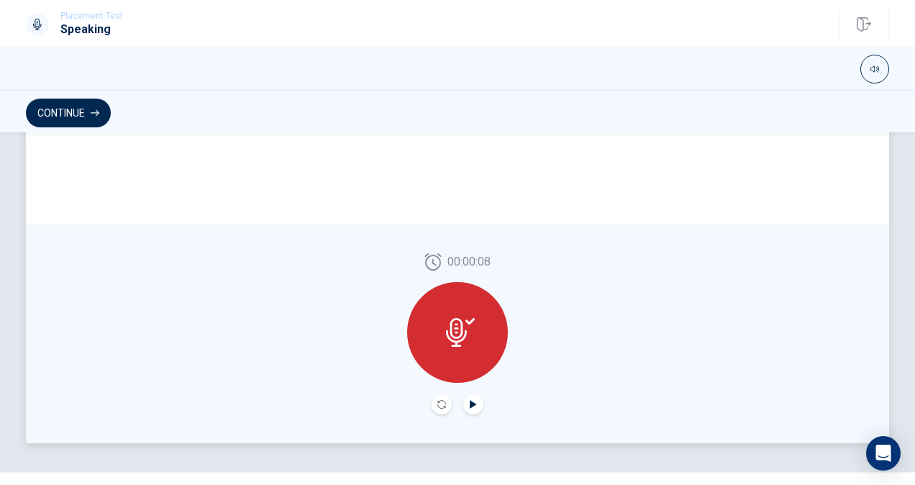
click at [471, 401] on icon "Play Audio" at bounding box center [473, 404] width 9 height 9
click at [442, 407] on icon "Record Again" at bounding box center [441, 404] width 9 height 9
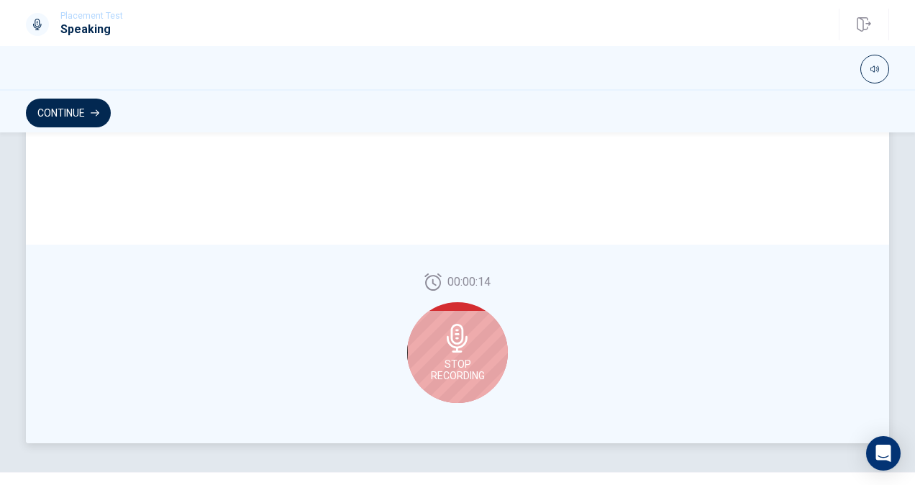
click at [456, 361] on span "Stop Recording" at bounding box center [458, 369] width 54 height 23
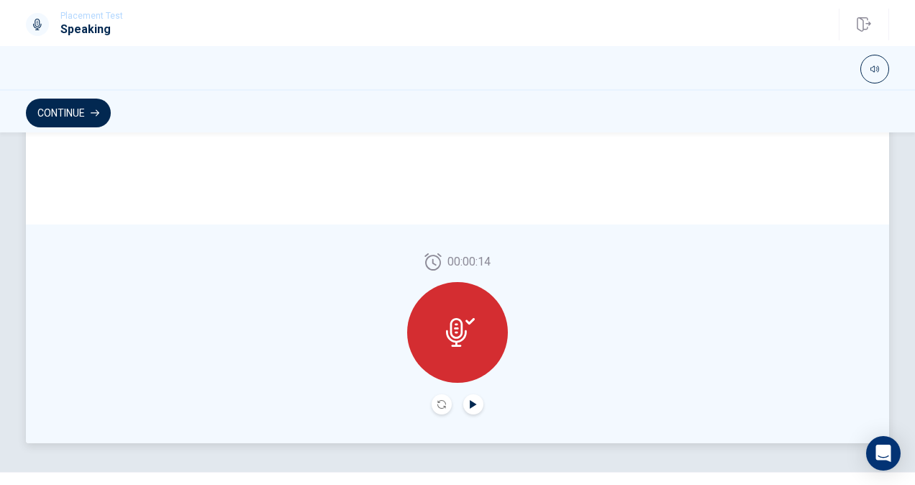
click at [469, 401] on icon "Play Audio" at bounding box center [473, 404] width 9 height 9
click at [471, 403] on icon "Play Audio" at bounding box center [473, 404] width 6 height 9
click at [437, 404] on icon "Record Again" at bounding box center [441, 404] width 9 height 9
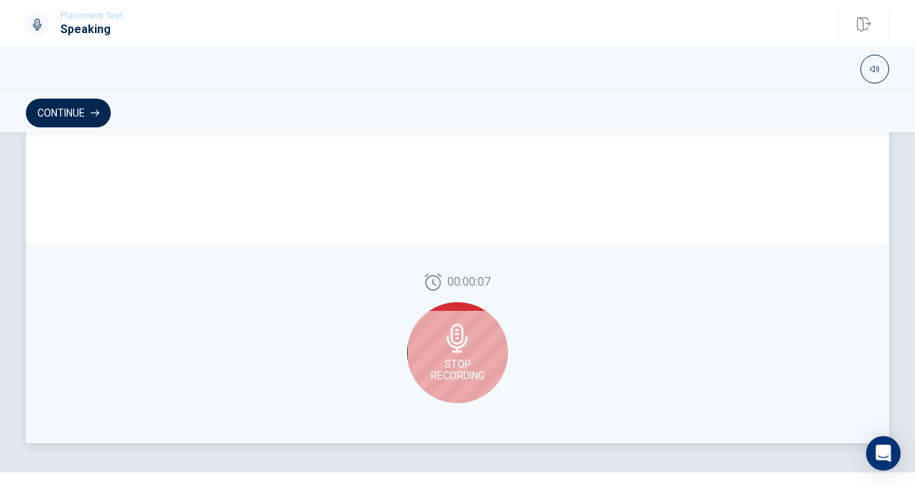
click at [485, 351] on div "Stop Recording" at bounding box center [457, 352] width 101 height 101
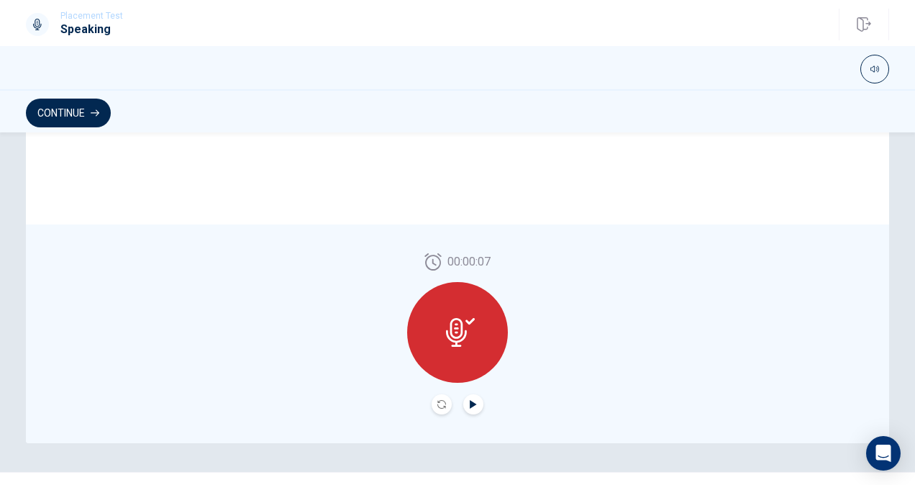
click at [471, 405] on icon "Play Audio" at bounding box center [473, 404] width 6 height 9
click at [474, 401] on button "Play Audio" at bounding box center [473, 404] width 20 height 20
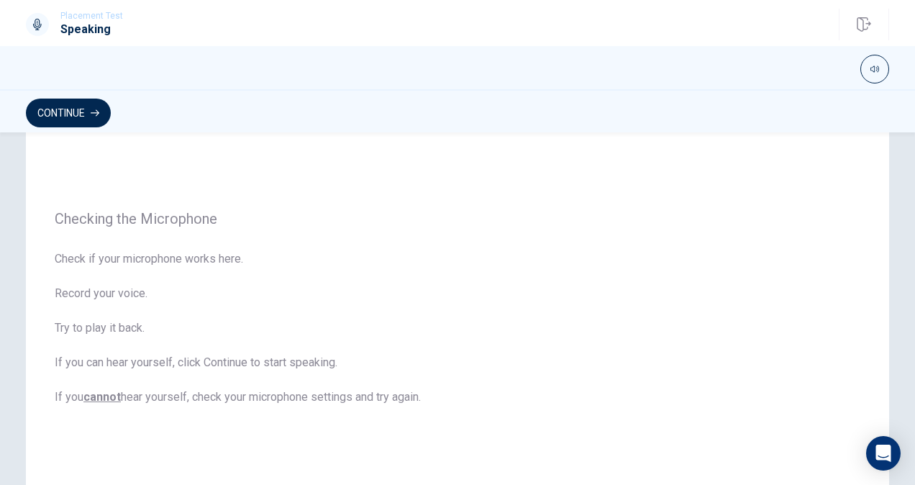
scroll to position [130, 0]
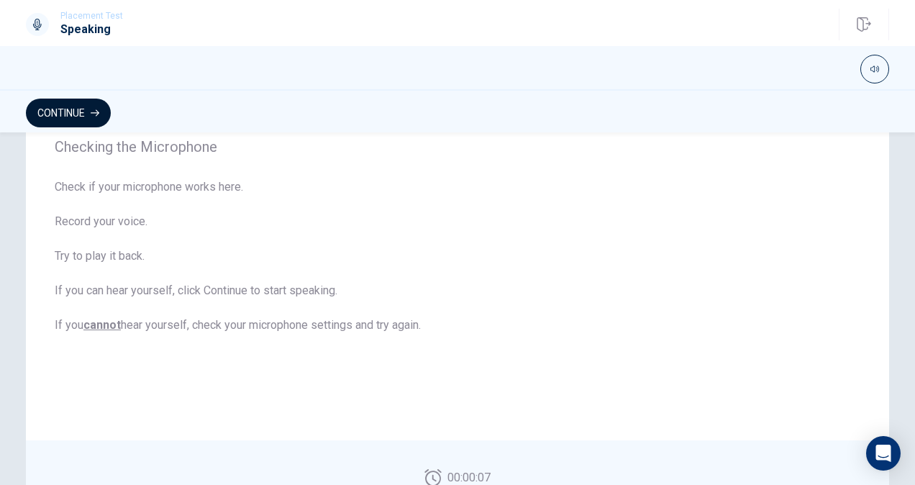
click at [82, 111] on button "Continue" at bounding box center [68, 113] width 85 height 29
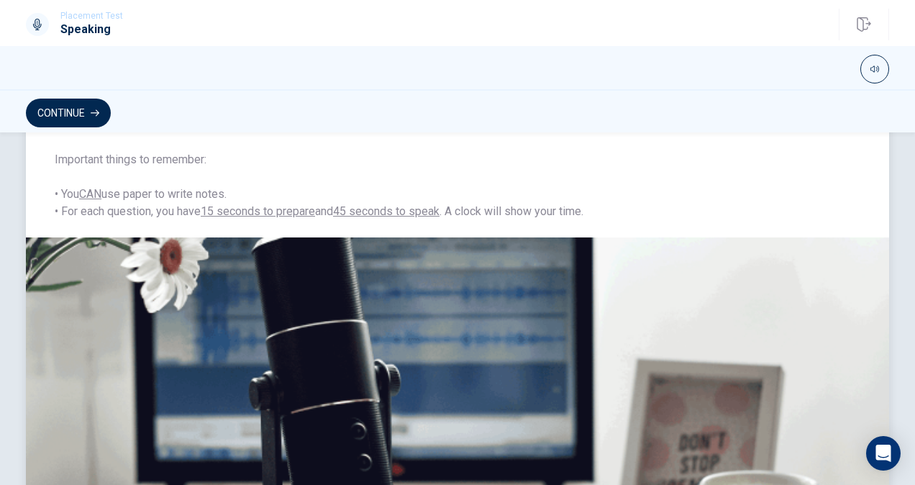
scroll to position [62, 0]
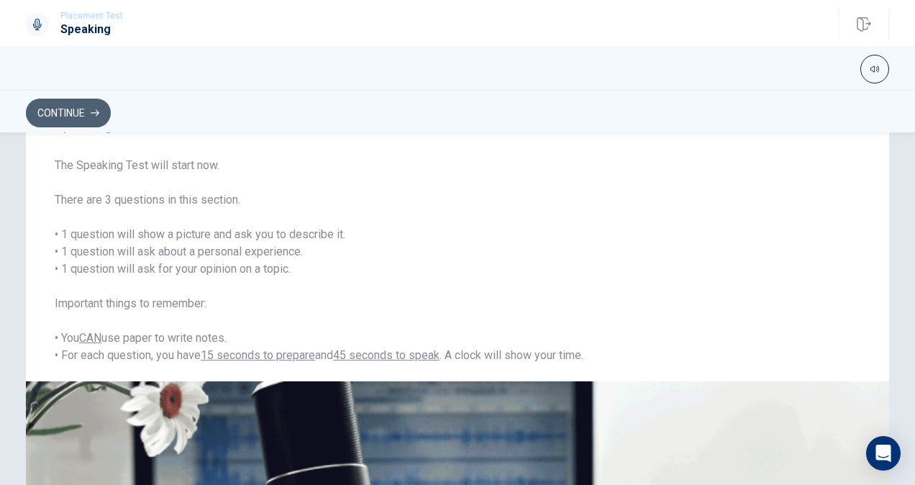
click at [98, 114] on icon "button" at bounding box center [95, 113] width 9 height 9
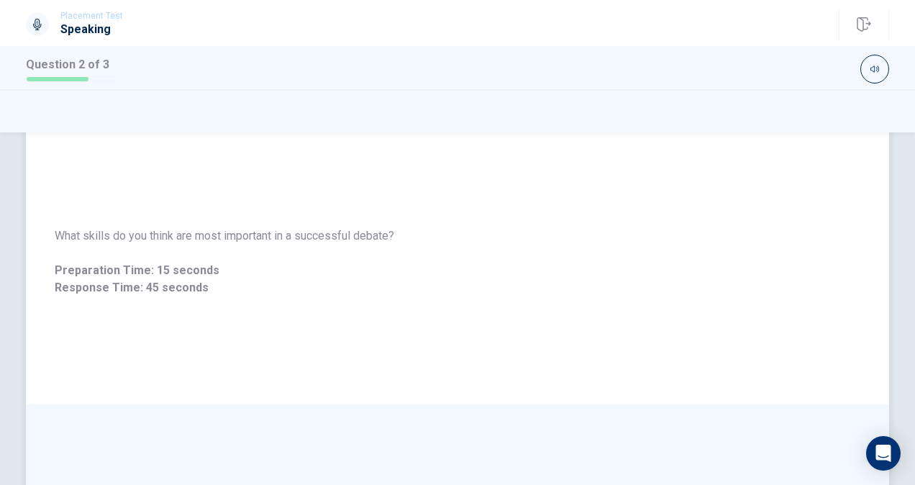
scroll to position [72, 0]
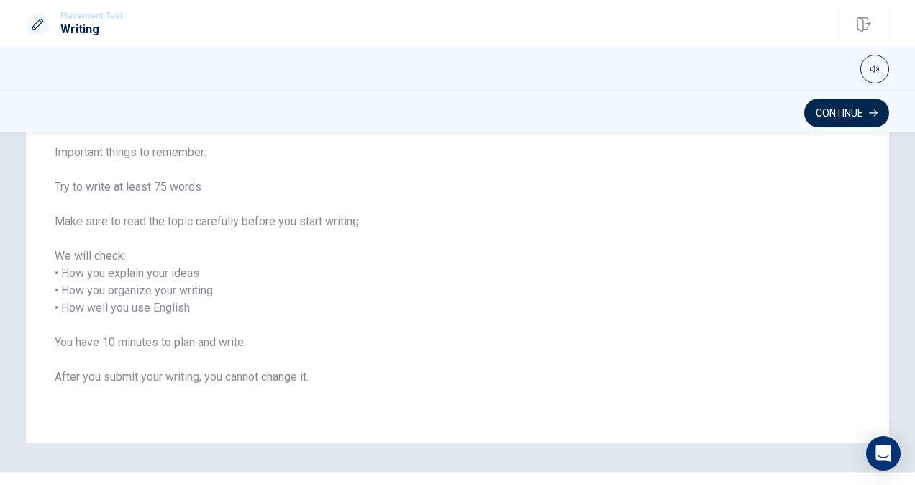
scroll to position [177, 0]
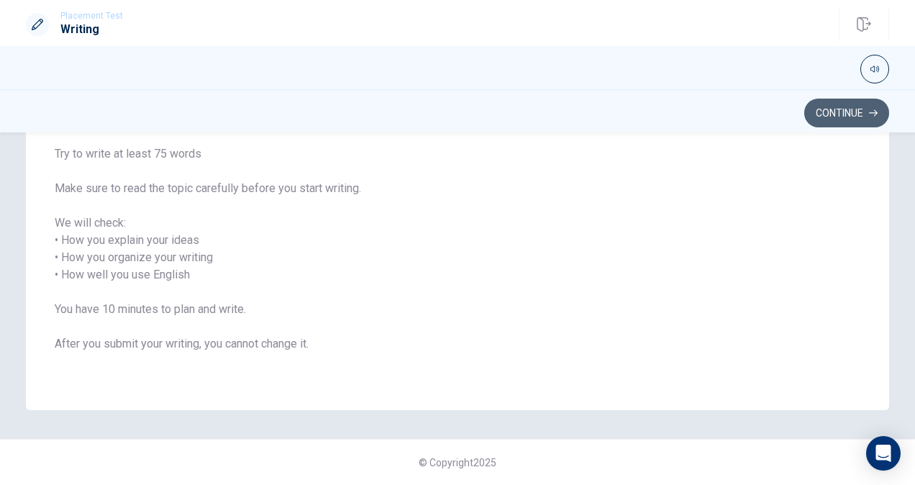
click at [845, 124] on button "Continue" at bounding box center [846, 113] width 85 height 29
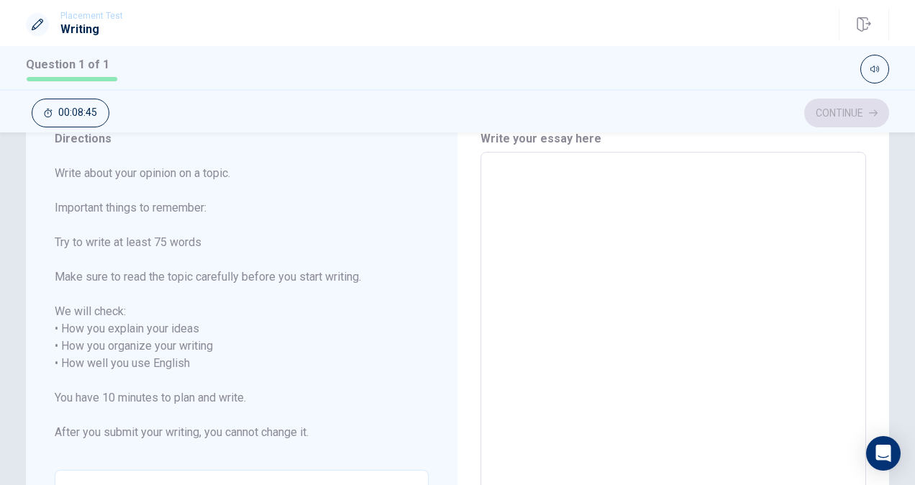
scroll to position [0, 0]
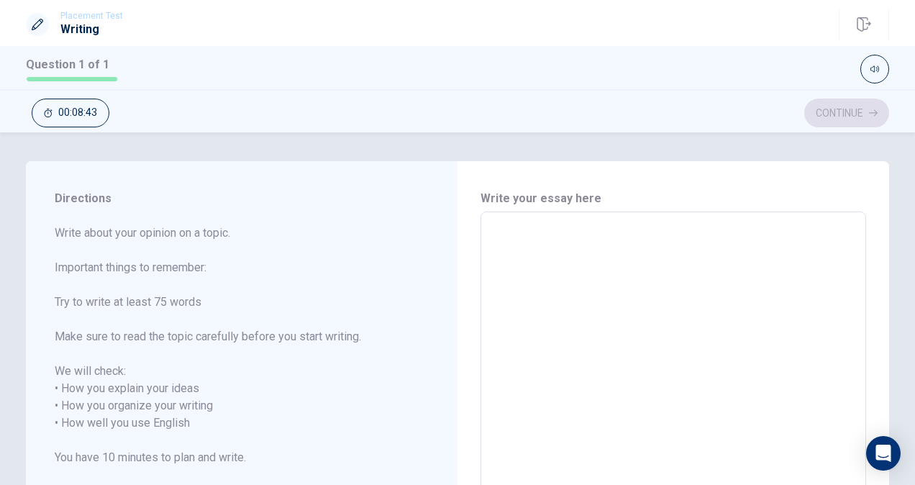
click at [543, 236] on textarea at bounding box center [674, 423] width 366 height 399
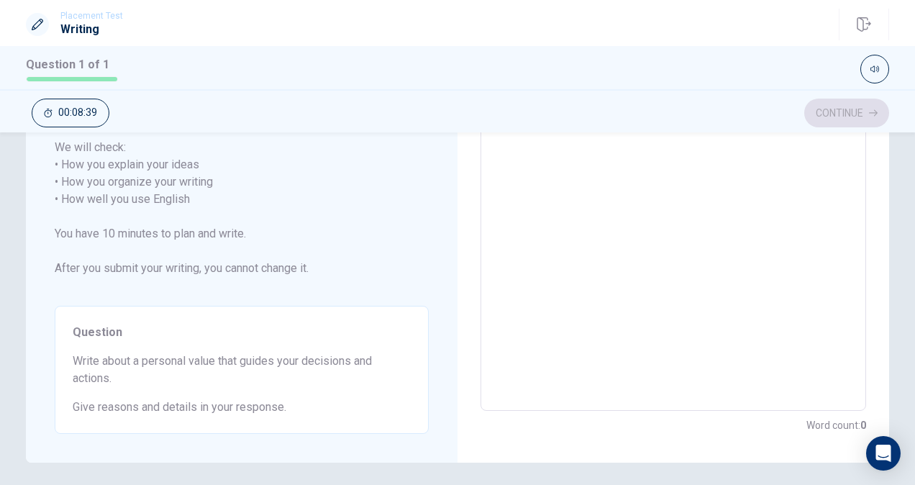
scroll to position [276, 0]
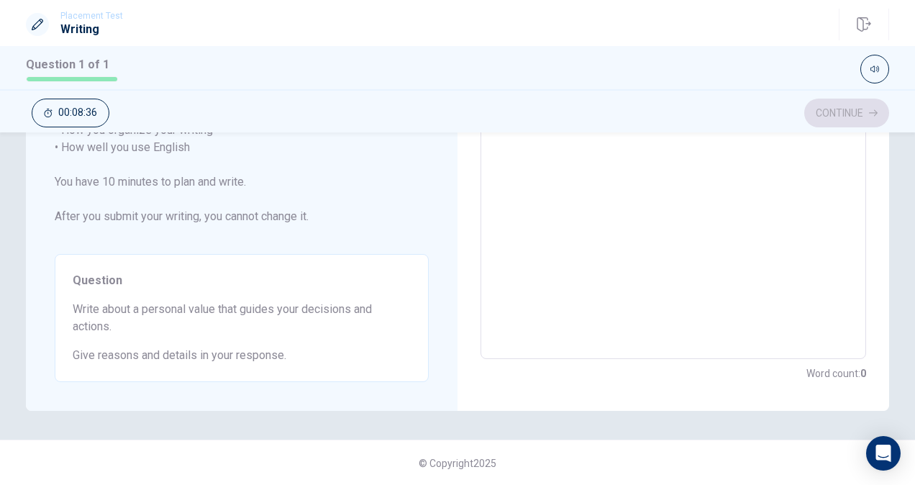
type textarea "i"
type textarea "x"
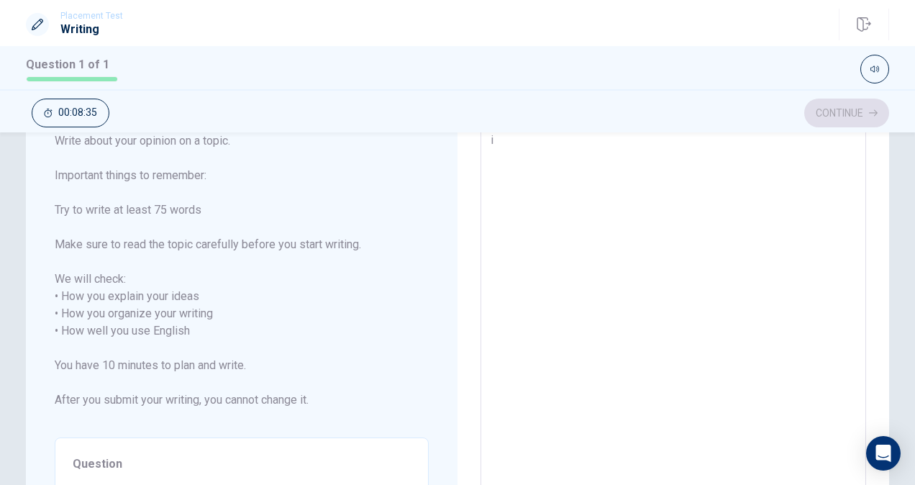
type textarea "i"
type textarea "x"
type textarea "i"
type textarea "x"
type textarea "I"
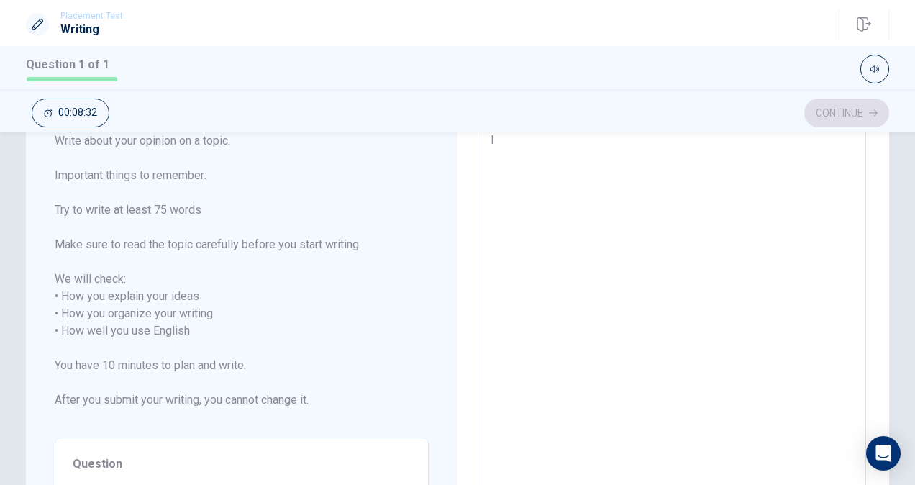
type textarea "x"
type textarea "I"
type textarea "x"
type textarea "I t"
type textarea "x"
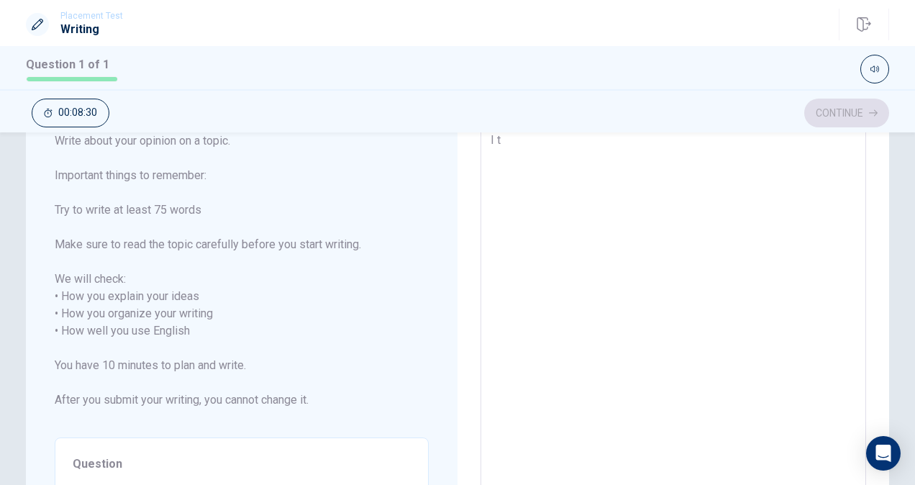
type textarea "I th"
type textarea "x"
type textarea "I thi"
type textarea "x"
type textarea "I thin"
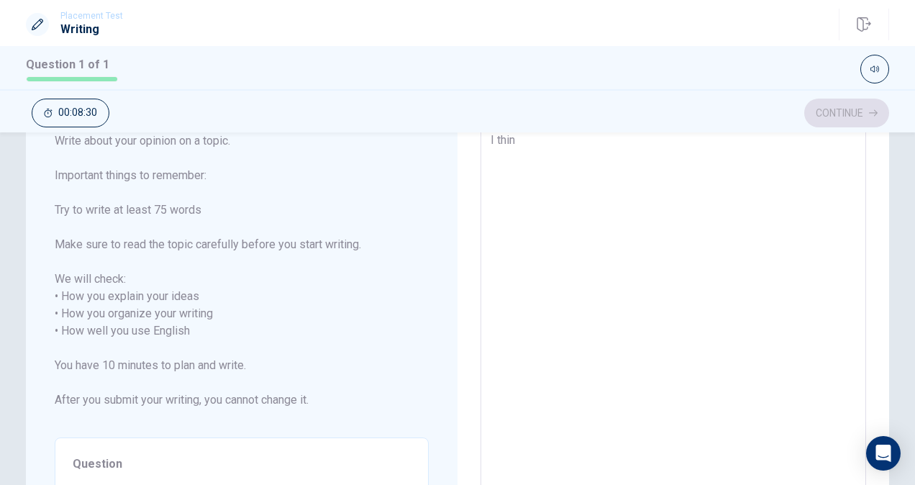
type textarea "x"
type textarea "I think"
type textarea "x"
type textarea "I think"
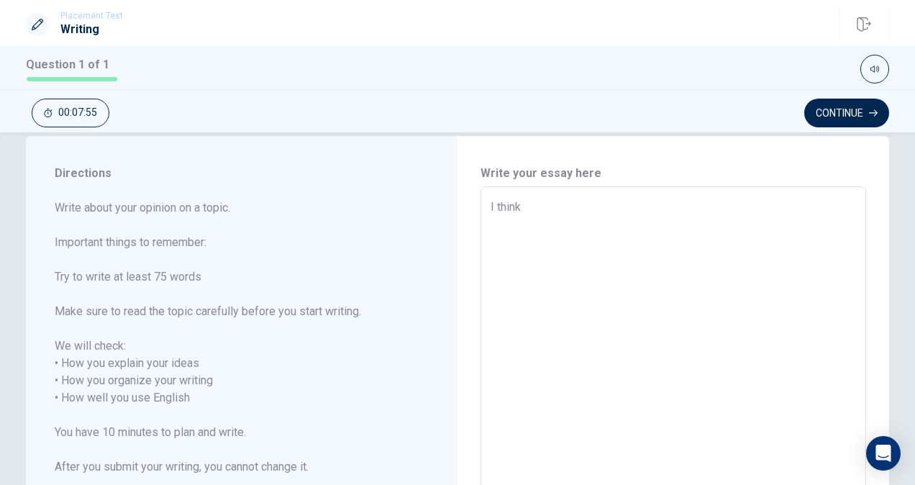
type textarea "x"
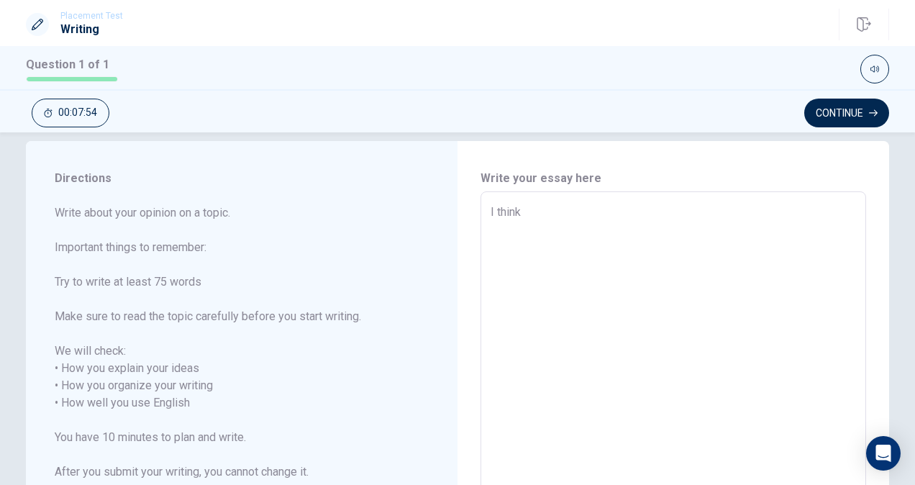
type textarea "I think"
type textarea "x"
type textarea "I thin"
type textarea "x"
type textarea "I thi"
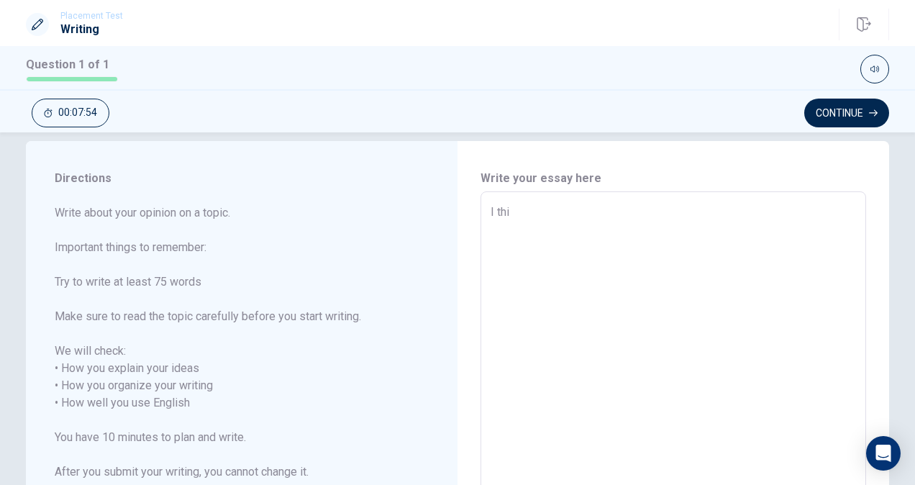
type textarea "x"
type textarea "I th"
type textarea "x"
type textarea "I t"
type textarea "x"
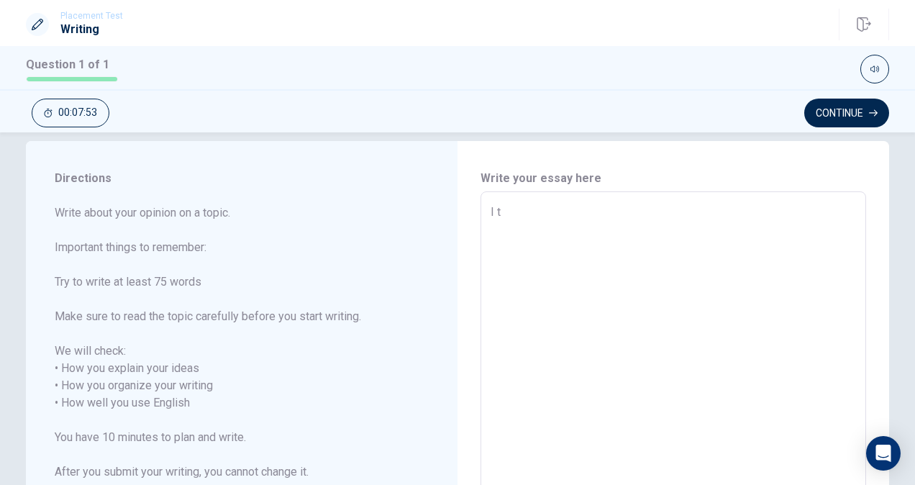
type textarea "I"
type textarea "x"
type textarea "I d"
type textarea "x"
type textarea "I de"
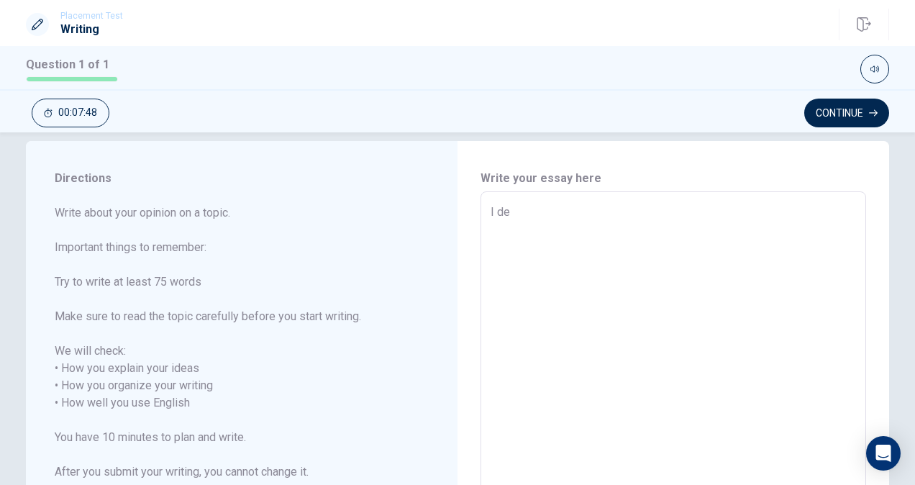
type textarea "x"
type textarea "I des"
type textarea "x"
type textarea "I desi"
type textarea "x"
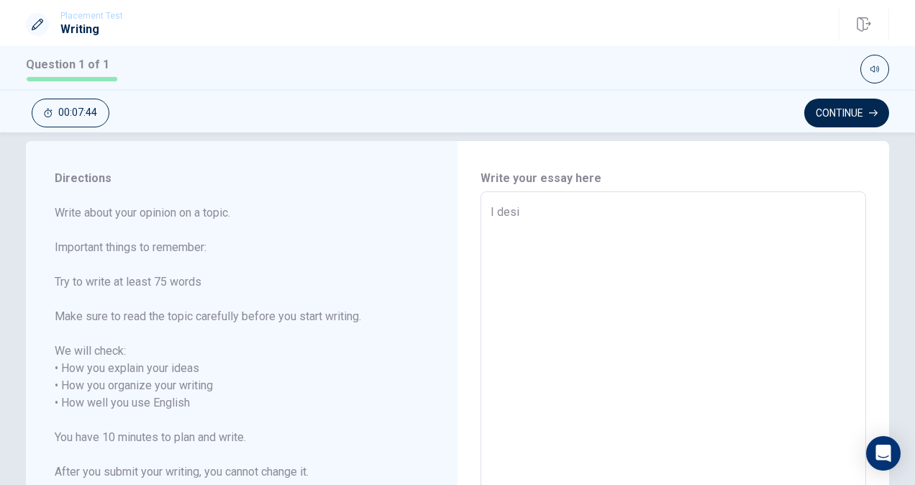
type textarea "I des"
type textarea "x"
type textarea "I de"
type textarea "x"
type textarea "I dec"
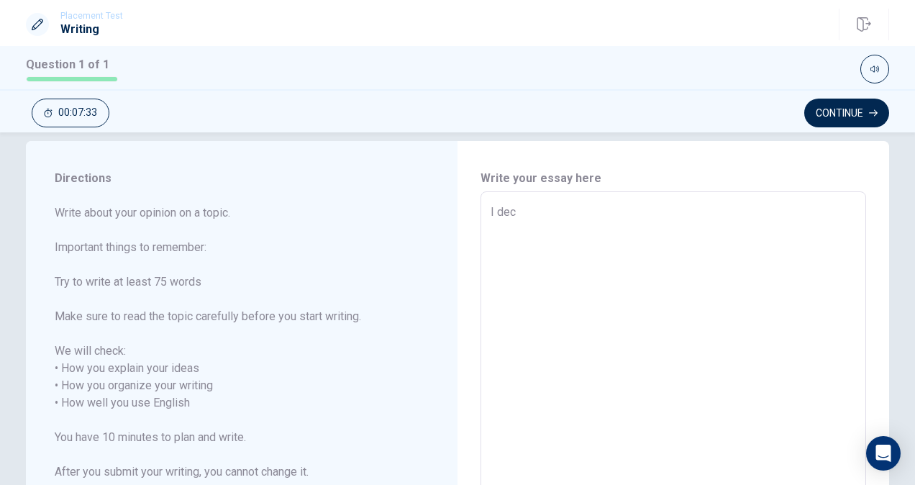
type textarea "x"
type textarea "I de"
type textarea "x"
type textarea "I d"
type textarea "x"
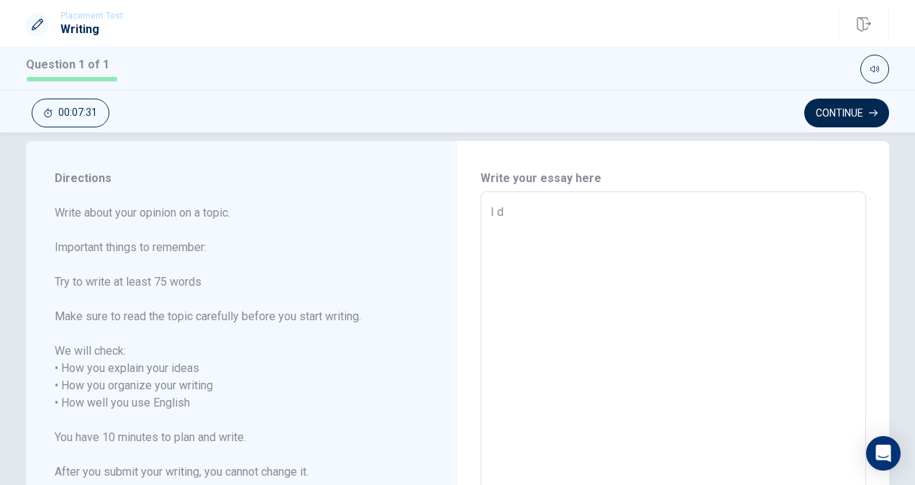
type textarea "I"
type textarea "x"
type textarea "I"
type textarea "x"
type textarea "t"
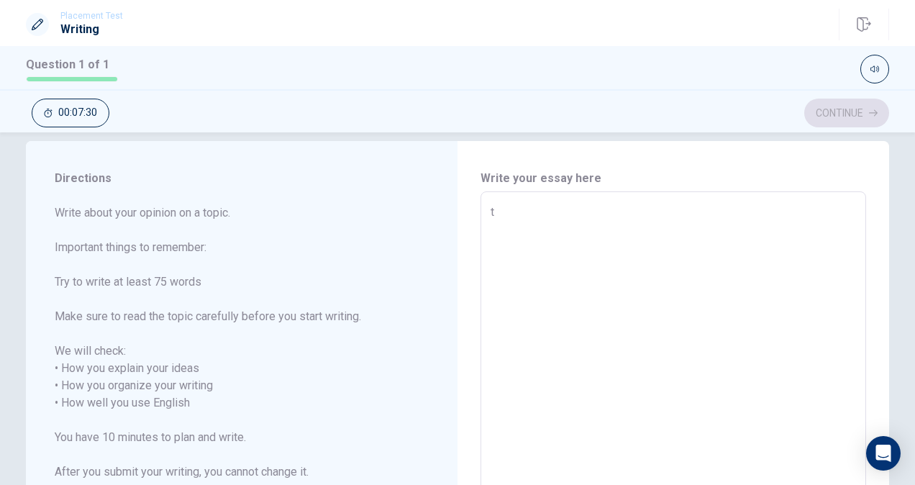
type textarea "x"
type textarea "th"
type textarea "x"
type textarea "the"
type textarea "x"
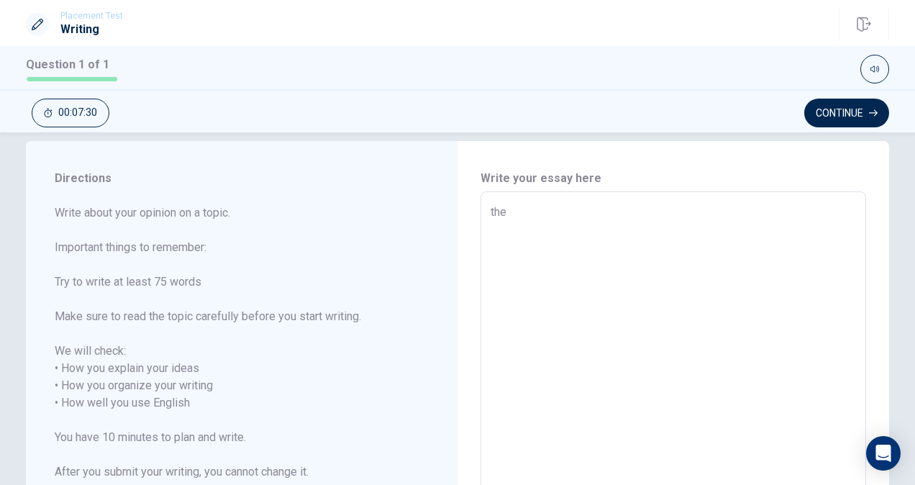
type textarea "th"
type textarea "x"
type textarea "t"
type textarea "x"
type textarea "T"
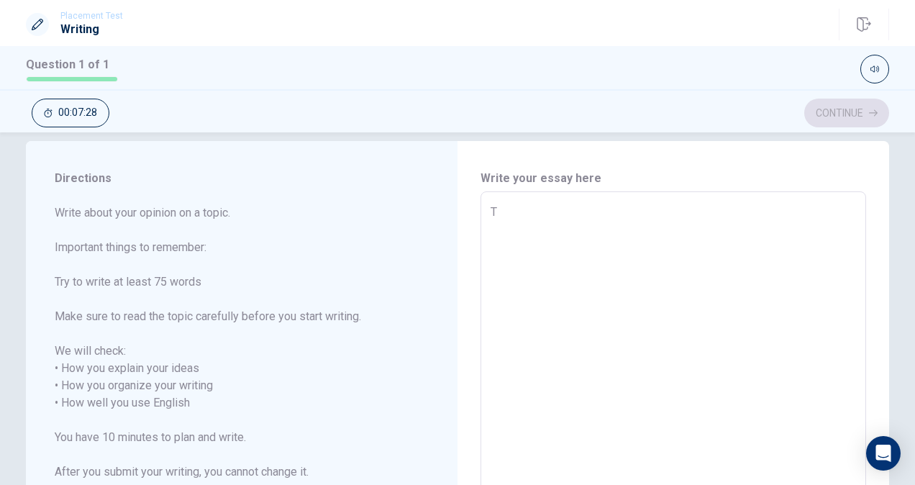
type textarea "x"
type textarea "Th"
type textarea "x"
type textarea "The"
type textarea "x"
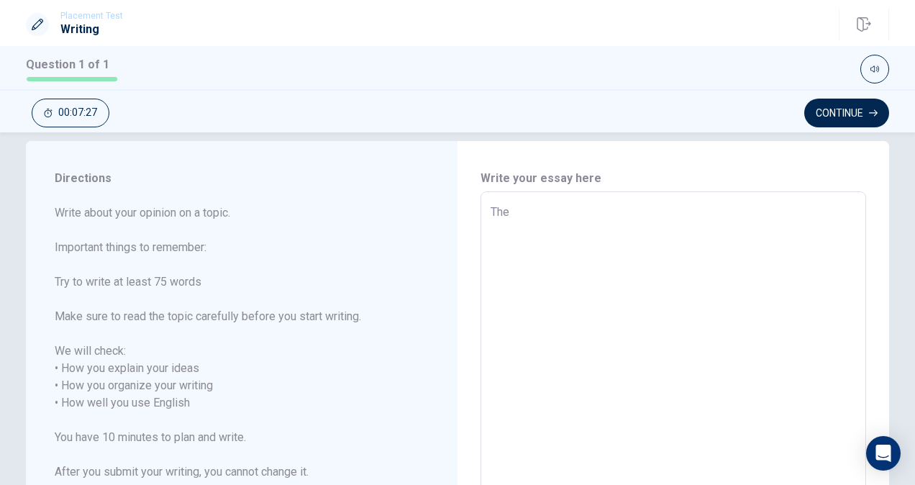
type textarea "The"
type textarea "x"
type textarea "The g"
type textarea "x"
type textarea "The gu"
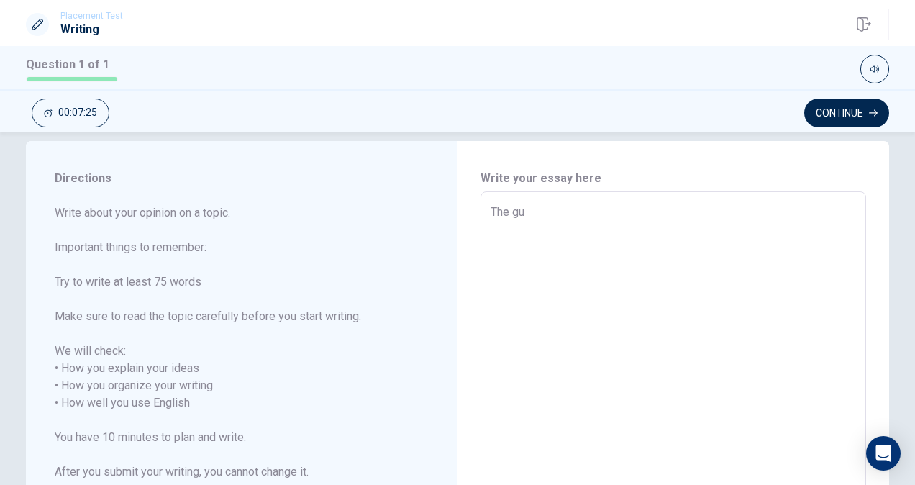
type textarea "x"
type textarea "The gui"
type textarea "x"
type textarea "The guid"
type textarea "x"
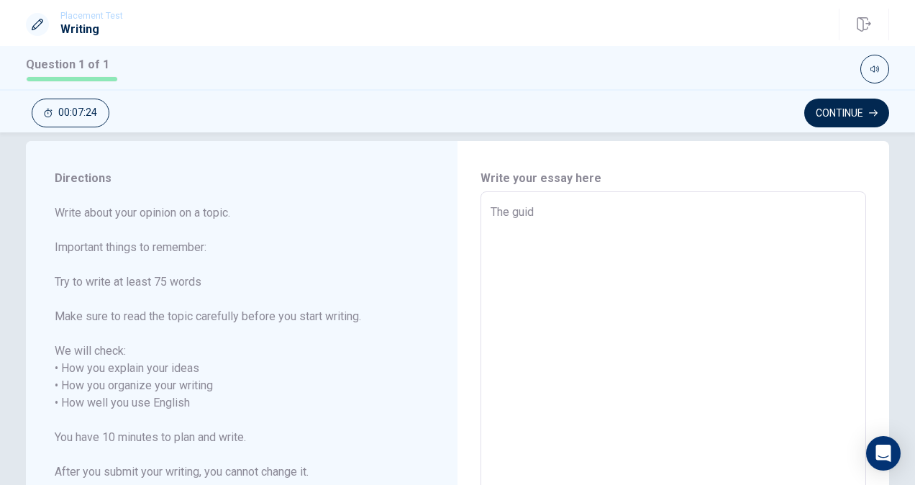
type textarea "The guide"
type textarea "x"
type textarea "The guide"
type textarea "x"
type textarea "The guide m"
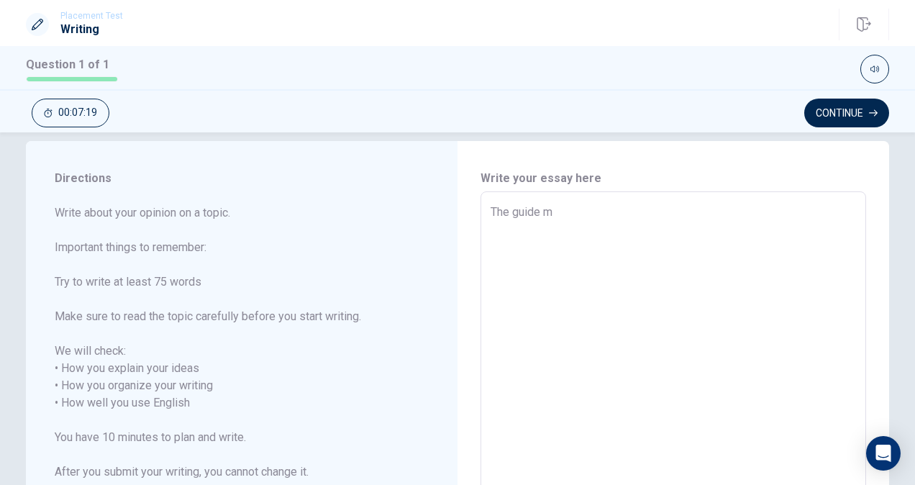
type textarea "x"
type textarea "The guide my"
type textarea "x"
type textarea "The guide my"
type textarea "x"
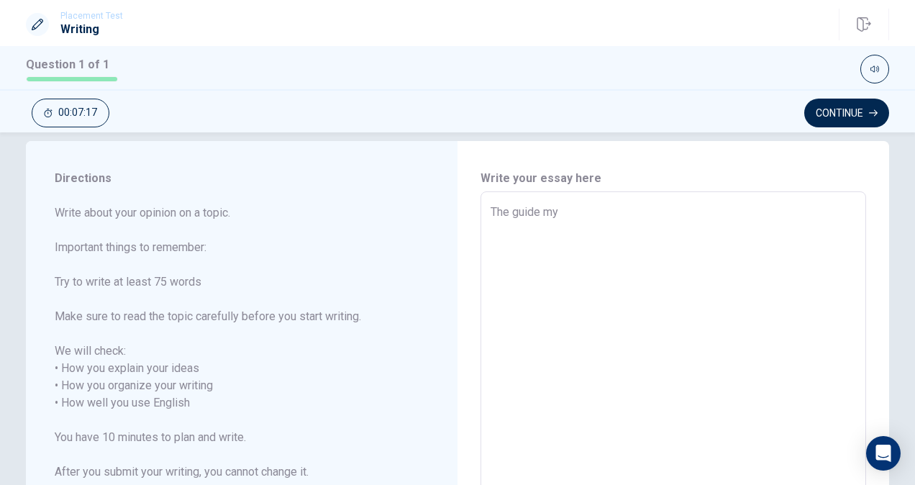
type textarea "The guide my d"
type textarea "x"
type textarea "The guide my de"
type textarea "x"
type textarea "The guide my dec"
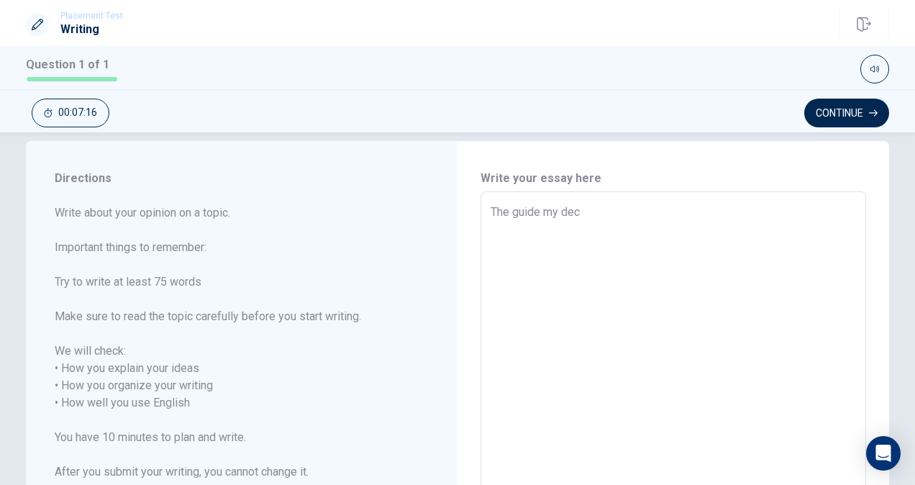
type textarea "x"
type textarea "The guide my deci"
type textarea "x"
type textarea "The guide my decis"
type textarea "x"
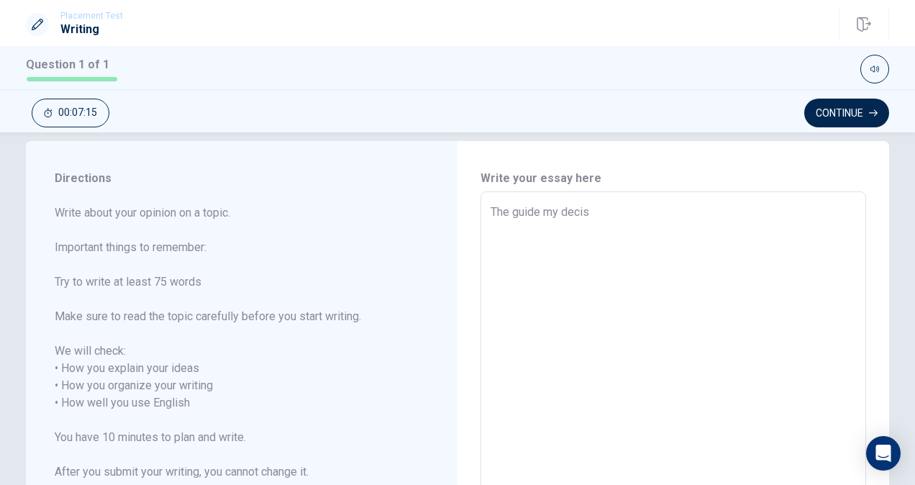
type textarea "The guide my decisi"
type textarea "x"
type textarea "The guide my decisio"
type textarea "x"
type textarea "The guide my decision"
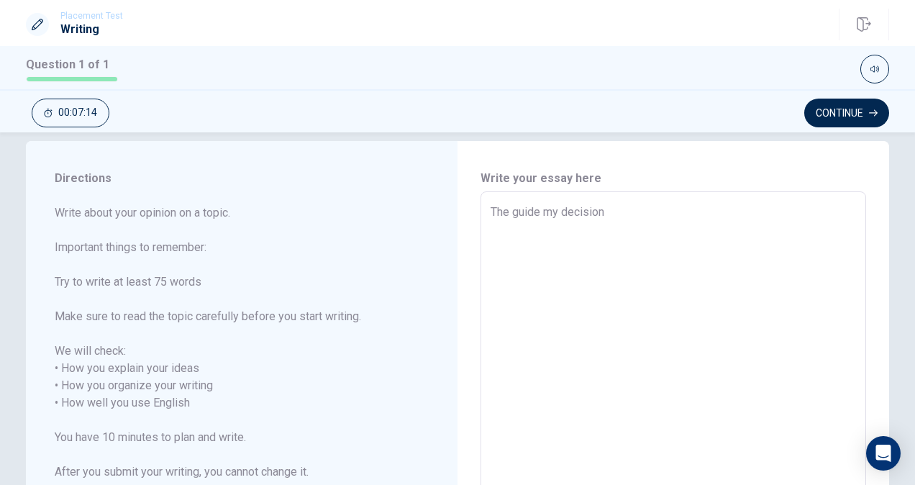
type textarea "x"
type textarea "The guide my decisions"
type textarea "x"
type textarea "The guide my decisions"
type textarea "x"
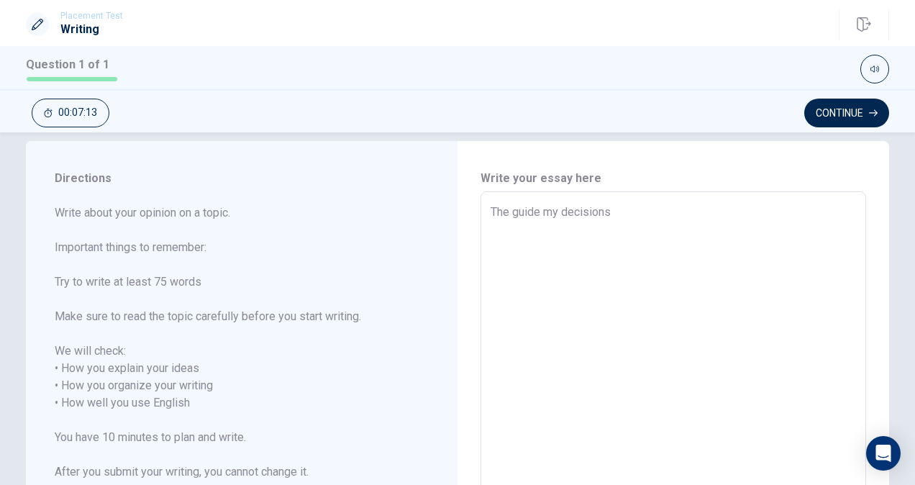
type textarea "The guide my decisions a"
type textarea "x"
type textarea "The guide my decisions an"
type textarea "x"
type textarea "The guide my decisions and"
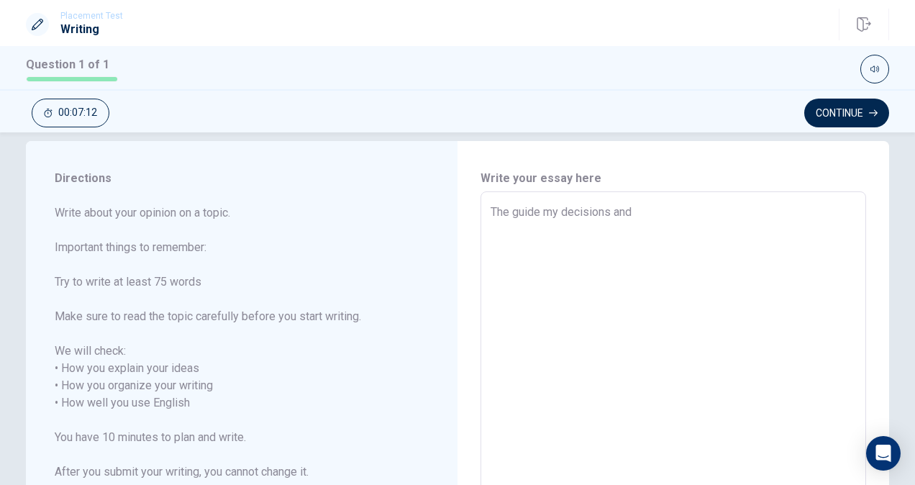
type textarea "x"
type textarea "The guide my decisions and"
type textarea "x"
type textarea "The guide my decisions and a"
type textarea "x"
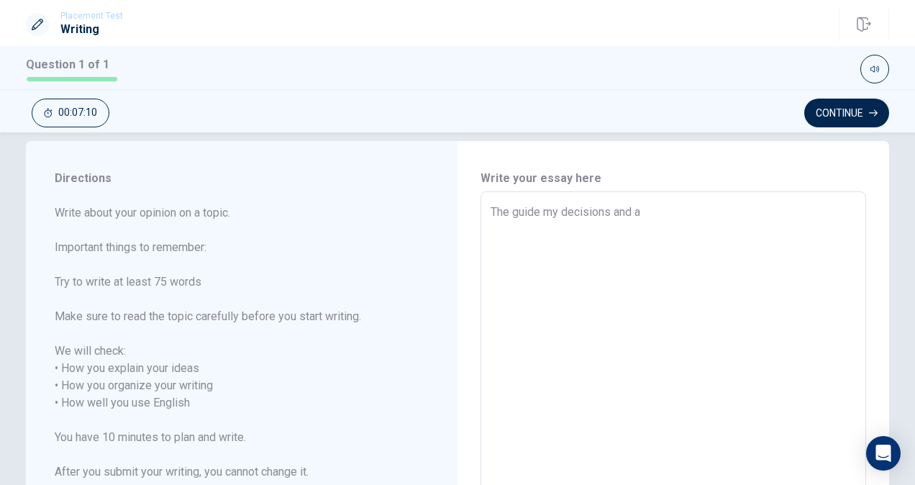
type textarea "The guide my decisions and ac"
type textarea "x"
type textarea "The guide my decisions and act"
type textarea "x"
type textarea "The guide my decisions and acti"
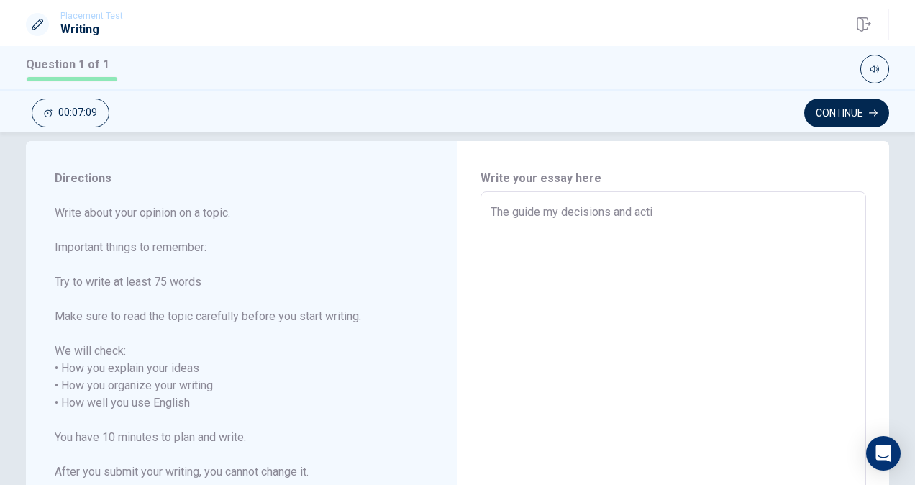
type textarea "x"
type textarea "The guide my decisions and actio"
type textarea "x"
type textarea "The guide my decisions and action"
type textarea "x"
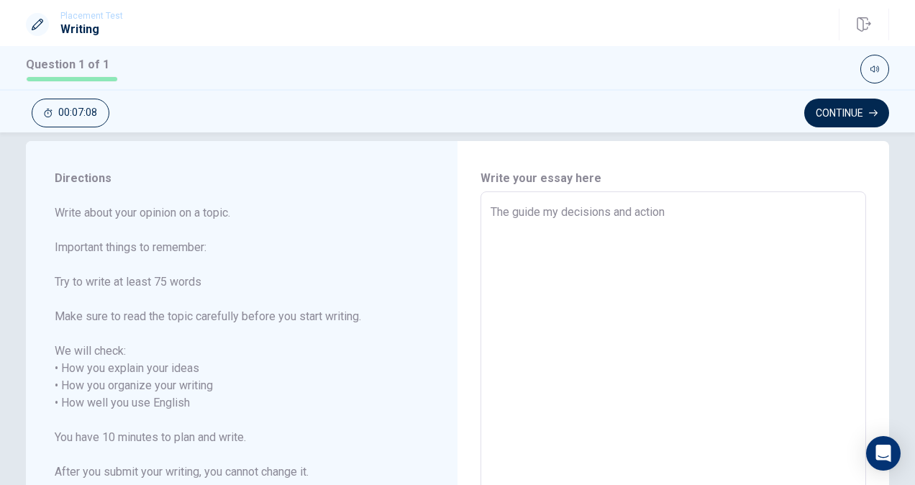
type textarea "The guide my decisions and actions"
type textarea "x"
type textarea "The guide my decisions and actions"
type textarea "x"
type textarea "The guide my decisions and actions i"
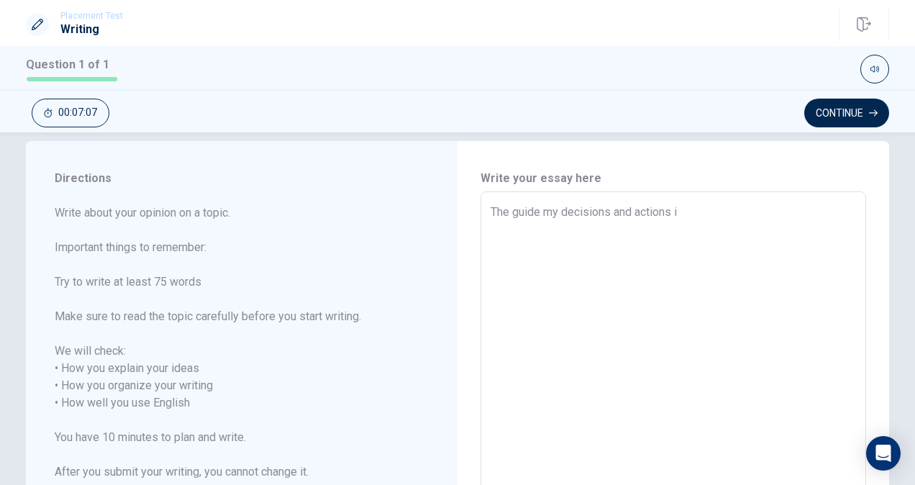
type textarea "x"
type textarea "The guide my decisions and actions is"
type textarea "x"
type textarea "The guide my decisions and actions is"
type textarea "x"
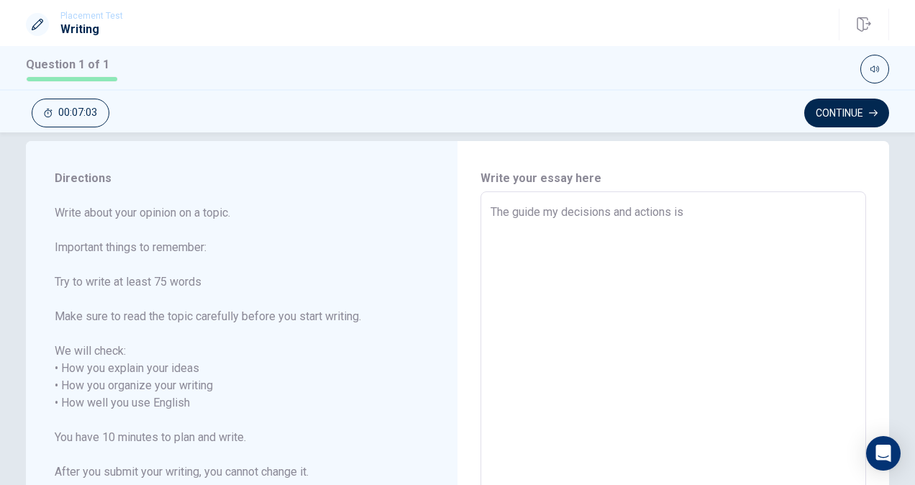
type textarea "The guide my decisions and actions is i"
type textarea "x"
type textarea "The guide my decisions and actions is in"
type textarea "x"
type textarea "The guide my decisions and actions is int"
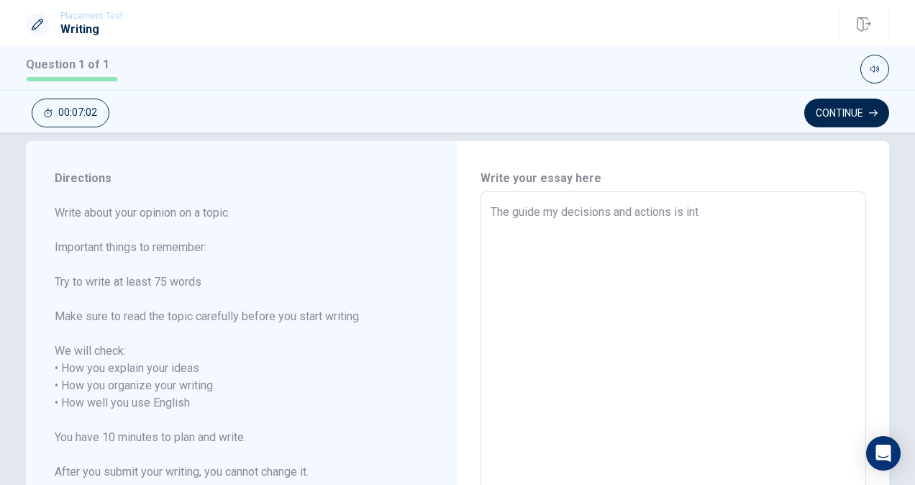
type textarea "x"
type textarea "The guide my decisions and actions is inte"
type textarea "x"
type textarea "The guide my decisions and actions is inter"
type textarea "x"
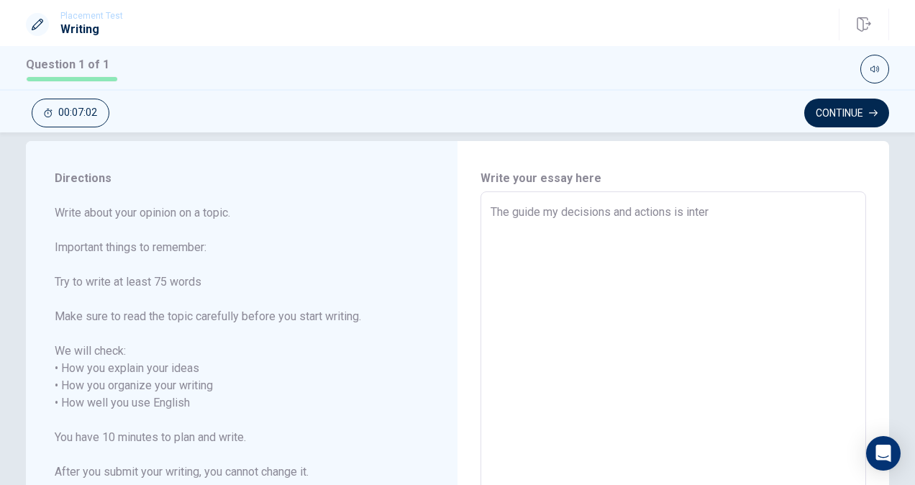
type textarea "The guide my decisions and actions is intere"
type textarea "x"
type textarea "The guide my decisions and actions is interes"
type textarea "x"
type textarea "The guide my decisions and actions is interest"
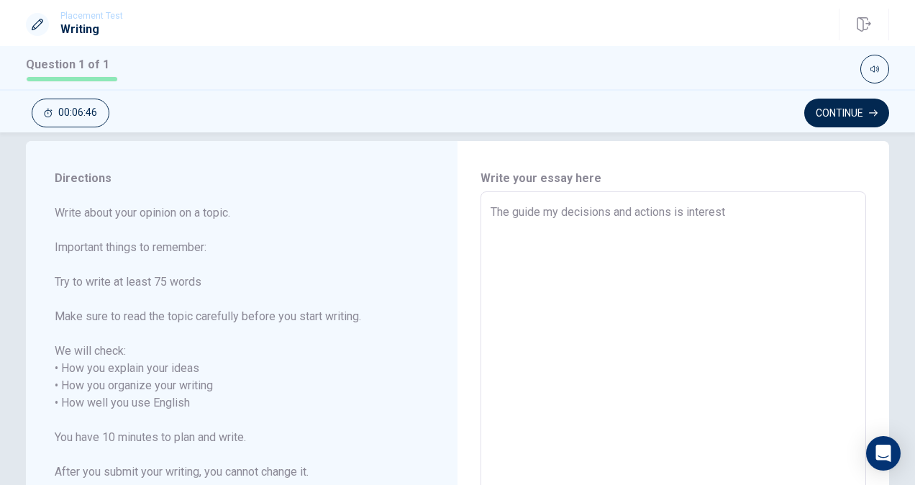
click at [509, 214] on textarea "The guide my decisions and actions is interest" at bounding box center [674, 403] width 366 height 399
type textarea "x"
type textarea "The tguide my decisions and actions is interest"
type textarea "x"
type textarea "The thguide my decisions and actions is interest"
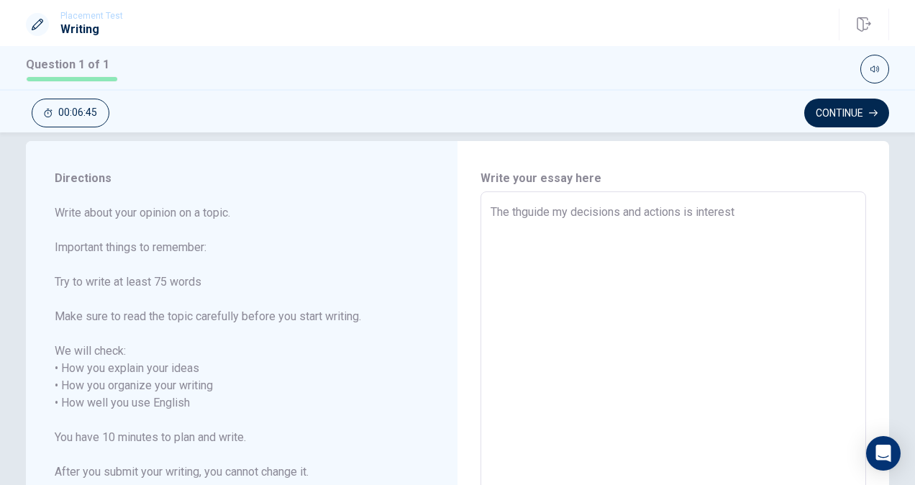
type textarea "x"
type textarea "The thiguide my decisions and actions is interest"
type textarea "x"
type textarea "The thinguide my decisions and actions is interest"
type textarea "x"
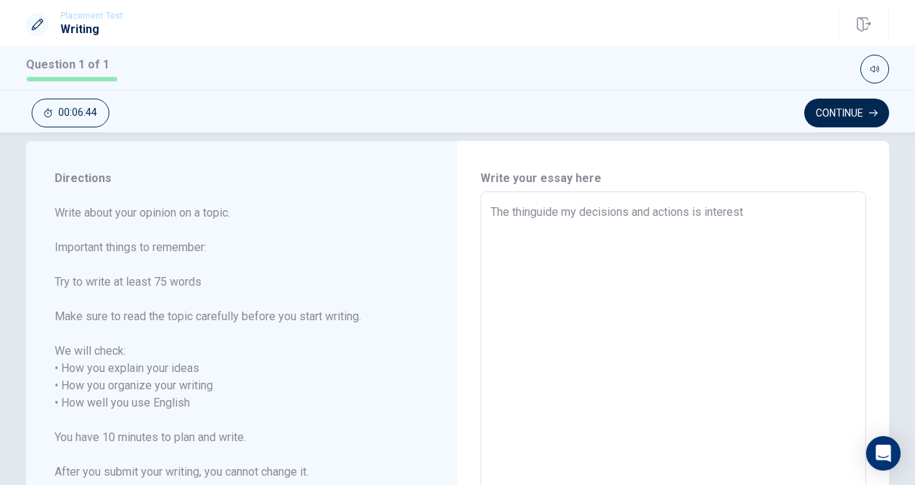
type textarea "The thingguide my decisions and actions is interest"
type textarea "x"
type textarea "The thing guide my decisions and actions is interest"
type textarea "x"
type textarea "The thing tguide my decisions and actions is interest"
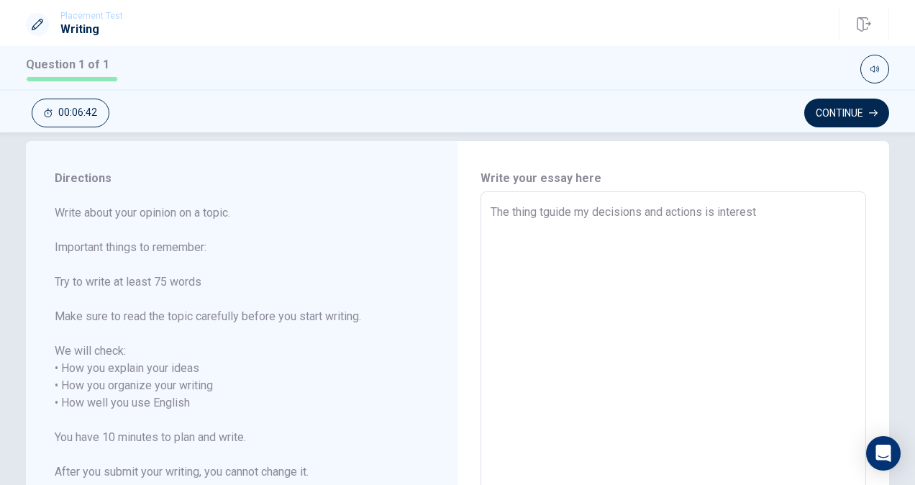
type textarea "x"
type textarea "The thing thguide my decisions and actions is interest"
type textarea "x"
type textarea "The thing thaguide my decisions and actions is interest"
type textarea "x"
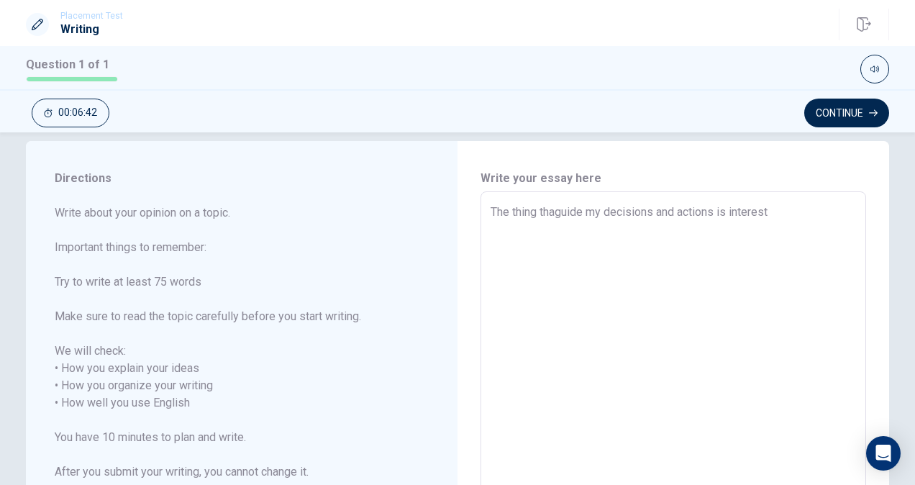
type textarea "The thing thatguide my decisions and actions is interest"
type textarea "x"
type textarea "The thing that guide my decisions and actions is interest"
type textarea "x"
type textarea "The thing that guides my decisions and actions is interest"
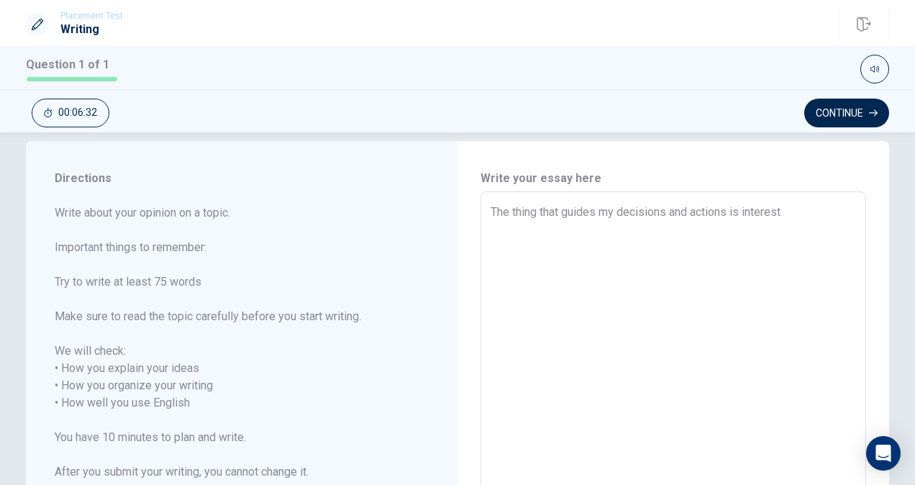
click at [783, 209] on textarea "The thing that guides my decisions and actions is interest" at bounding box center [674, 403] width 366 height 399
type textarea "x"
type textarea "The thing that guides my decisions and actions is interest."
type textarea "x"
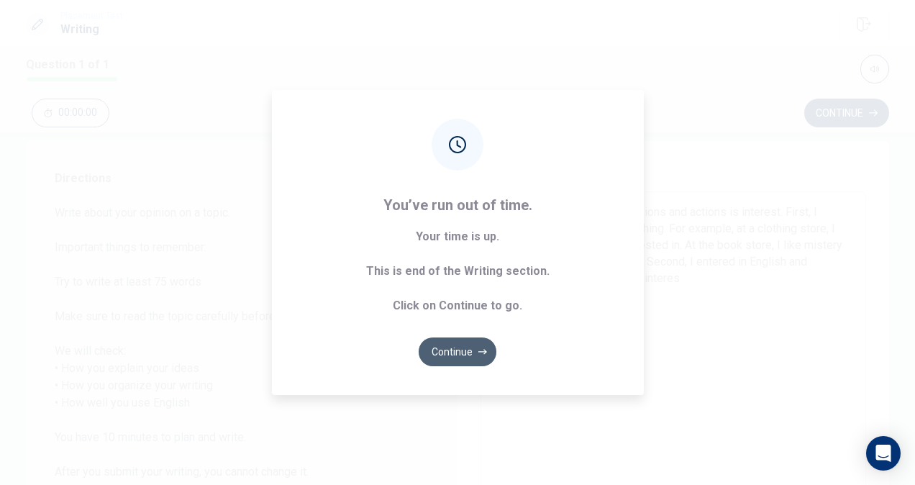
click at [458, 354] on button "Continue" at bounding box center [458, 351] width 78 height 29
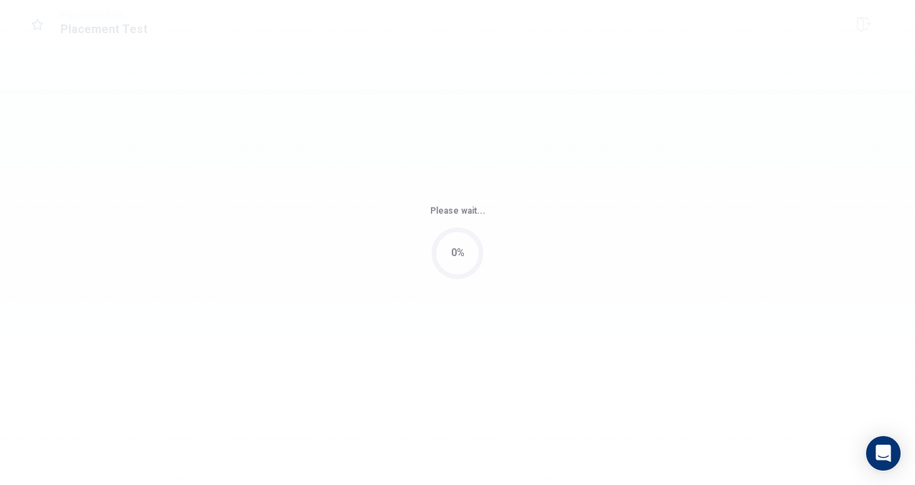
scroll to position [0, 0]
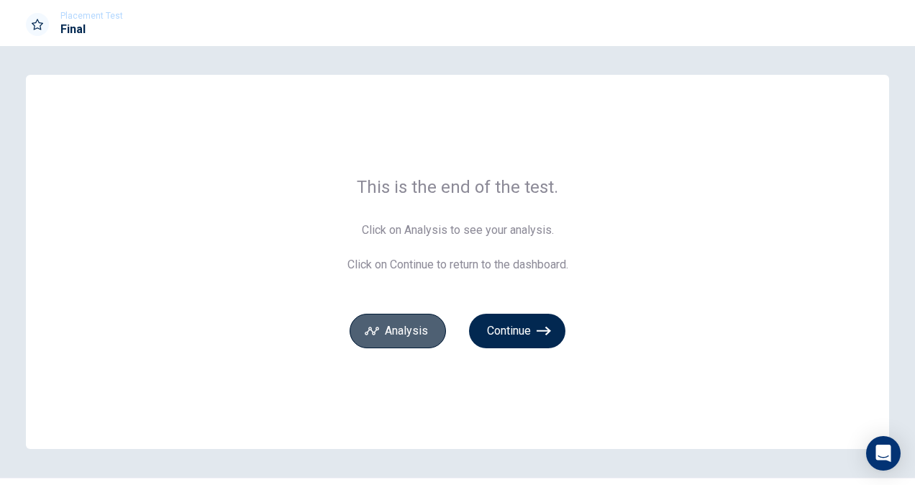
click at [420, 324] on button "Analysis" at bounding box center [398, 331] width 96 height 35
